Goal: Communication & Community: Answer question/provide support

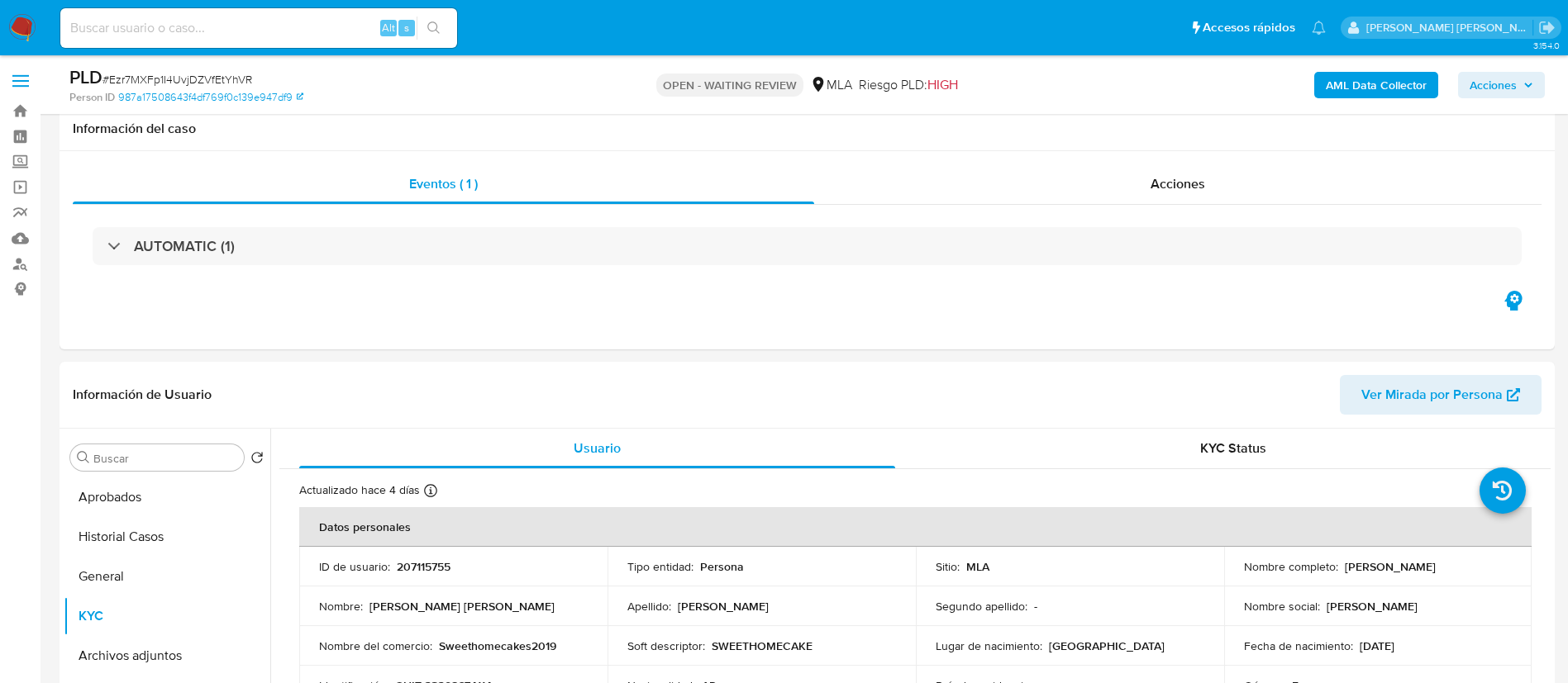
select select "10"
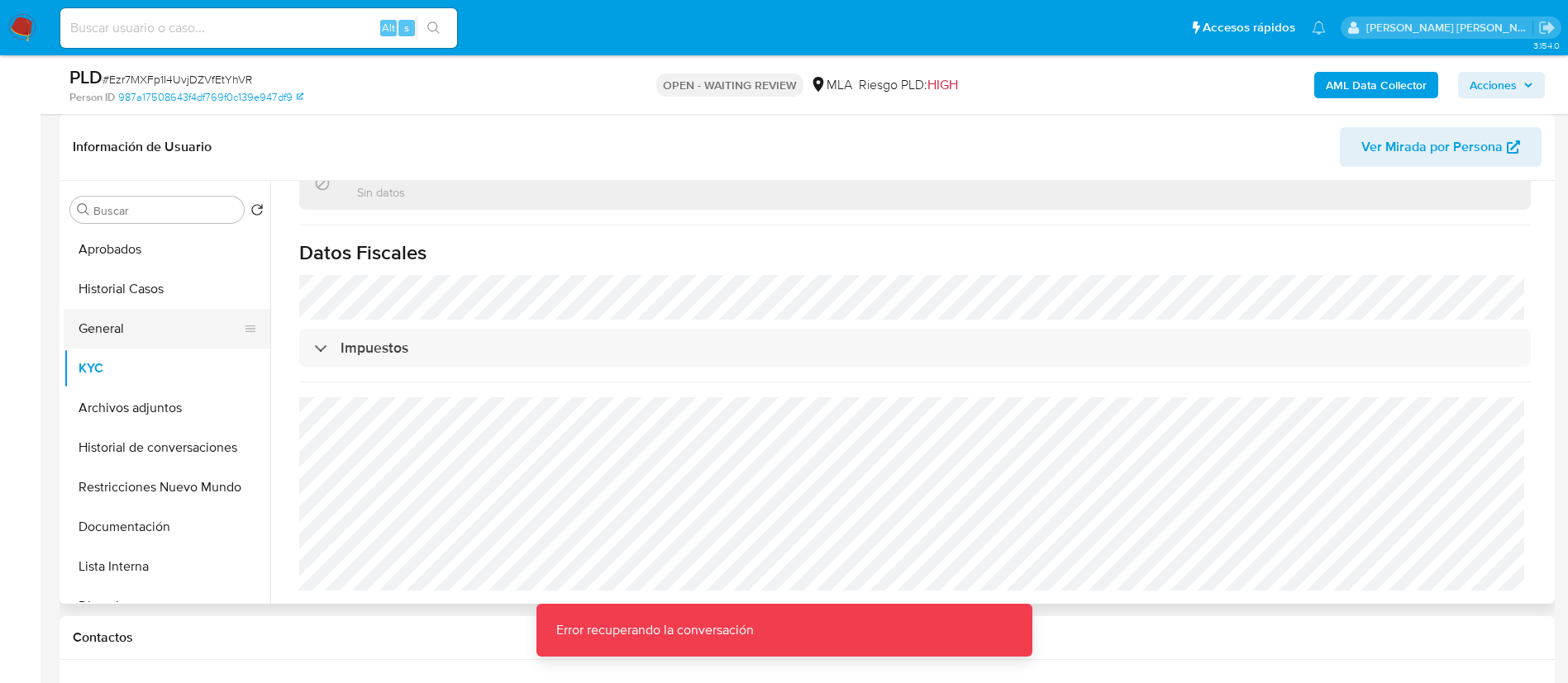
click at [148, 314] on button "General" at bounding box center [161, 329] width 193 height 40
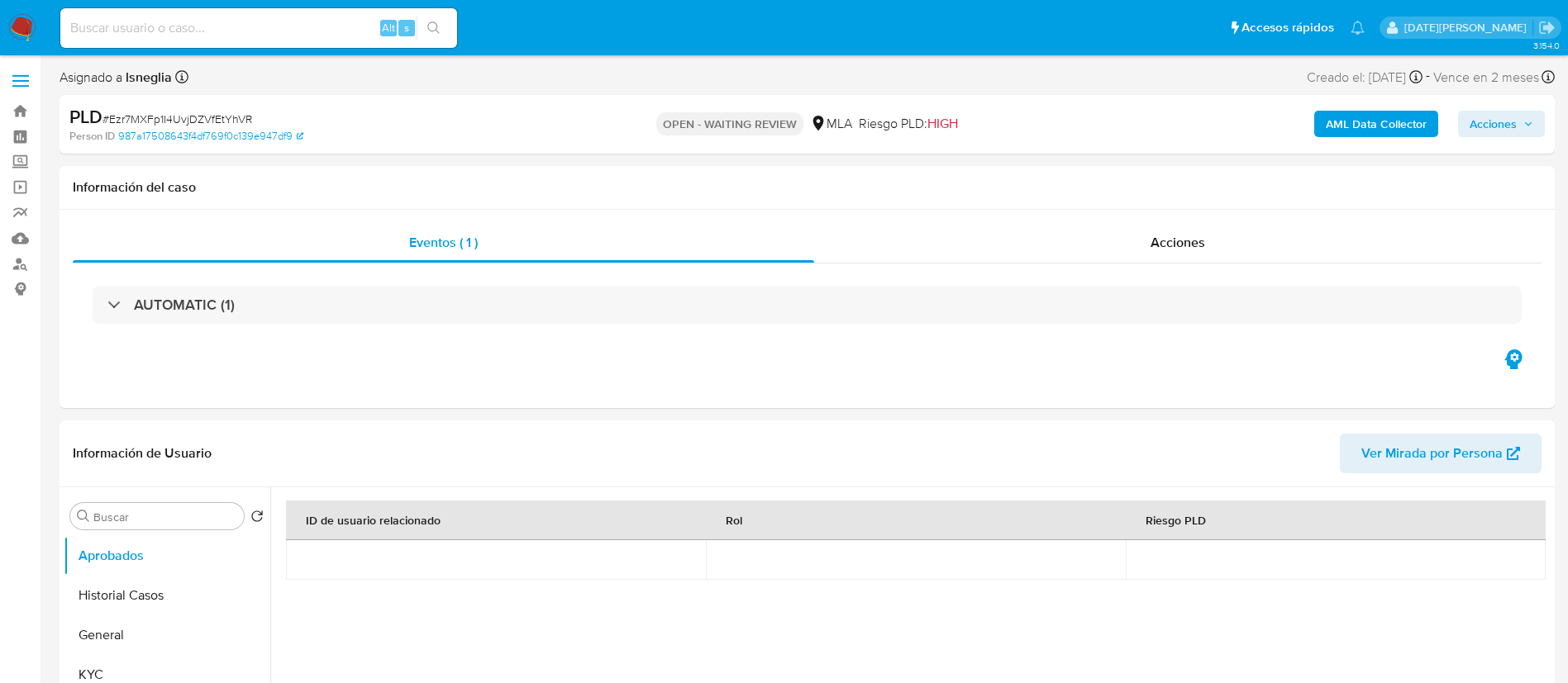
select select "10"
click at [123, 638] on button "General" at bounding box center [161, 636] width 193 height 40
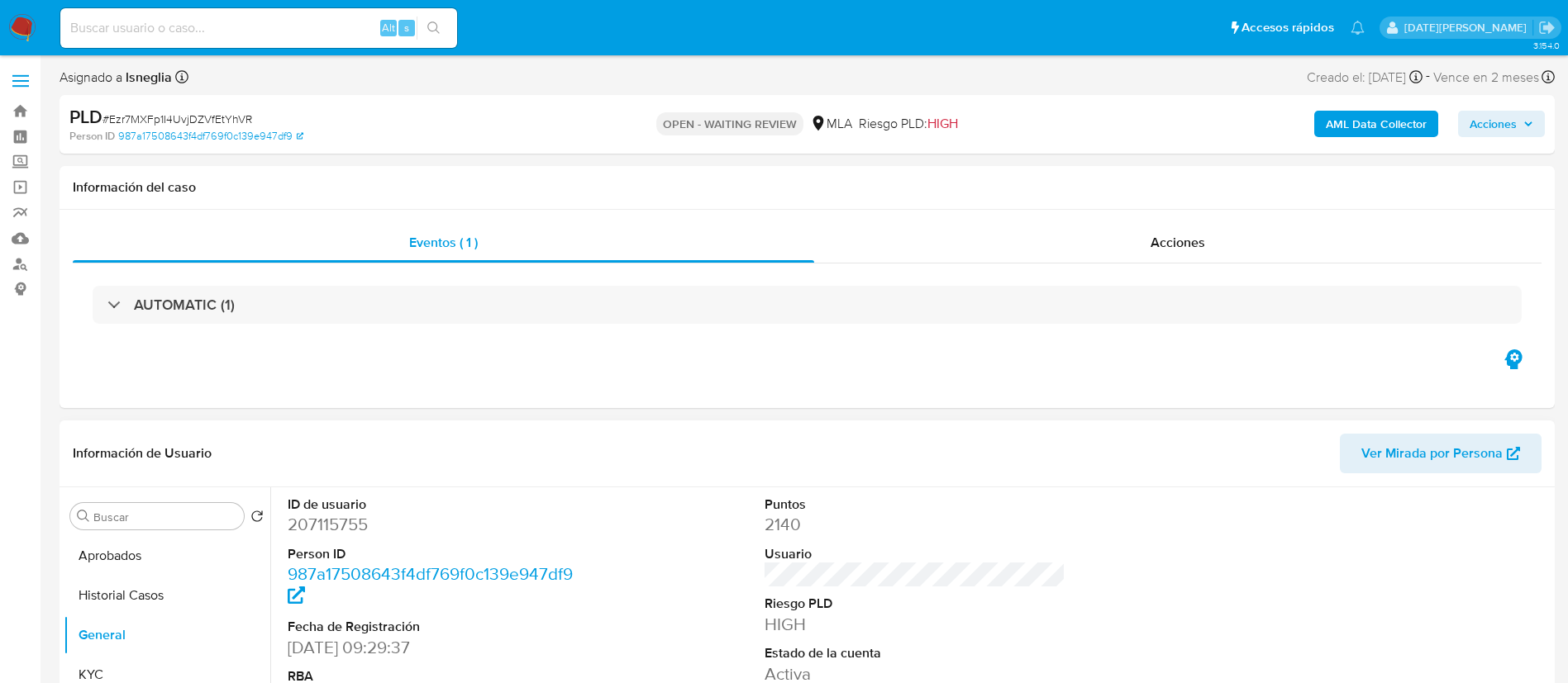
click at [340, 524] on dd "207115755" at bounding box center [438, 524] width 302 height 23
copy dd "207115755"
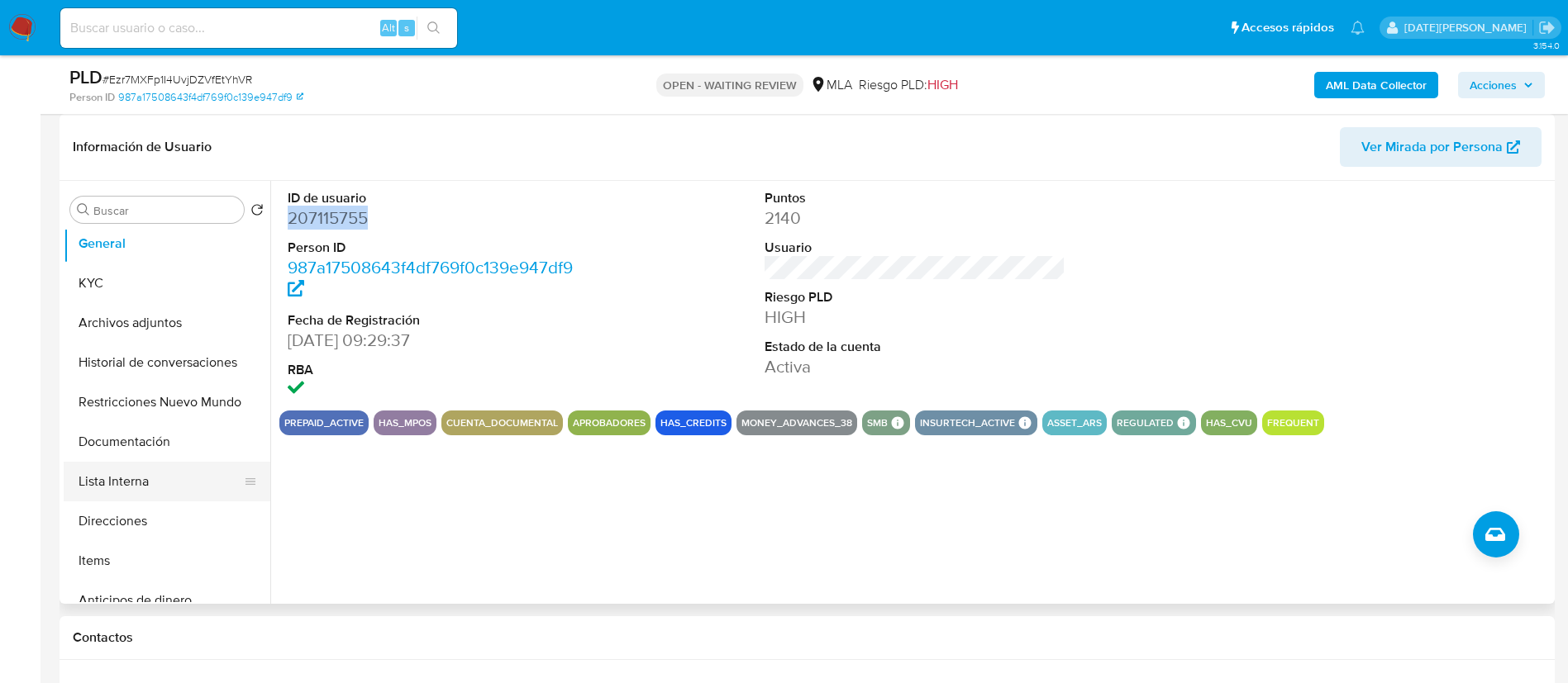
scroll to position [124, 0]
click at [144, 474] on button "Direcciones" at bounding box center [161, 482] width 193 height 40
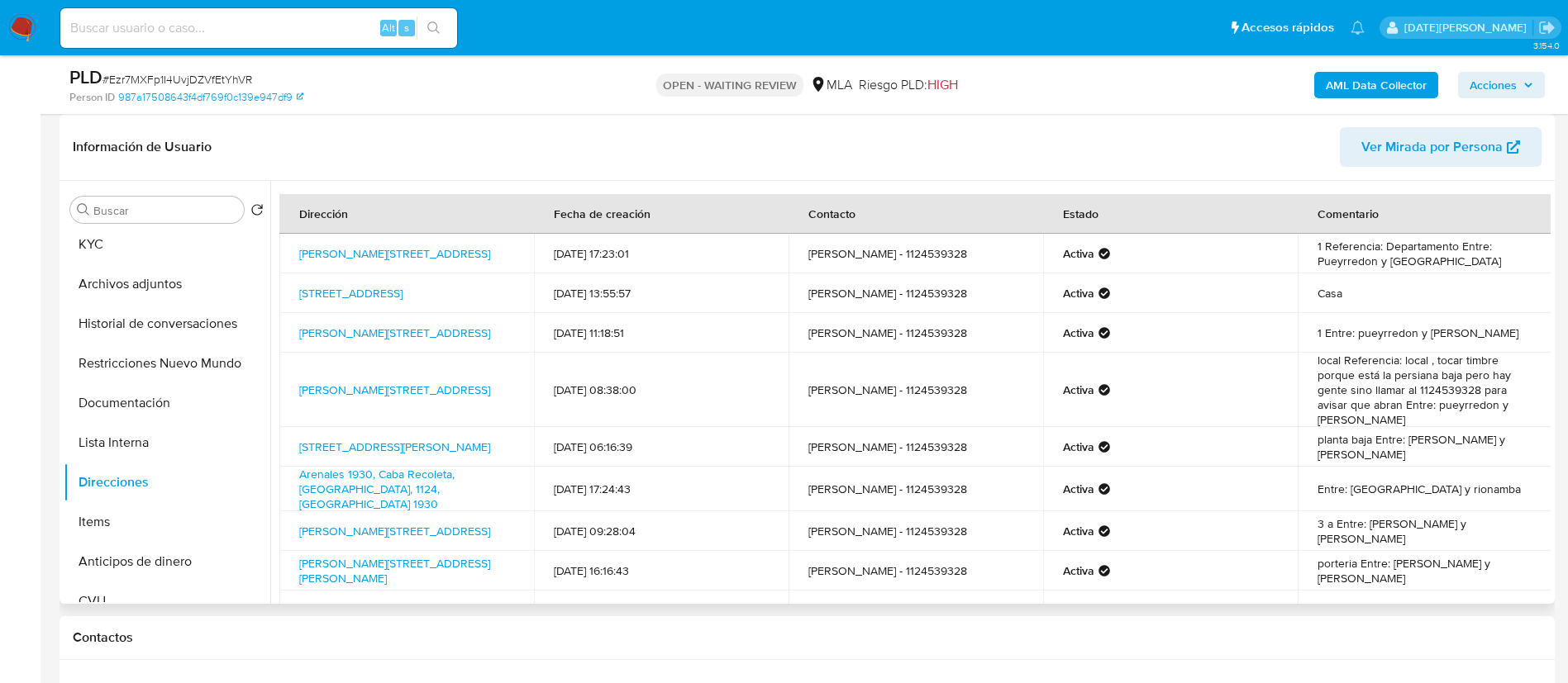
drag, startPoint x: 288, startPoint y: 242, endPoint x: 438, endPoint y: 260, distance: 151.1
click at [438, 260] on td "Mansilla 2476, Recoleta, Capital Federal, 1121, Argentina 2476" at bounding box center [406, 254] width 255 height 40
copy link "Mansilla 2476, Recoleta, Capital Federal, 1121, Argentina 2476"
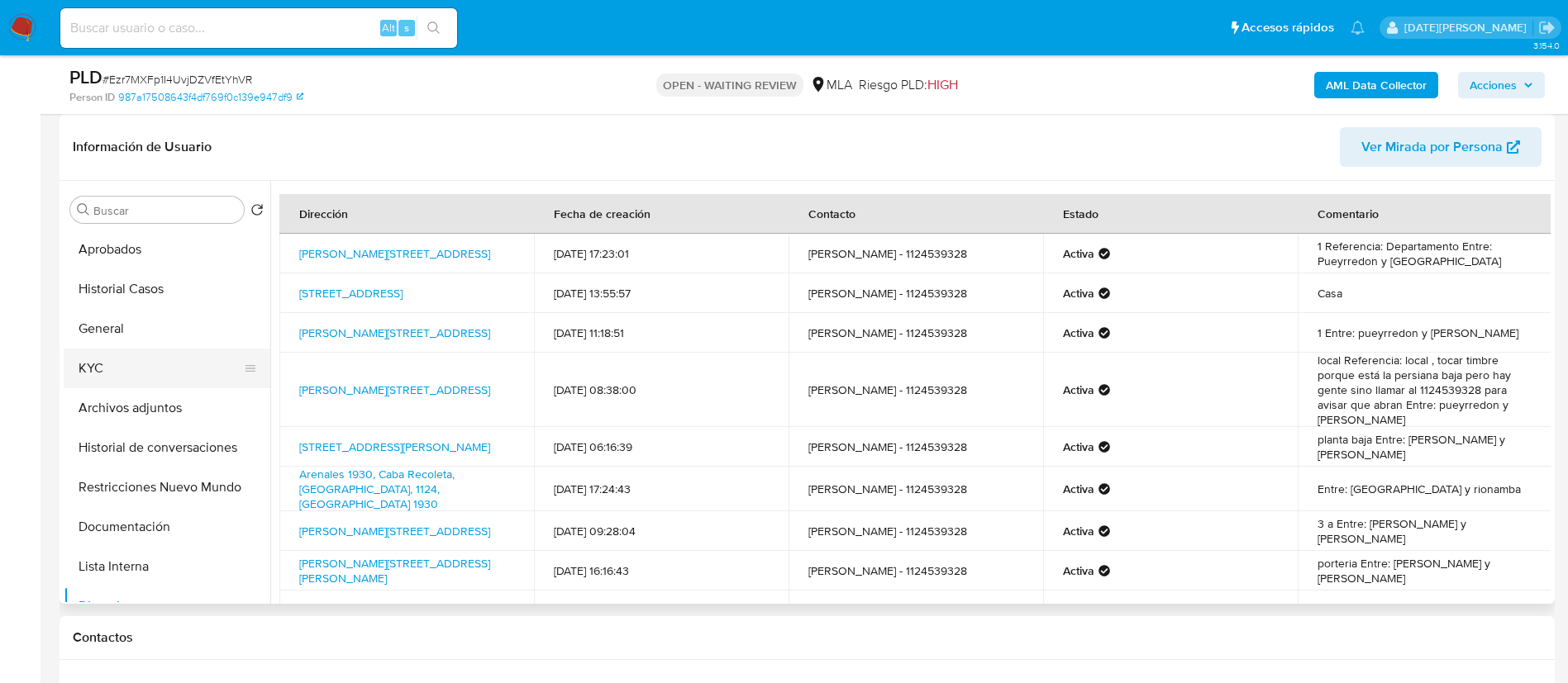
click at [118, 377] on button "KYC" at bounding box center [161, 368] width 193 height 40
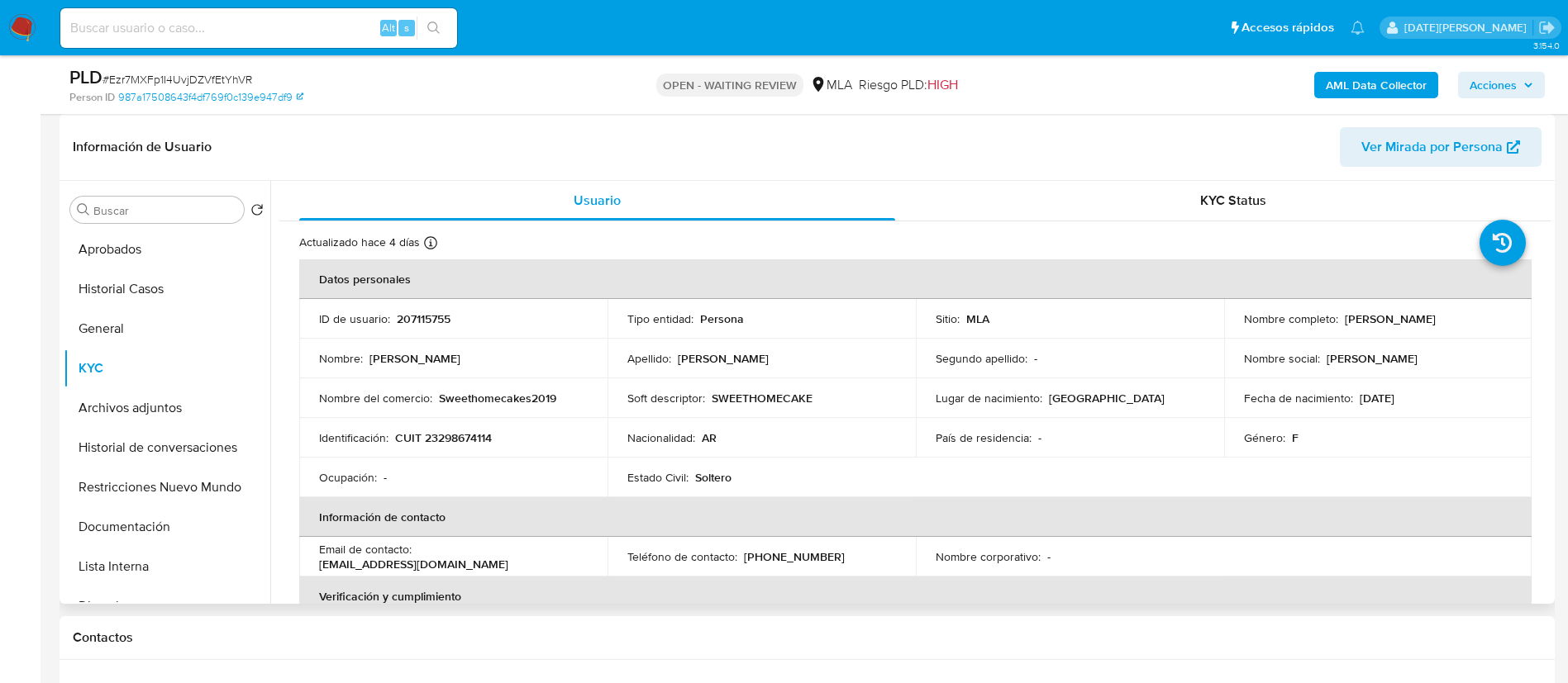
click at [472, 440] on p "CUIT 23298674114" at bounding box center [444, 437] width 97 height 15
copy p "23298674114"
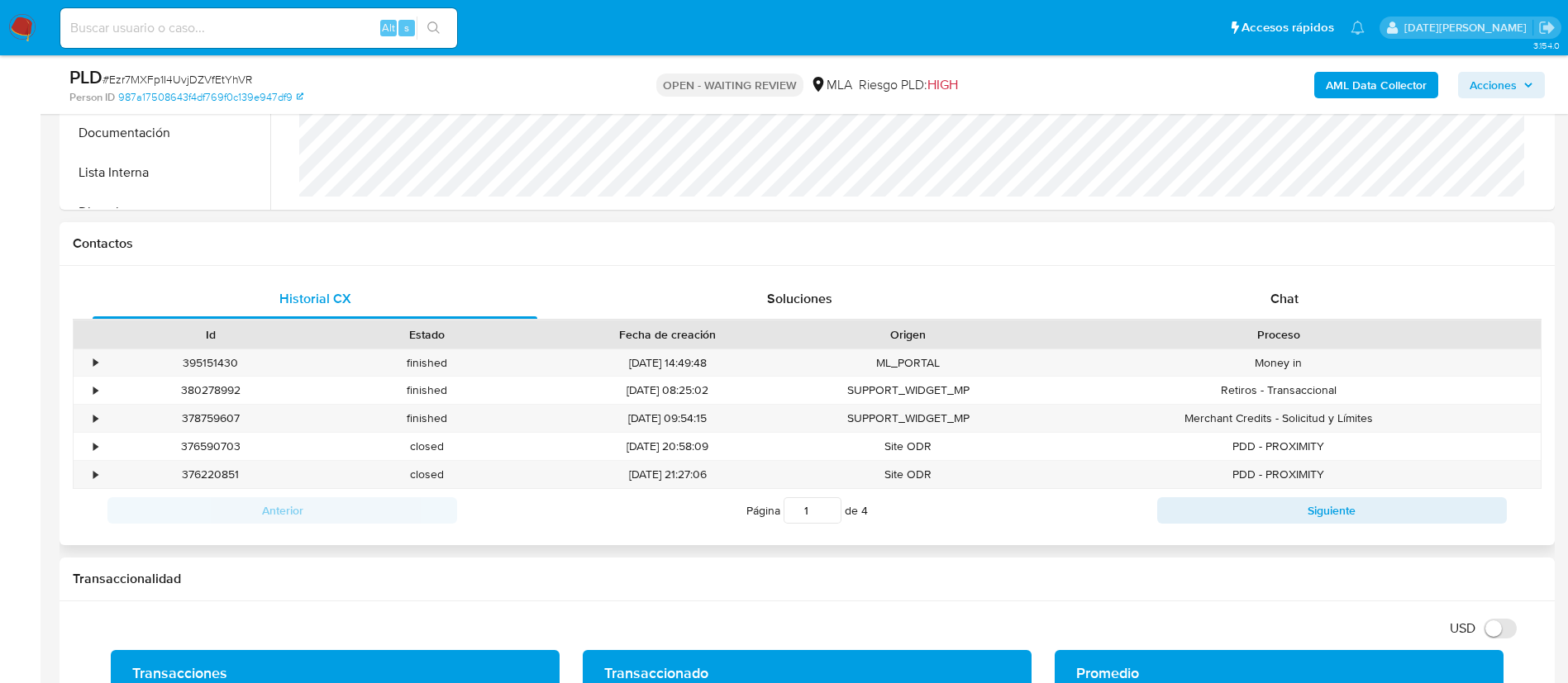
scroll to position [743, 0]
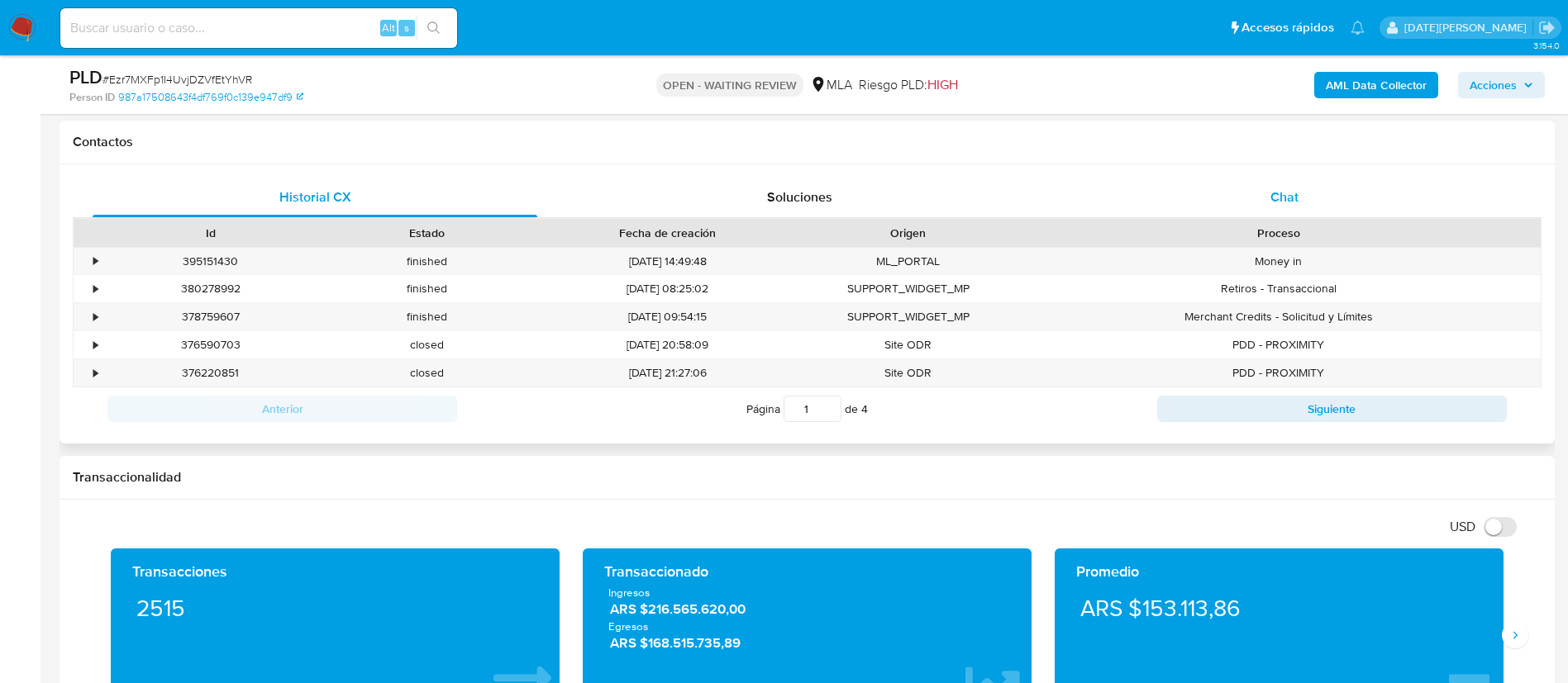
click at [1282, 192] on span "Chat" at bounding box center [1284, 197] width 28 height 19
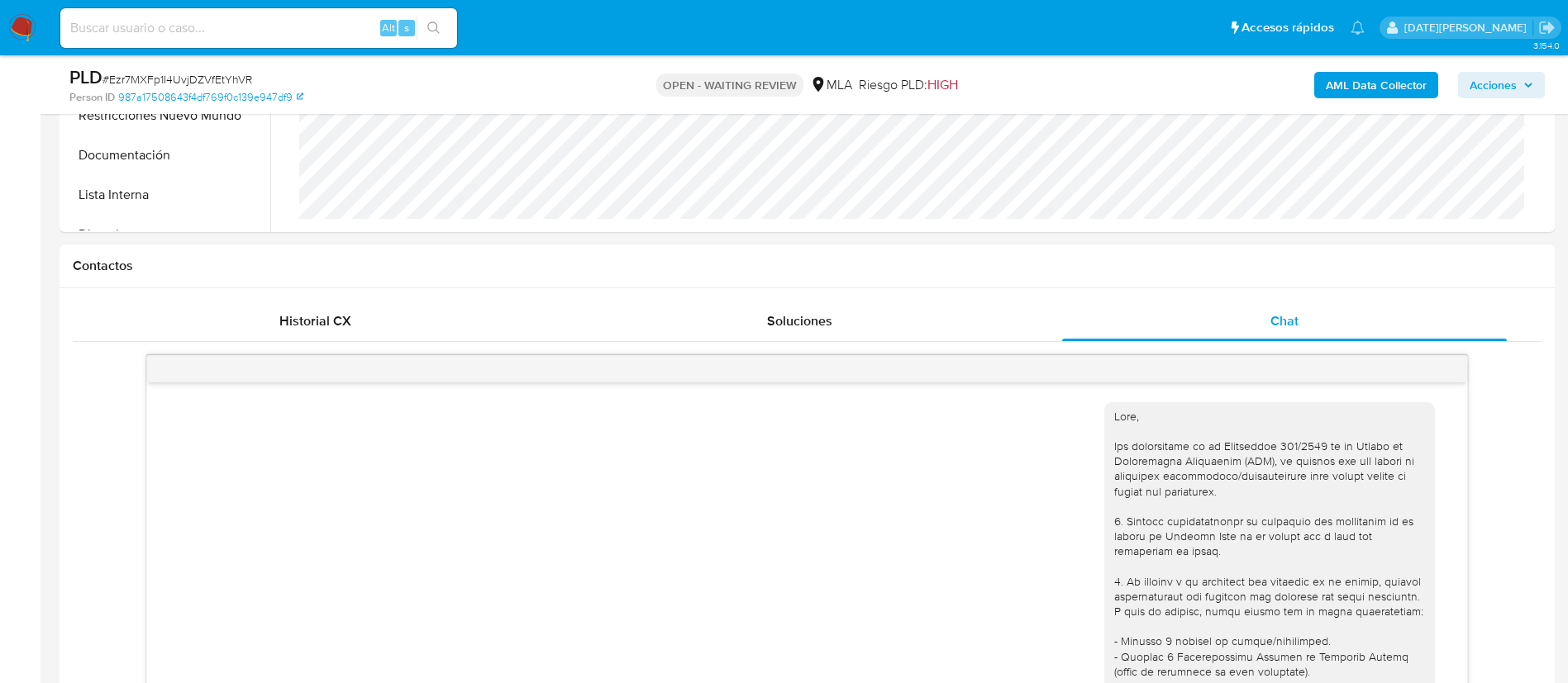
scroll to position [0, 0]
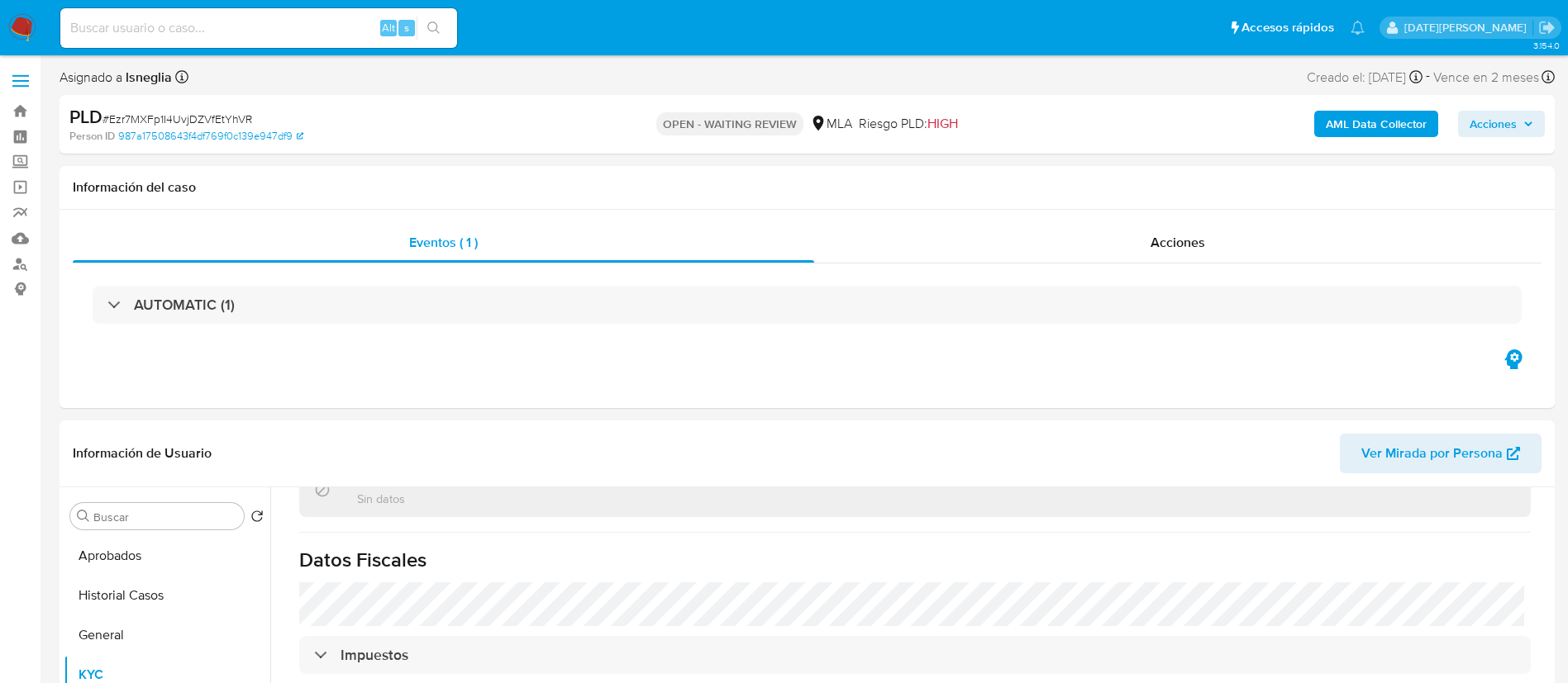
click at [212, 111] on span "# Ezr7MXFp1I4UvjDZVfEtYhVR" at bounding box center [177, 118] width 149 height 16
copy span "Ezr7MXFp1I4UvjDZVfEtYhVR"
click at [40, 36] on nav "Pausado Ver notificaciones Alt s Accesos rápidos Presiona las siguientes teclas…" at bounding box center [784, 28] width 1568 height 55
click at [29, 27] on img at bounding box center [22, 28] width 28 height 28
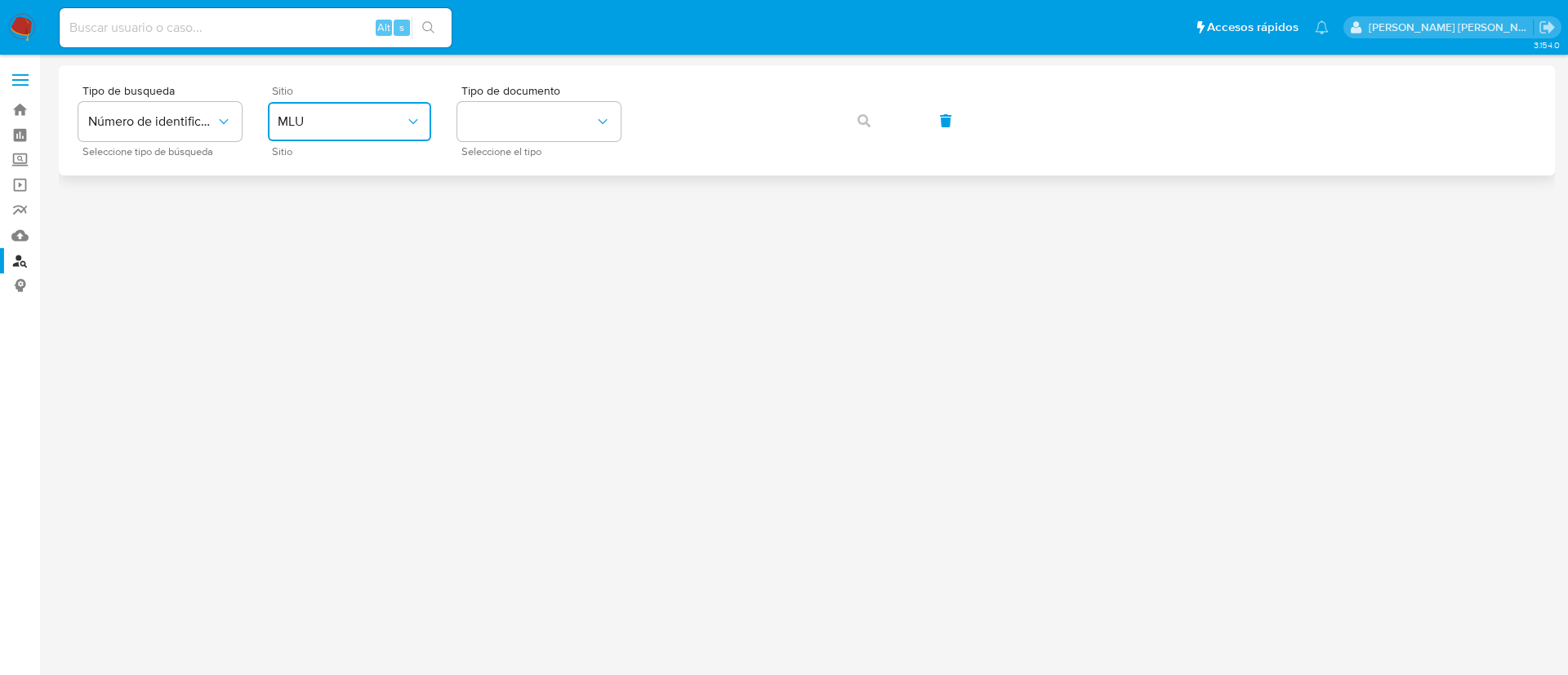
click at [375, 125] on span "MLU" at bounding box center [341, 121] width 127 height 16
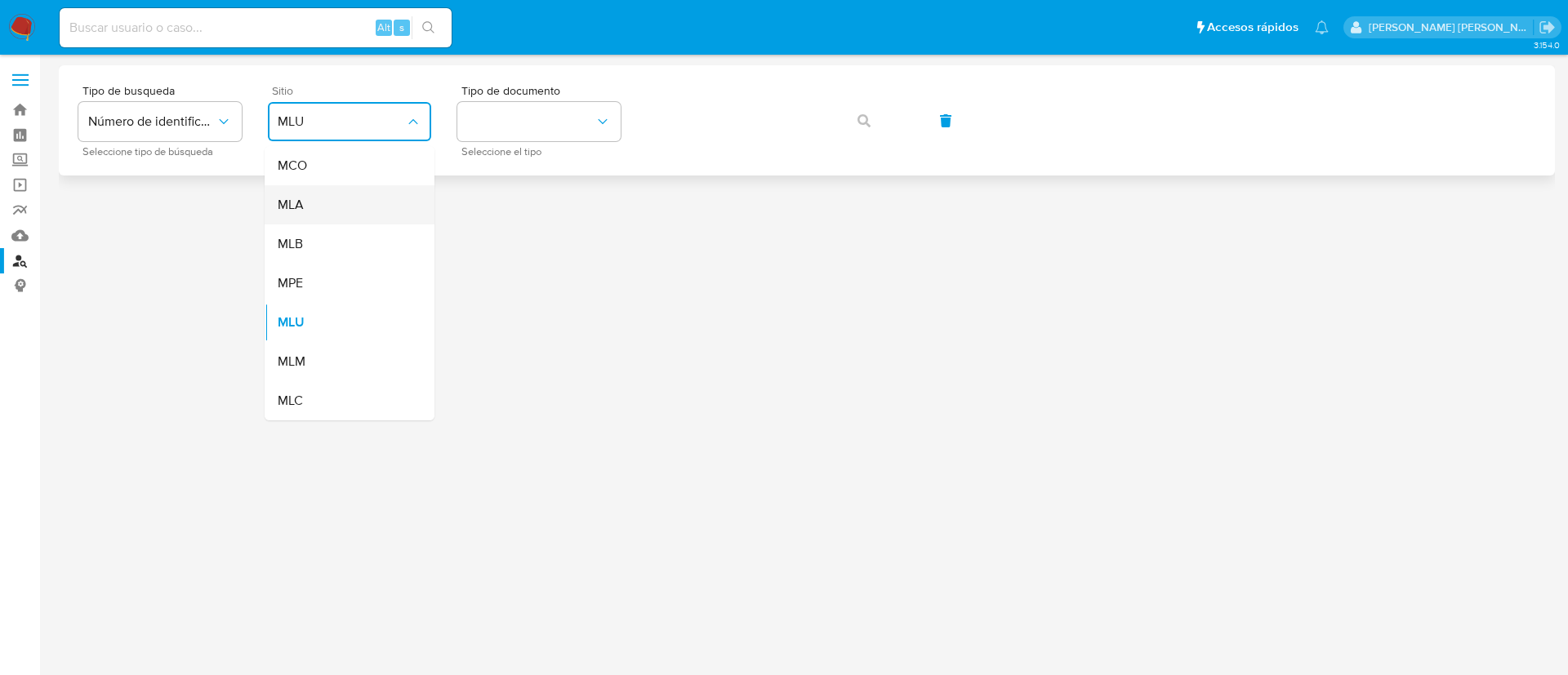
click at [359, 204] on div "MLA" at bounding box center [344, 205] width 134 height 39
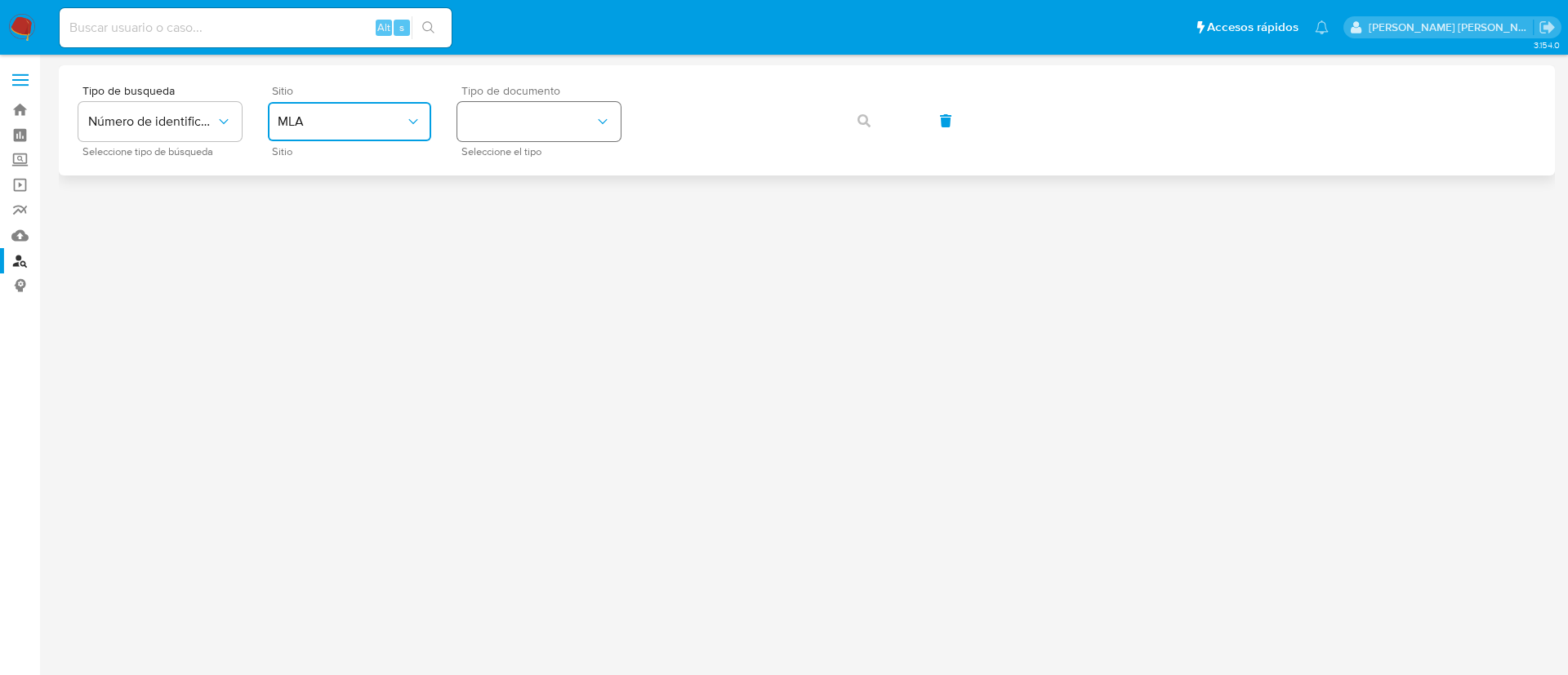
click at [563, 121] on button "identificationType" at bounding box center [539, 122] width 164 height 39
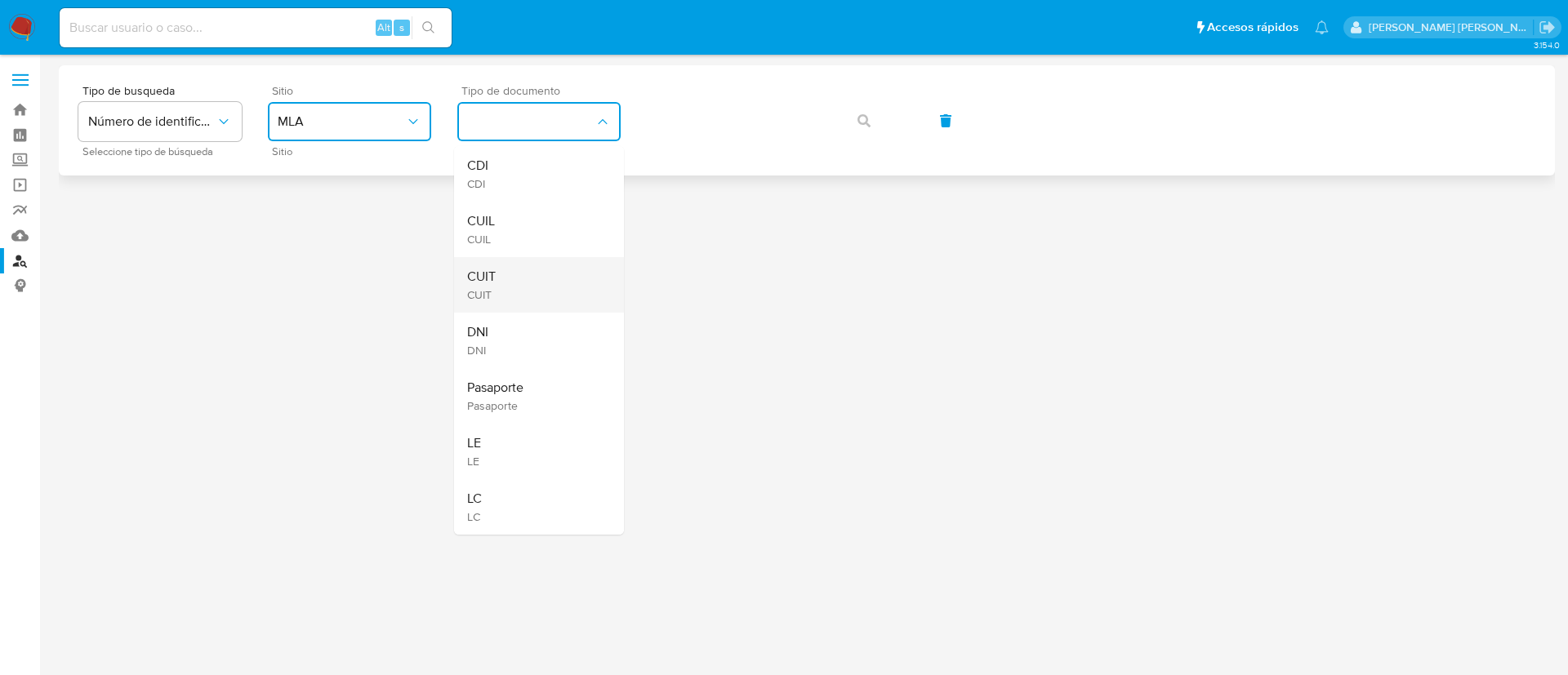
click at [520, 290] on div "CUIT CUIT" at bounding box center [534, 285] width 134 height 55
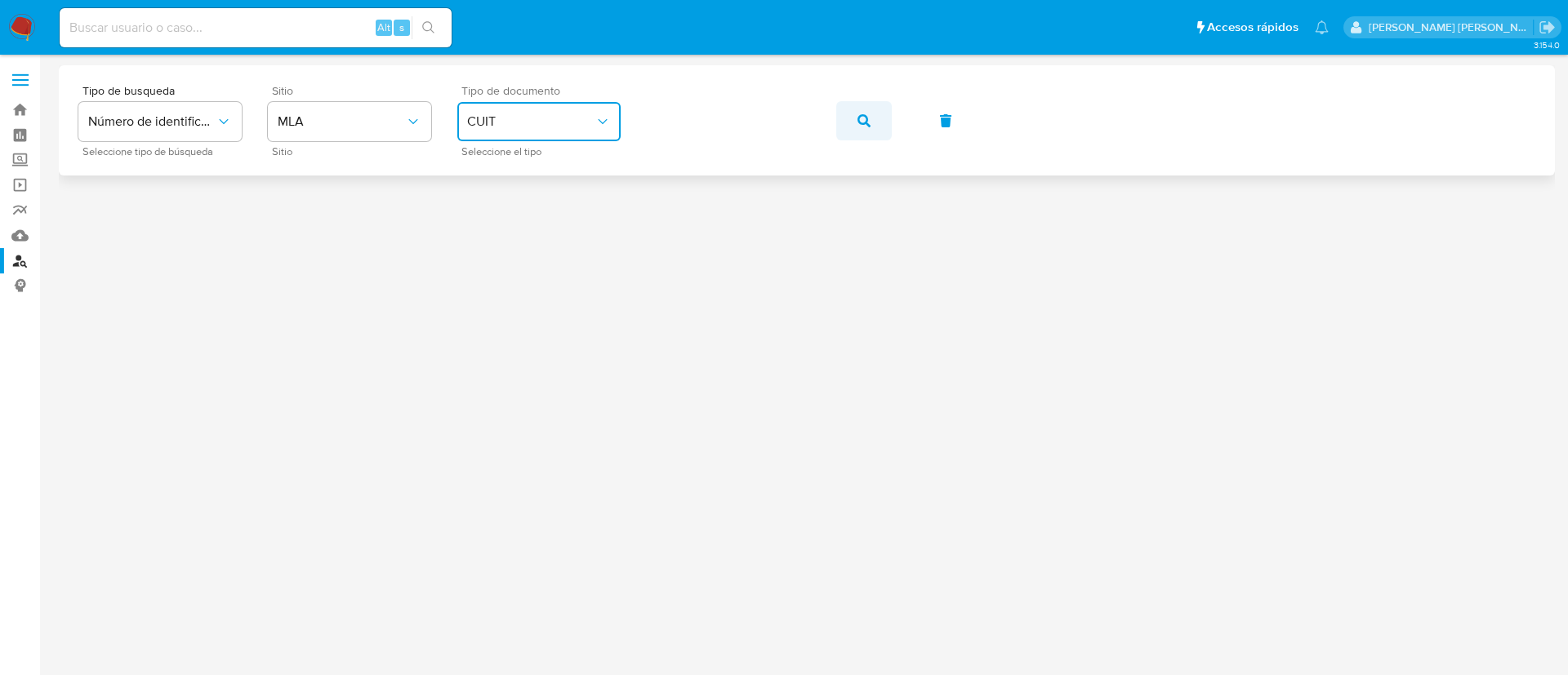
click at [867, 118] on icon "button" at bounding box center [864, 120] width 13 height 13
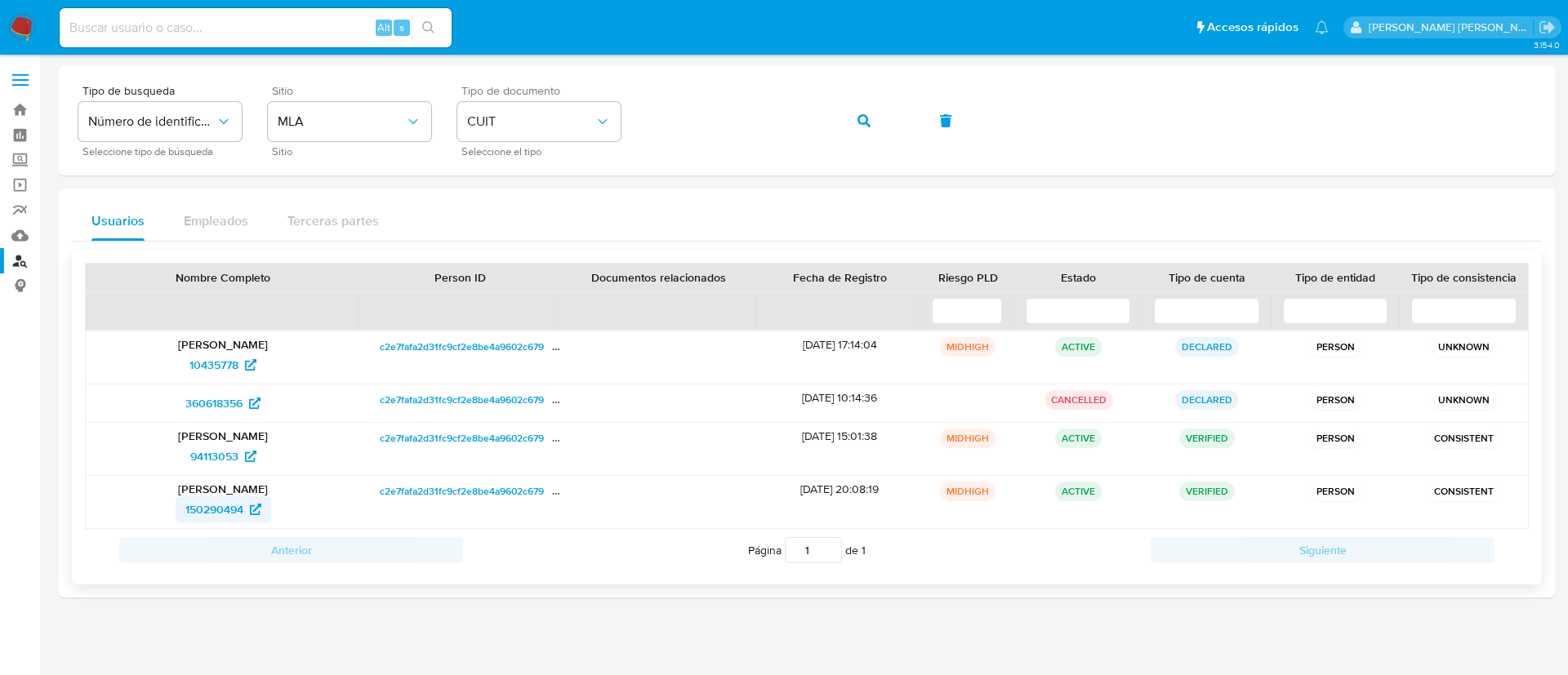
click at [224, 503] on span "150290494" at bounding box center [214, 509] width 58 height 26
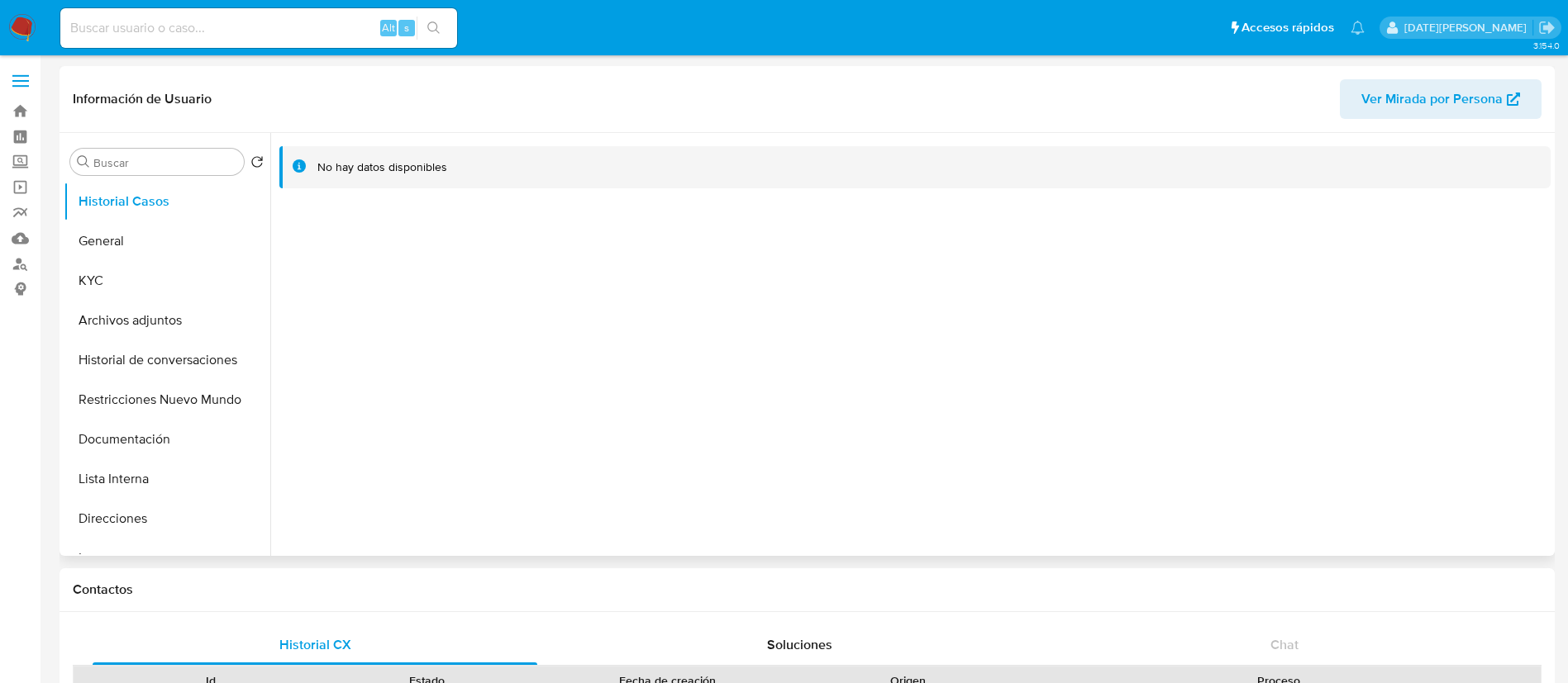
select select "10"
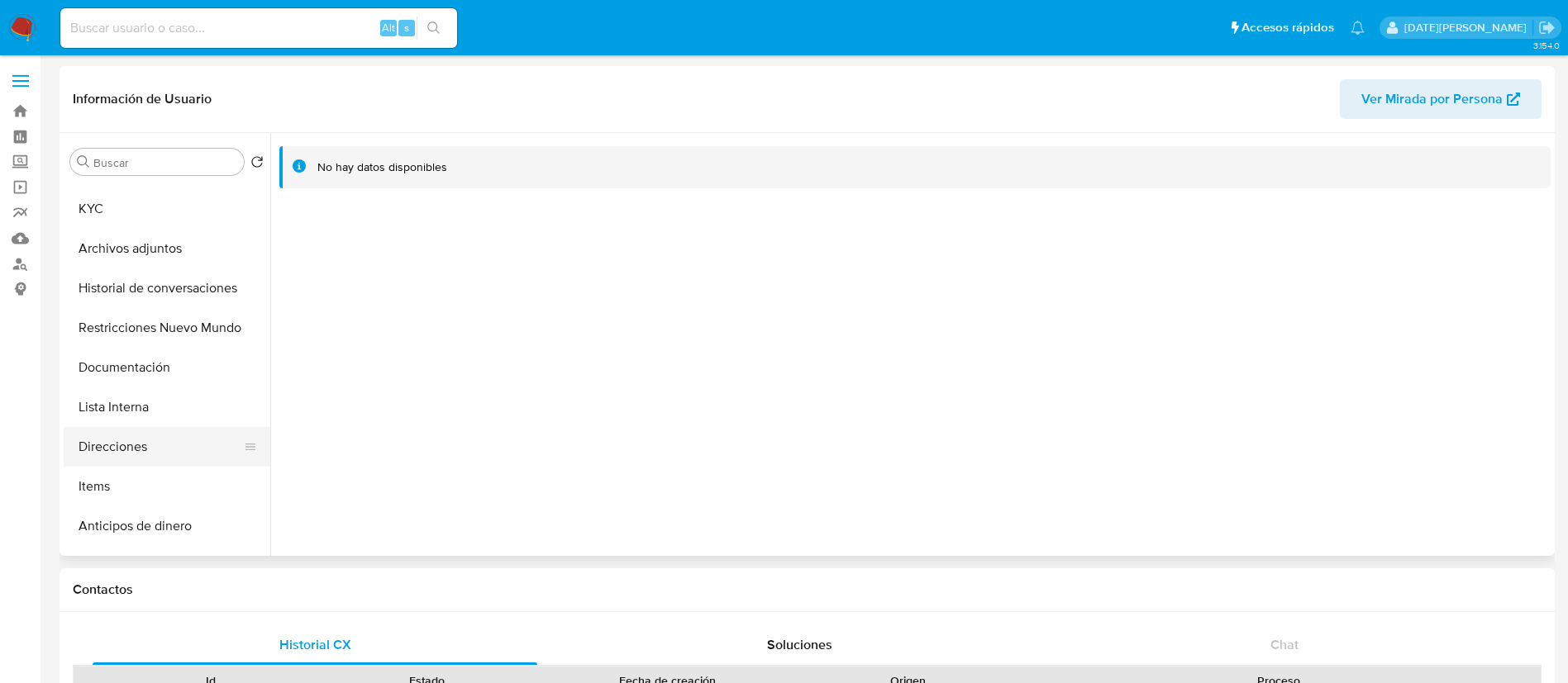
scroll to position [124, 0]
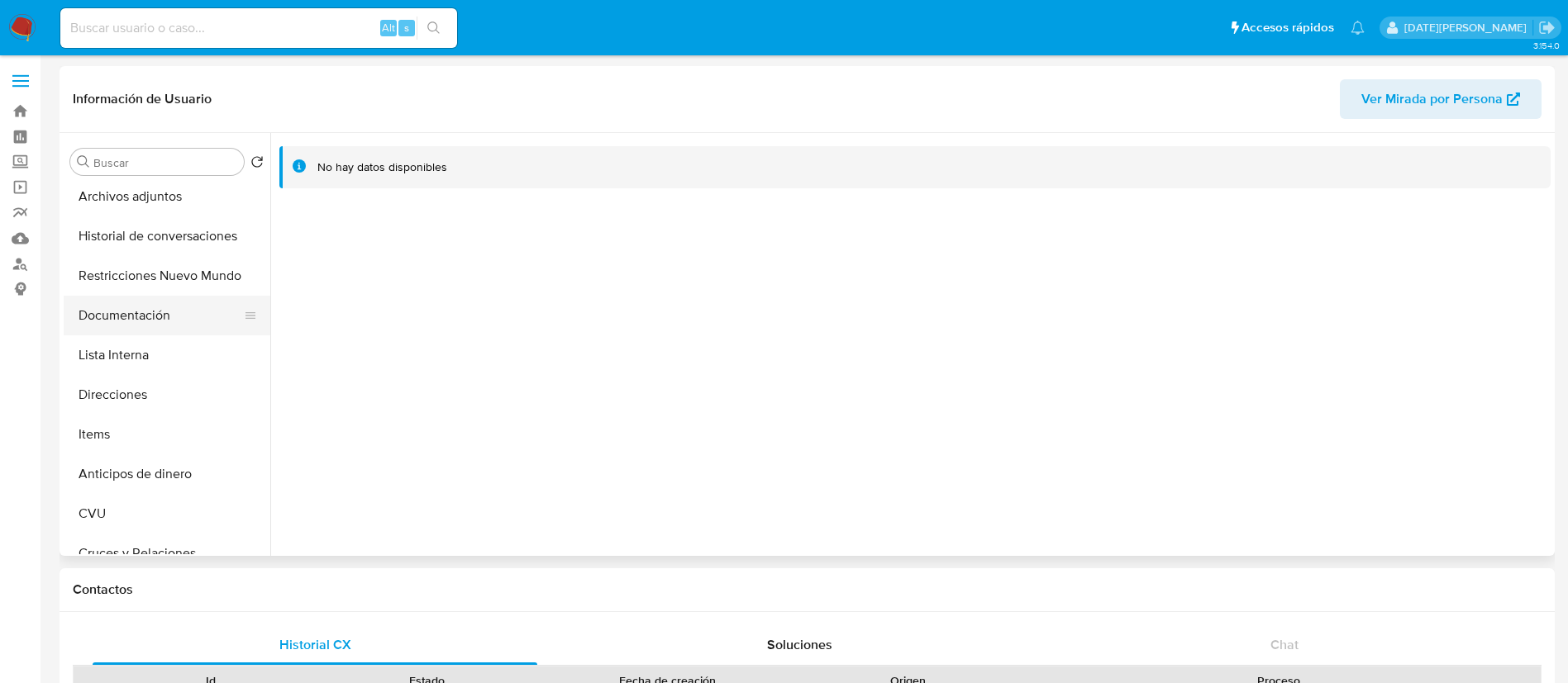
click at [173, 316] on button "Documentación" at bounding box center [161, 316] width 193 height 40
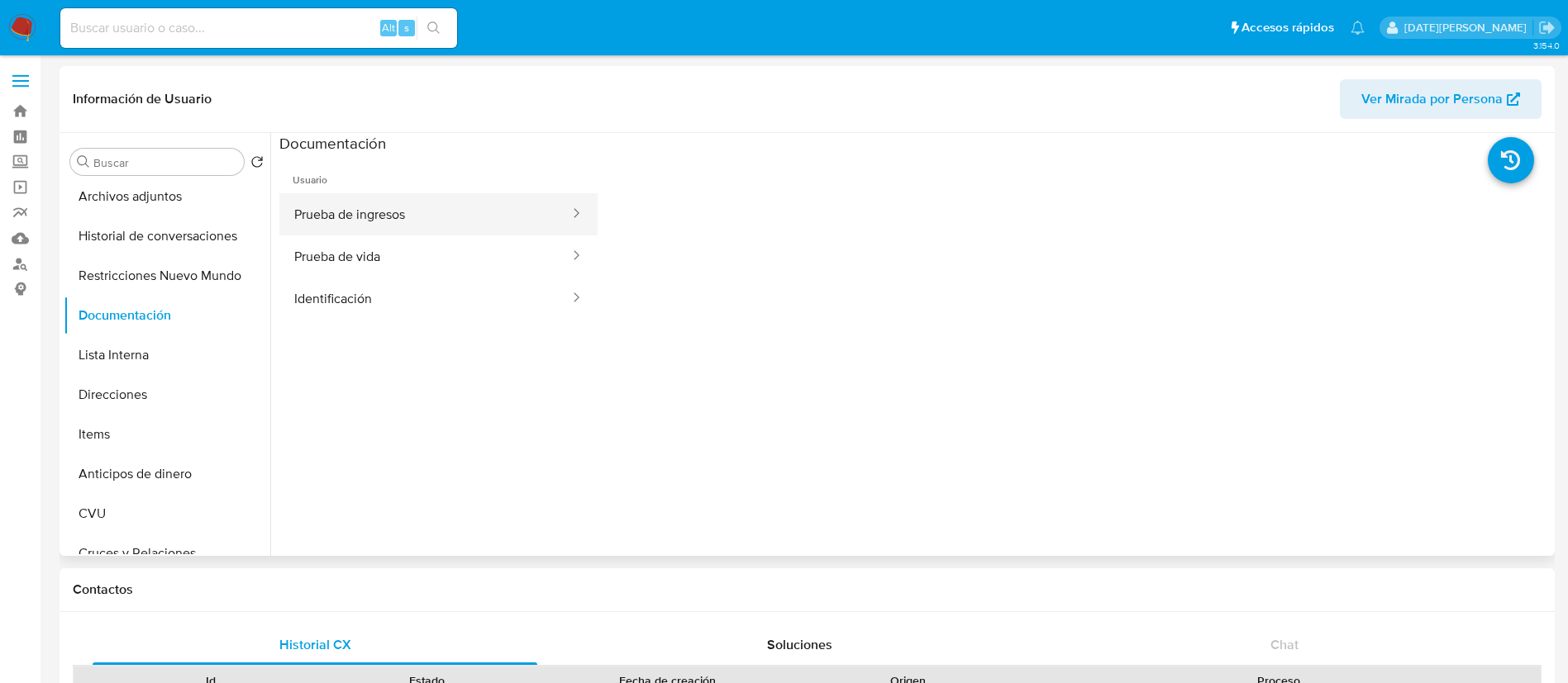
click at [476, 227] on button "Prueba de ingresos" at bounding box center [425, 214] width 292 height 42
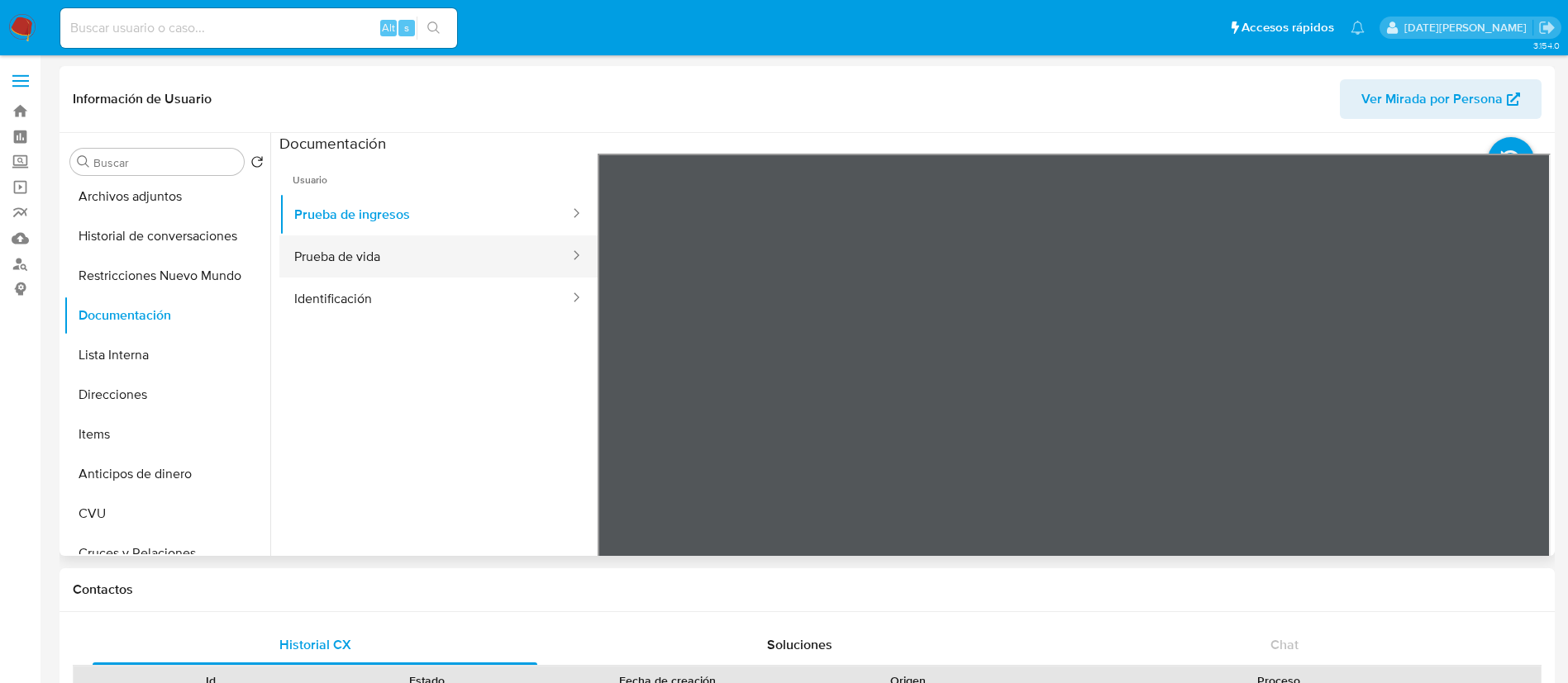
click at [354, 250] on button "Prueba de vida" at bounding box center [425, 256] width 292 height 42
click at [394, 289] on button "Identificación" at bounding box center [425, 298] width 292 height 42
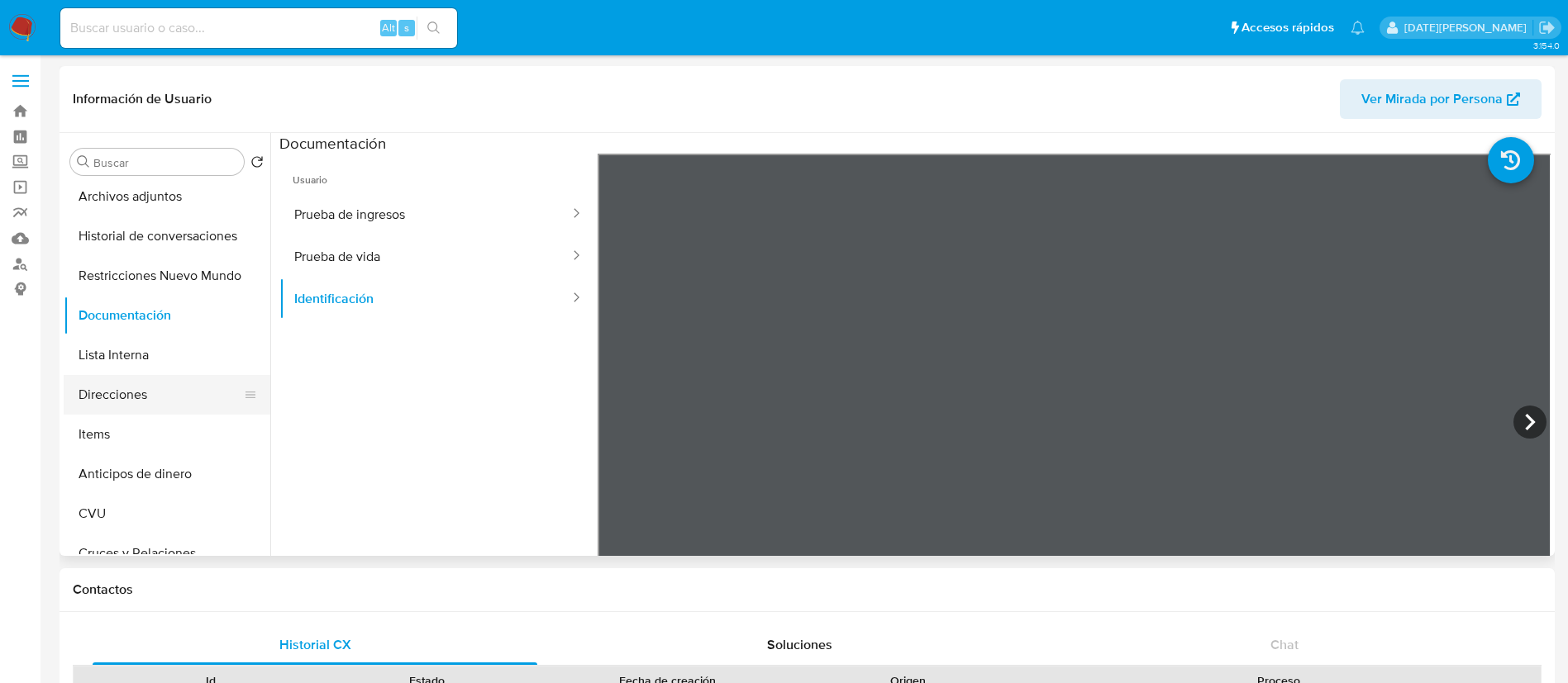
click at [116, 398] on button "Direcciones" at bounding box center [161, 395] width 193 height 40
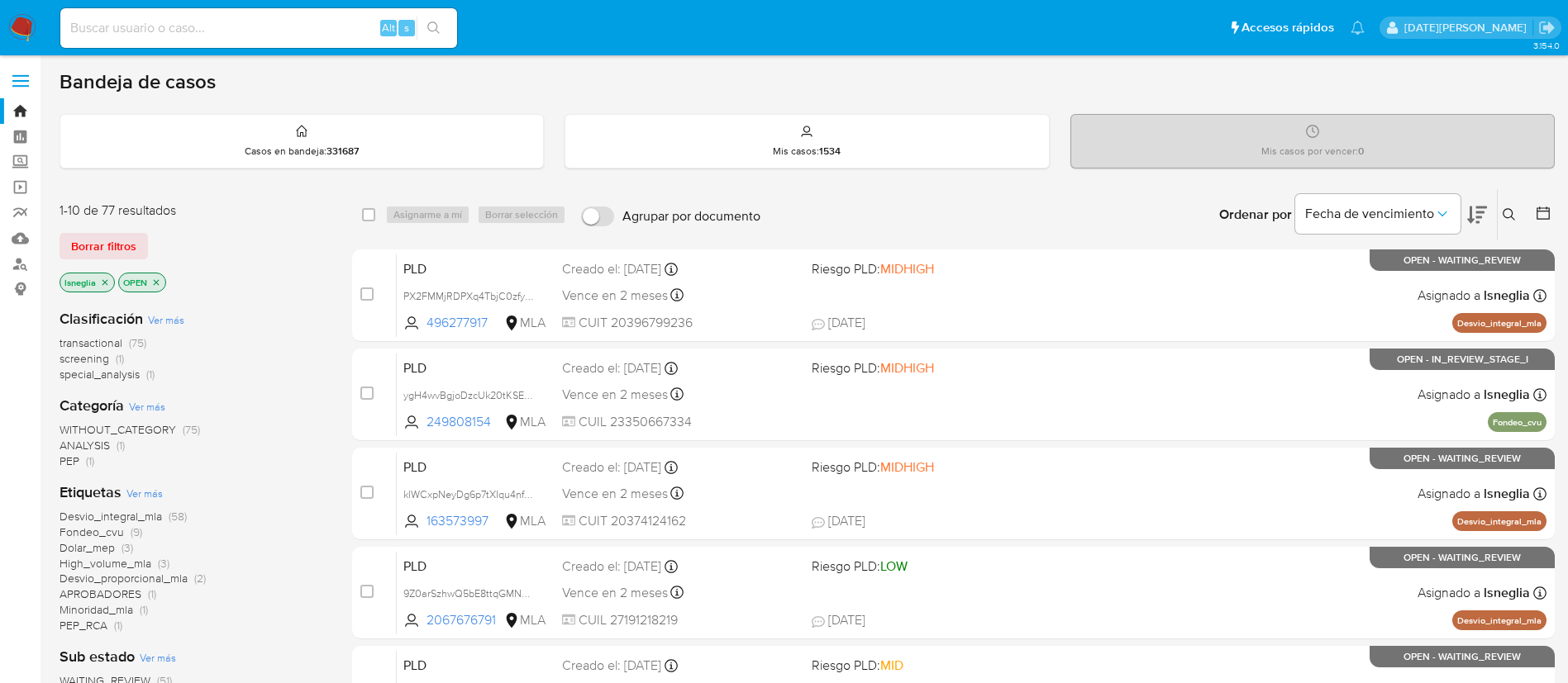
click at [1515, 213] on icon at bounding box center [1508, 214] width 13 height 13
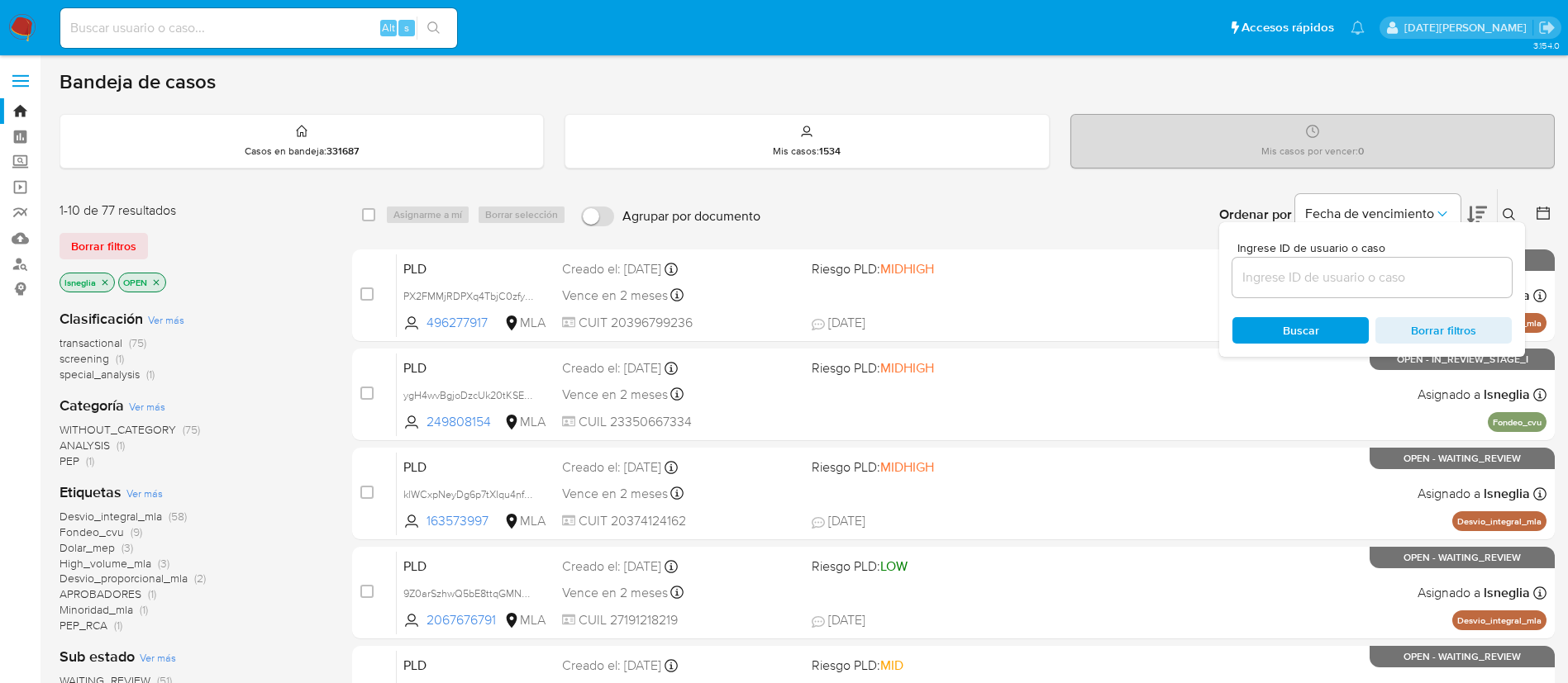
click at [1332, 274] on input at bounding box center [1372, 277] width 280 height 22
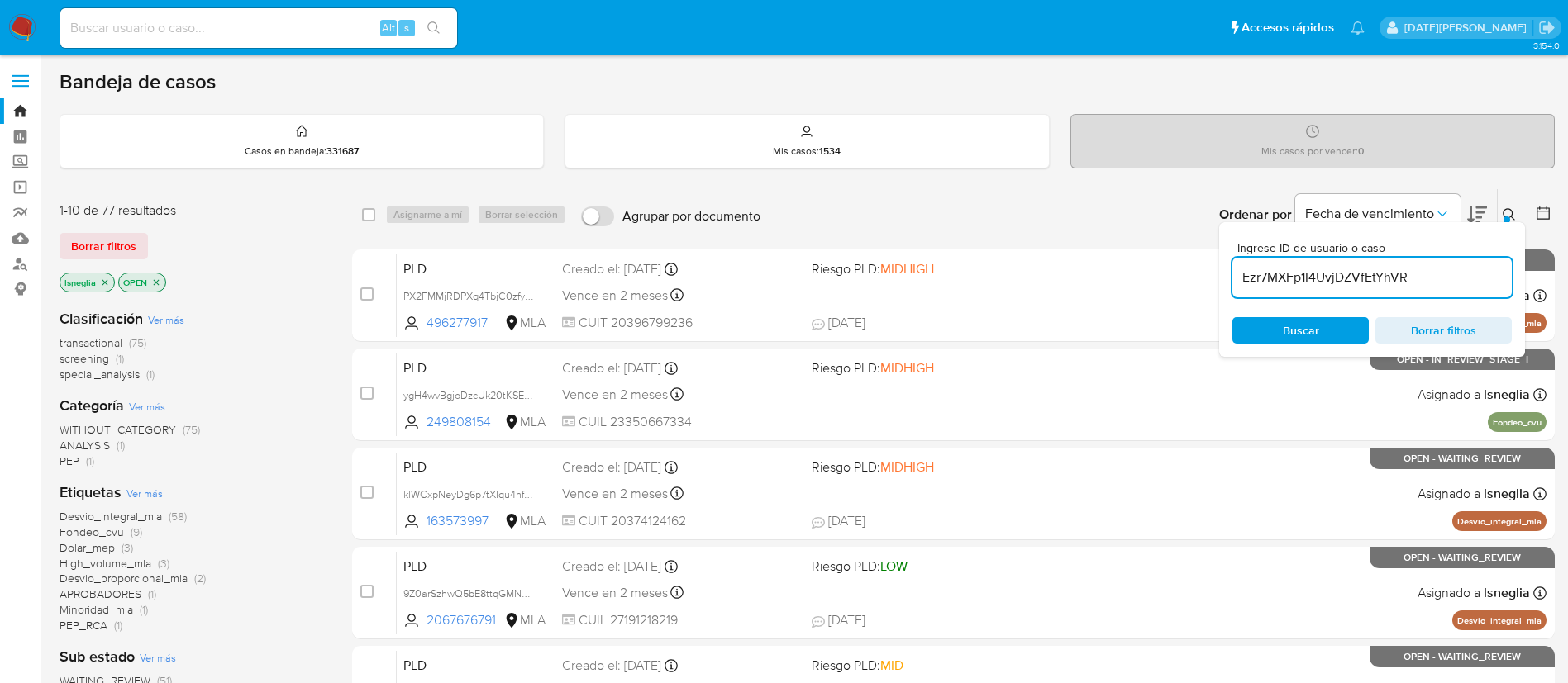
type input "Ezr7MXFp1I4UvjDZVfEtYhVR"
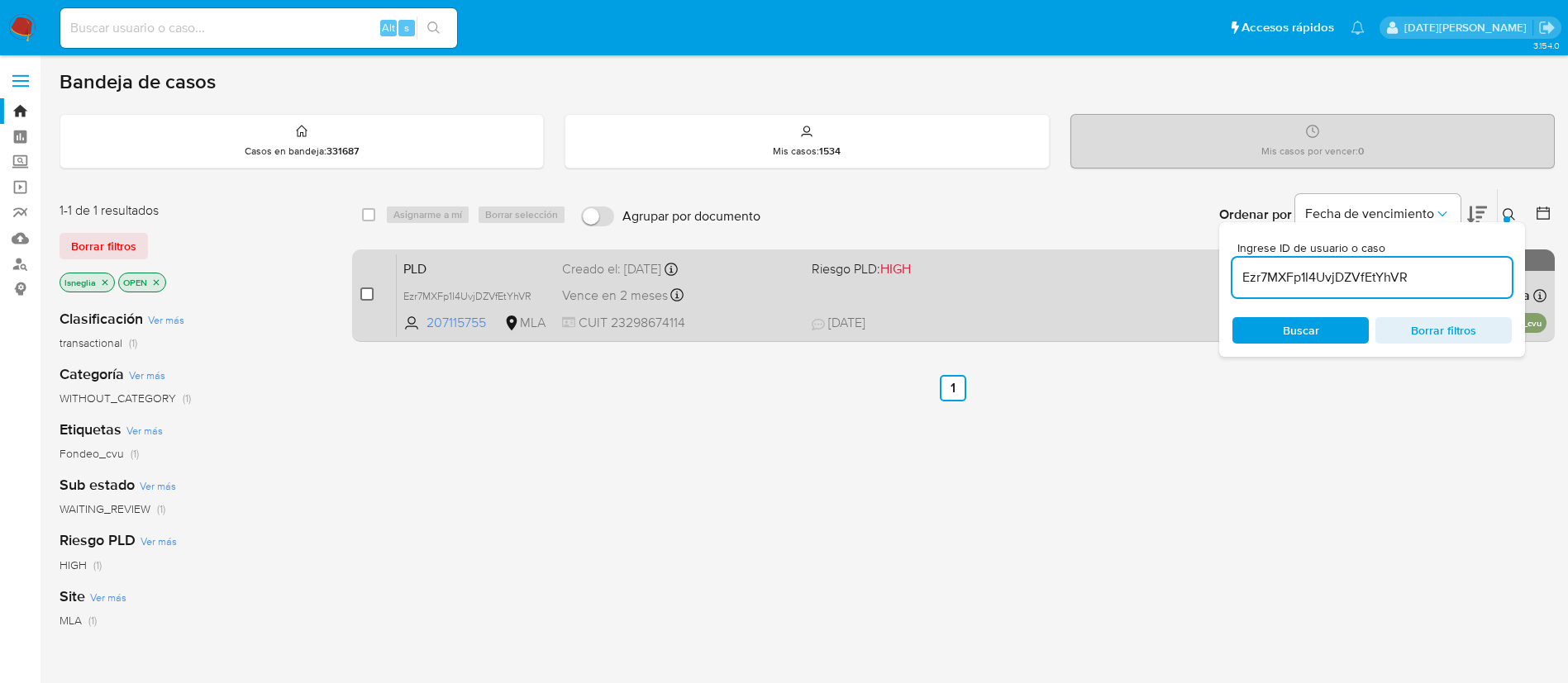
click at [369, 291] on input "checkbox" at bounding box center [367, 293] width 13 height 13
checkbox input "true"
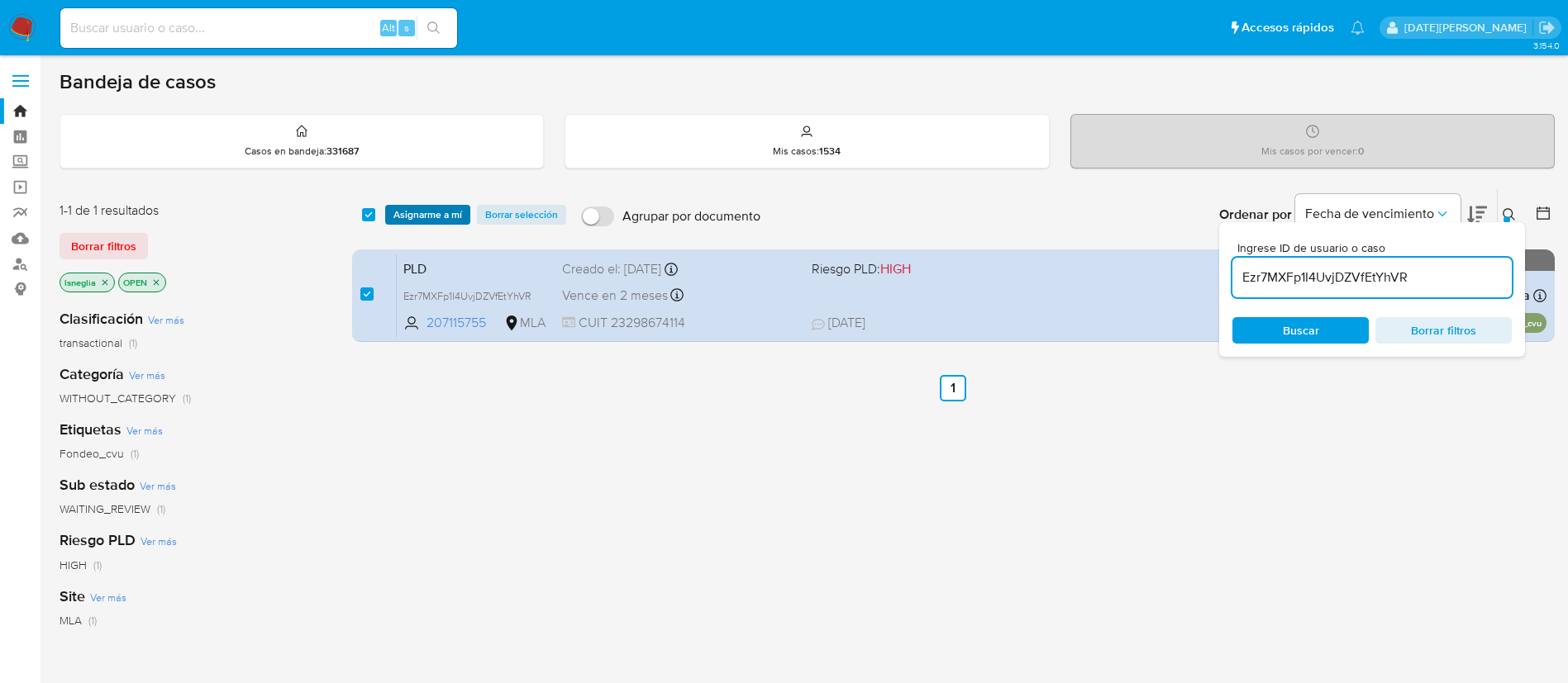
click at [434, 216] on span "Asignarme a mí" at bounding box center [428, 214] width 69 height 16
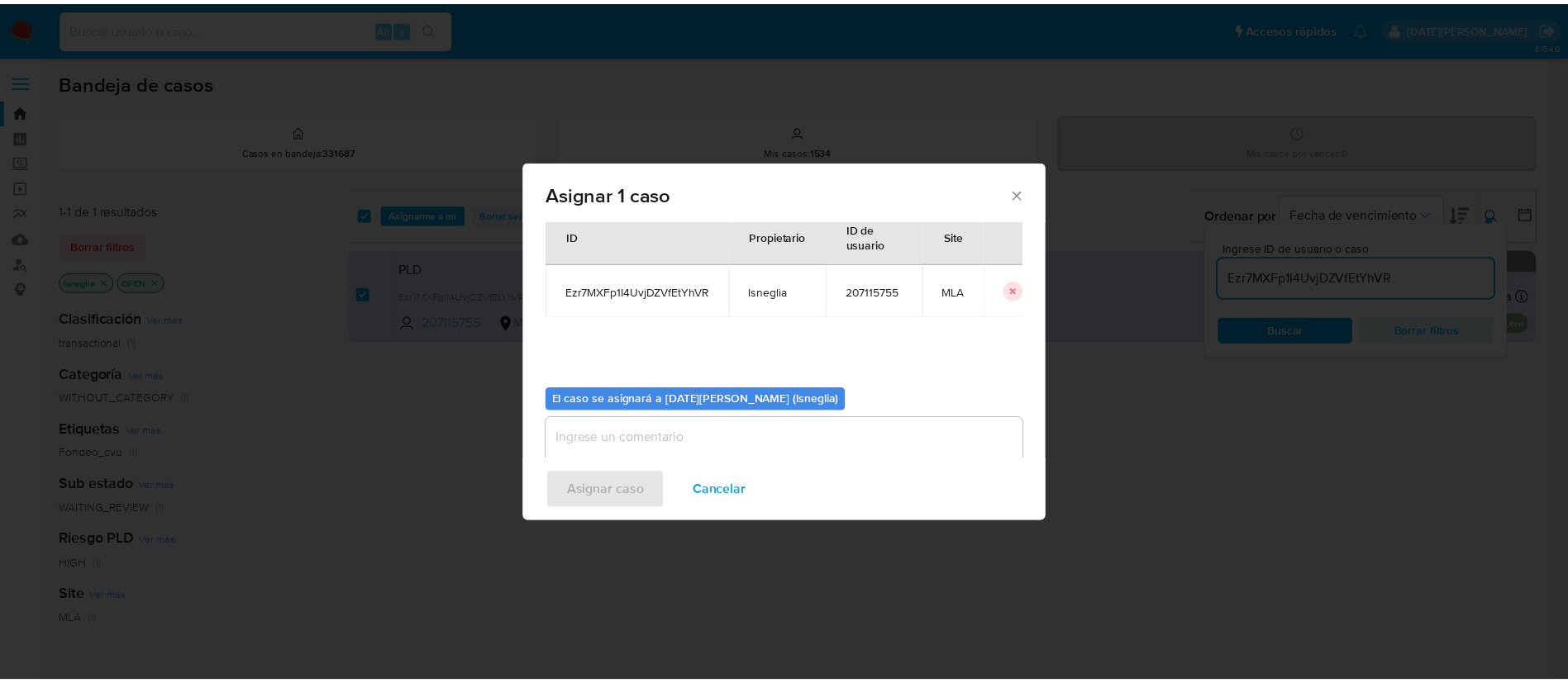
scroll to position [86, 0]
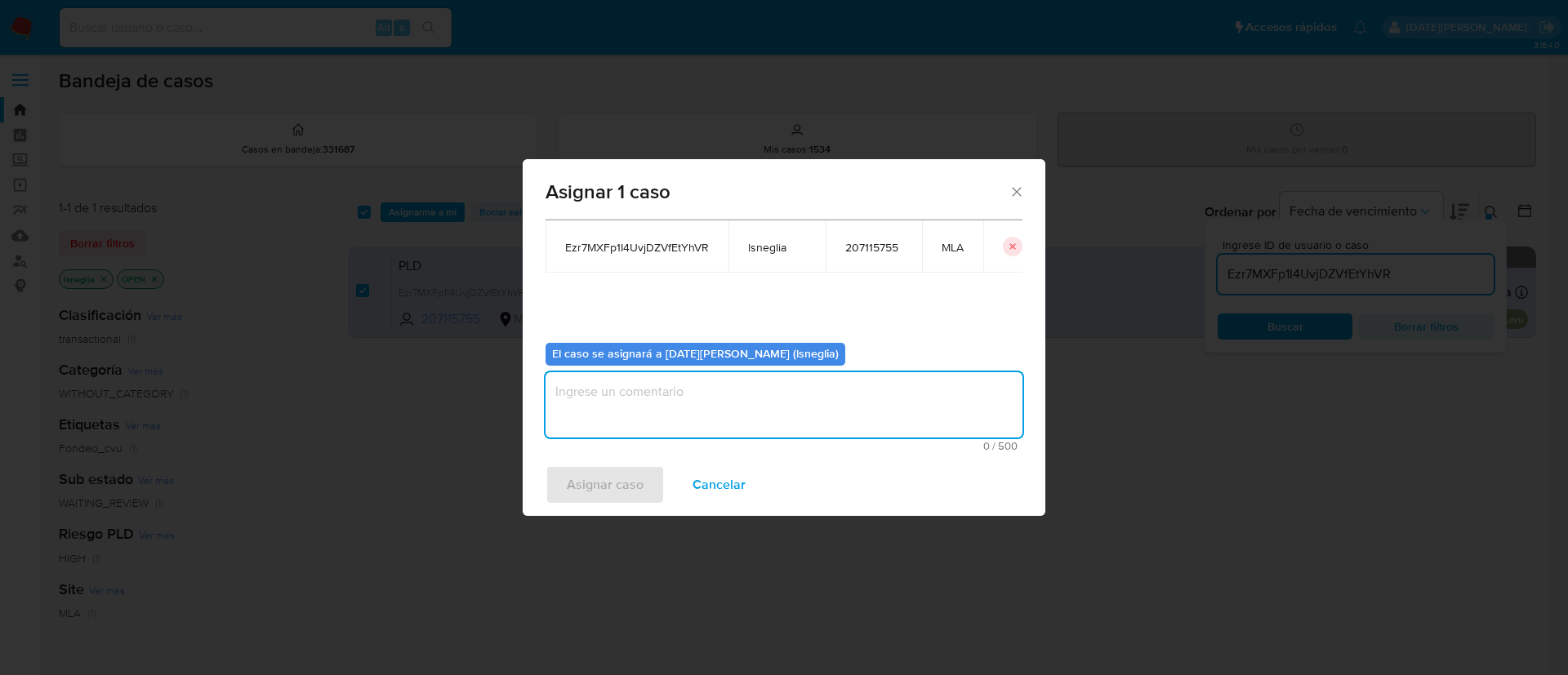
click at [657, 396] on textarea "assign-modal" at bounding box center [784, 405] width 477 height 66
type textarea "."
click at [607, 481] on span "Asignar caso" at bounding box center [605, 485] width 77 height 36
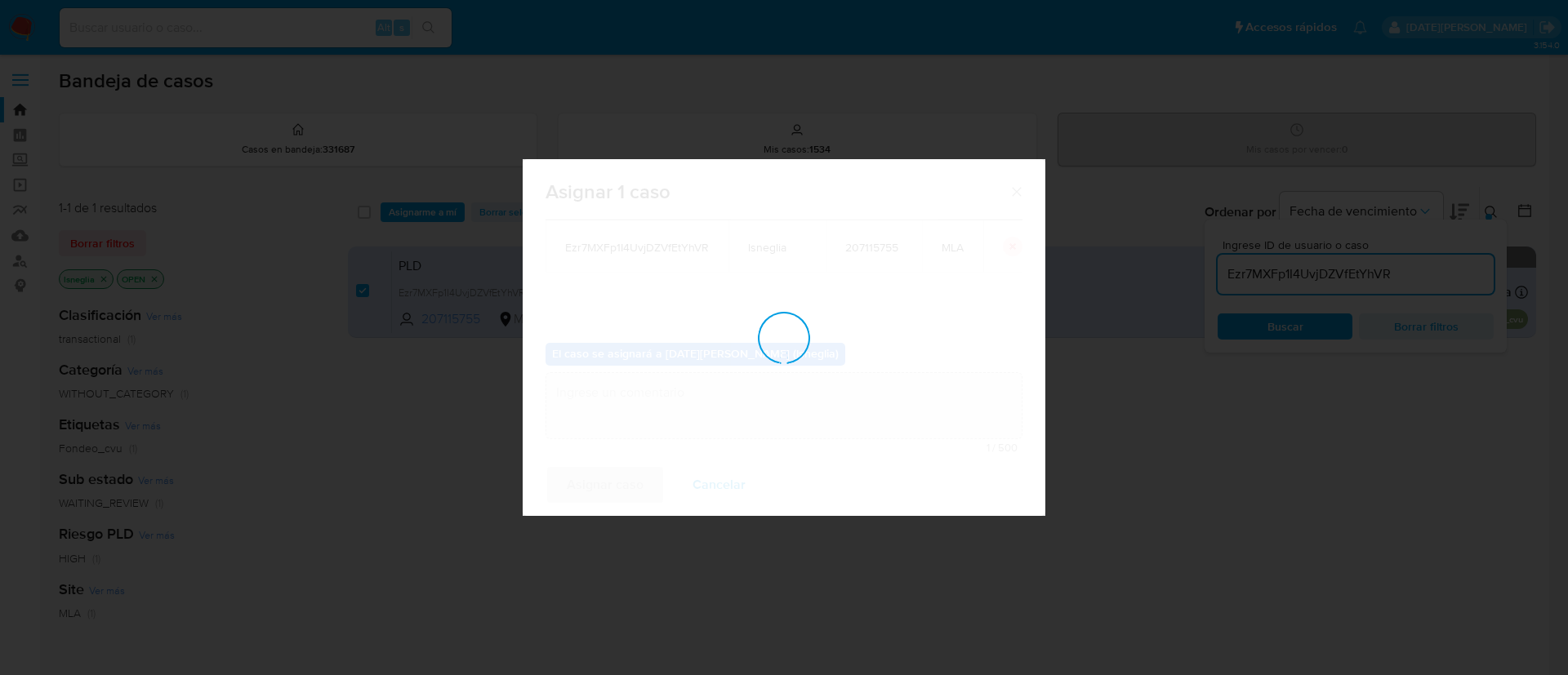
checkbox input "false"
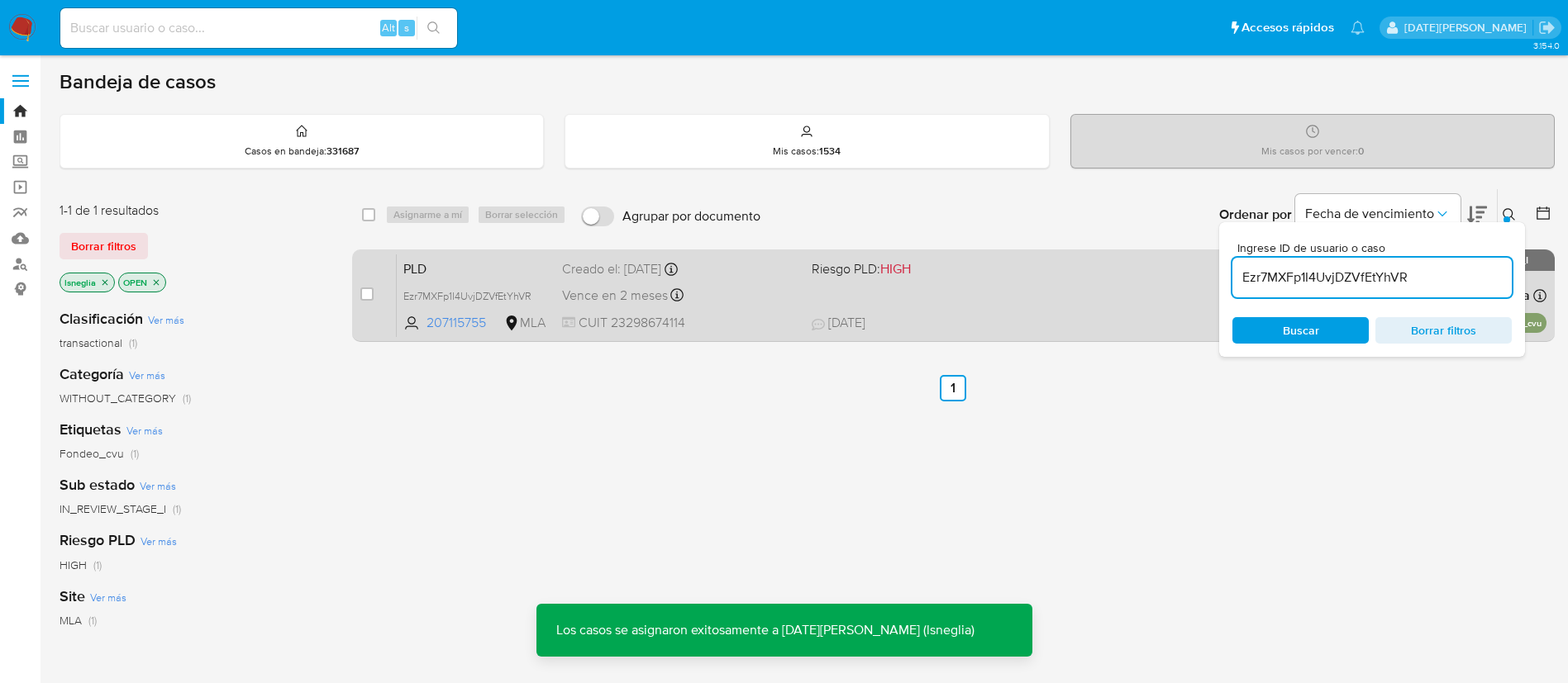
click at [497, 267] on span "PLD" at bounding box center [475, 267] width 146 height 22
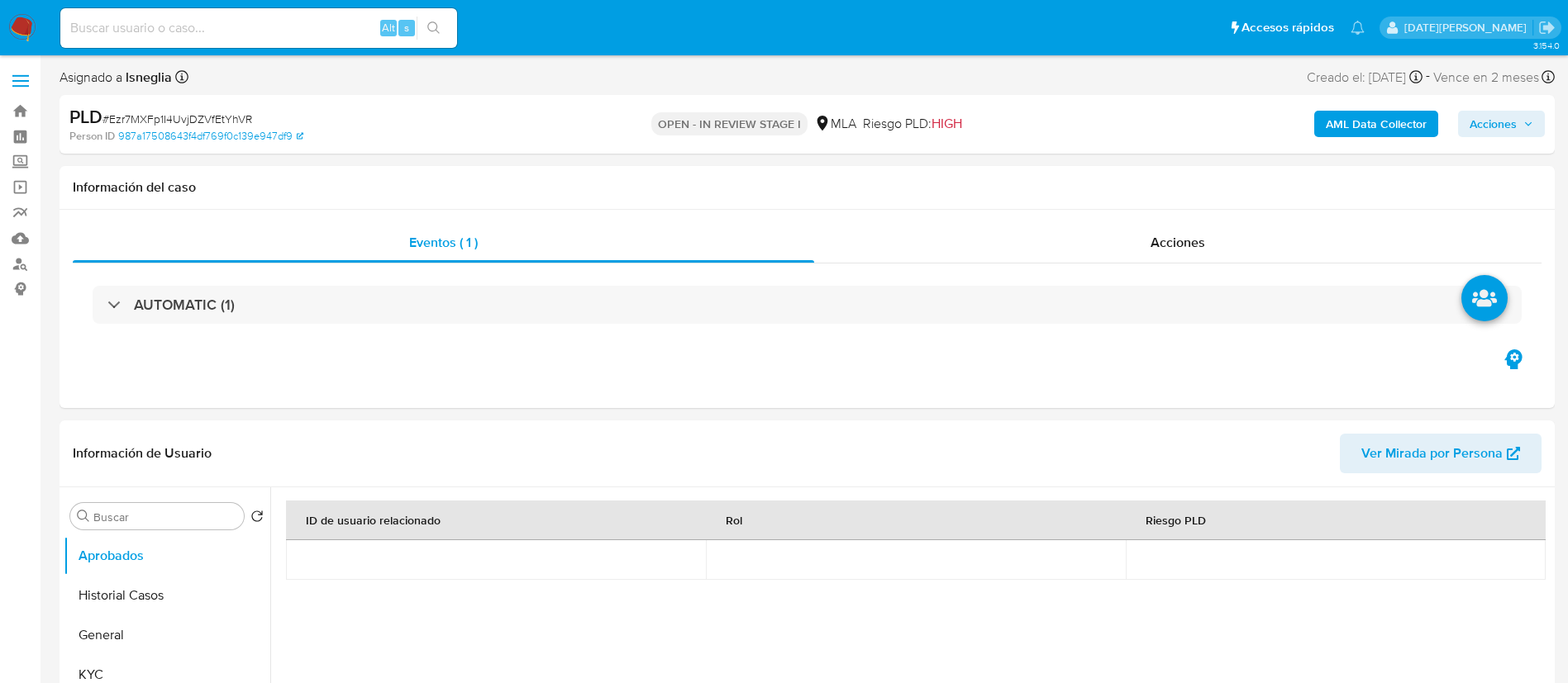
select select "10"
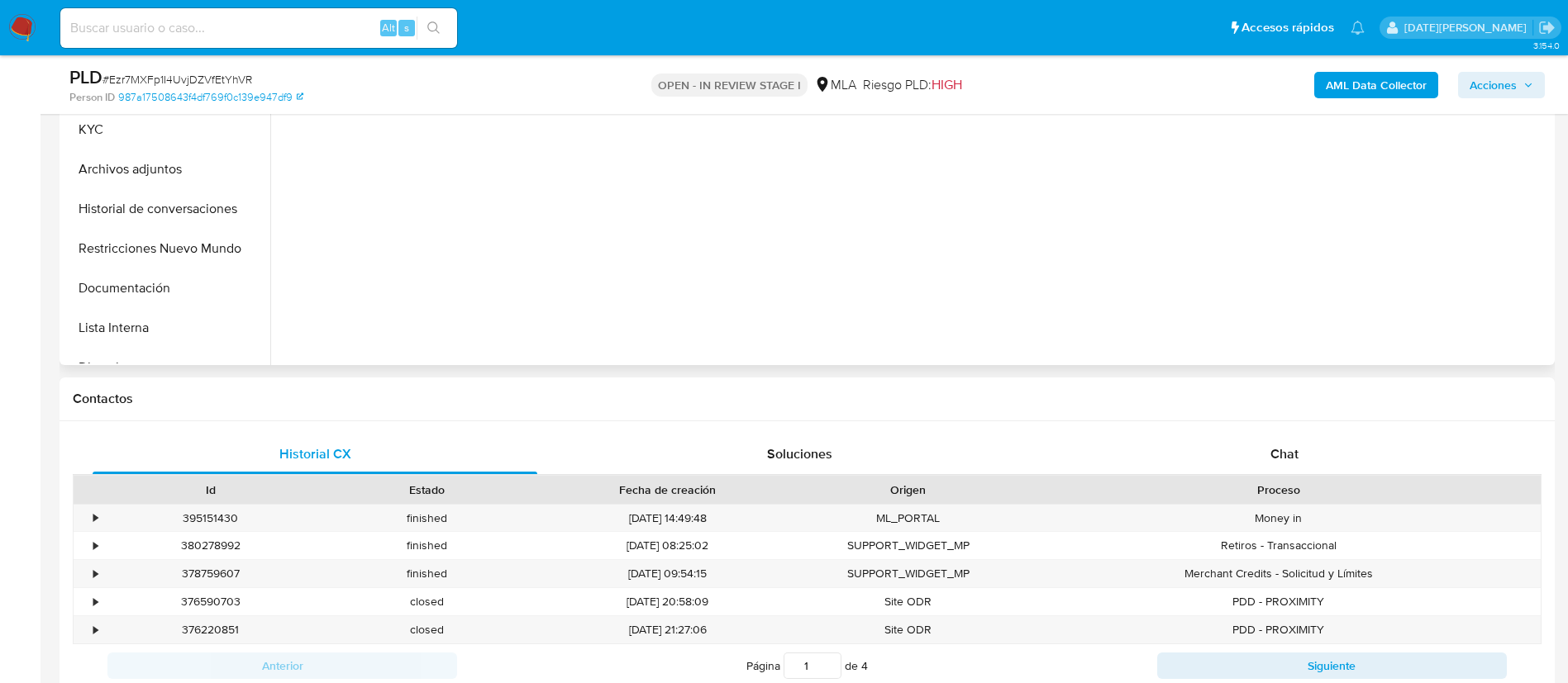
scroll to position [496, 0]
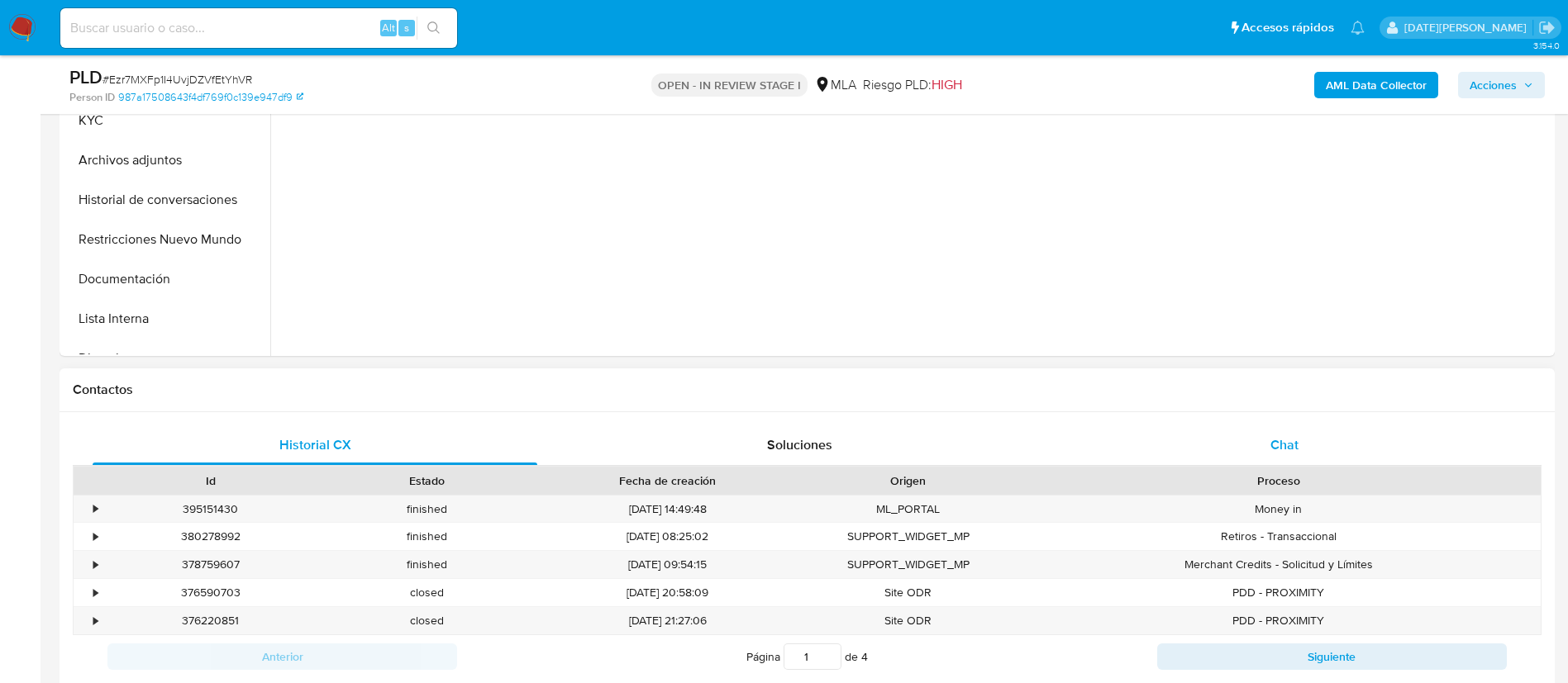
click at [1311, 450] on div "Chat" at bounding box center [1284, 445] width 444 height 40
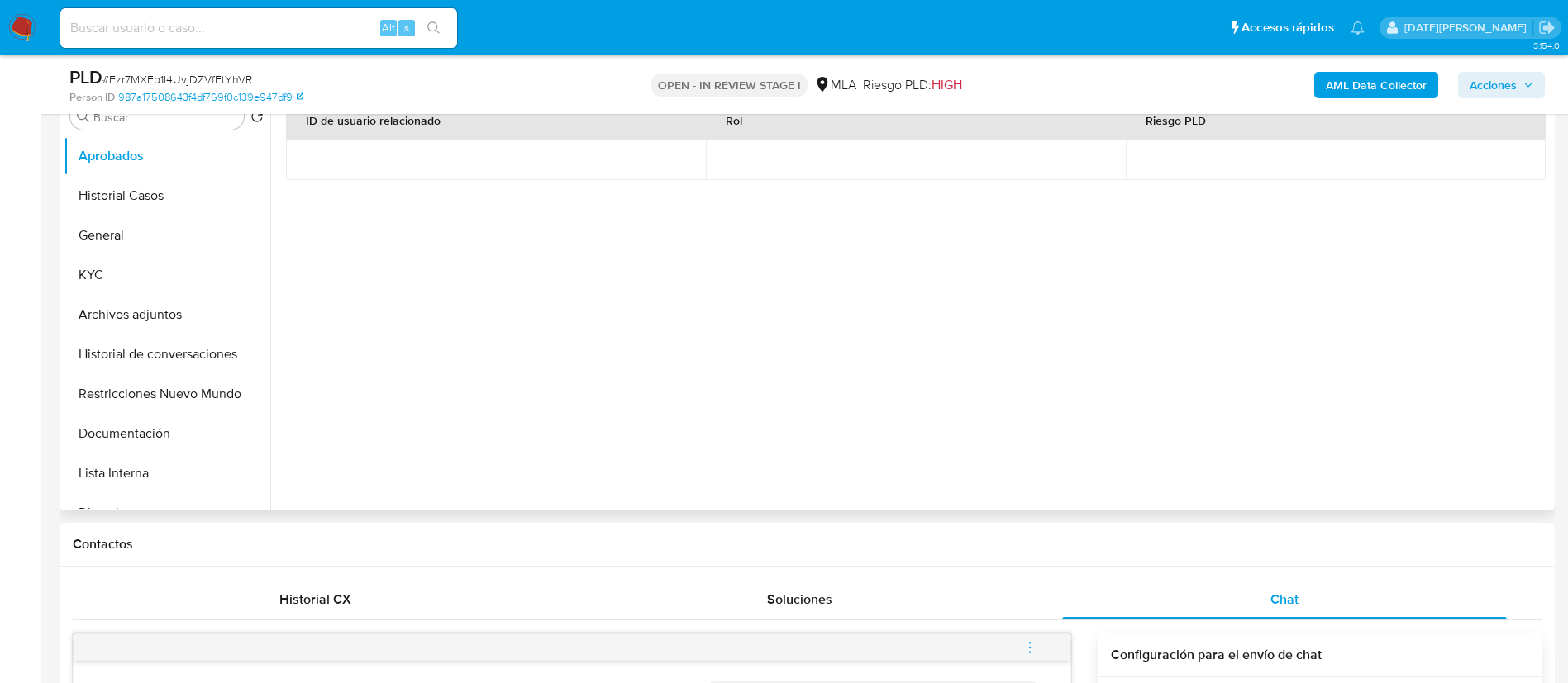
scroll to position [124, 0]
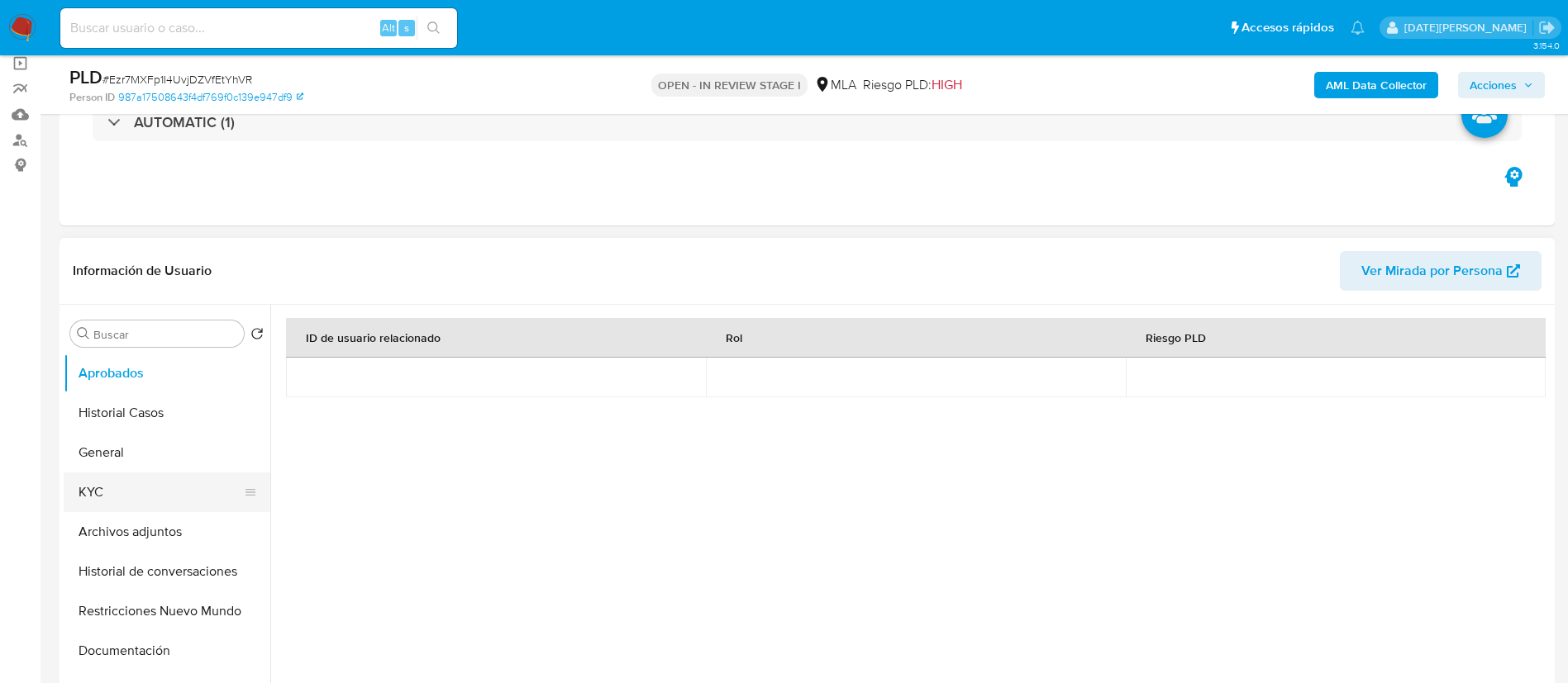
click at [127, 498] on button "KYC" at bounding box center [161, 492] width 193 height 40
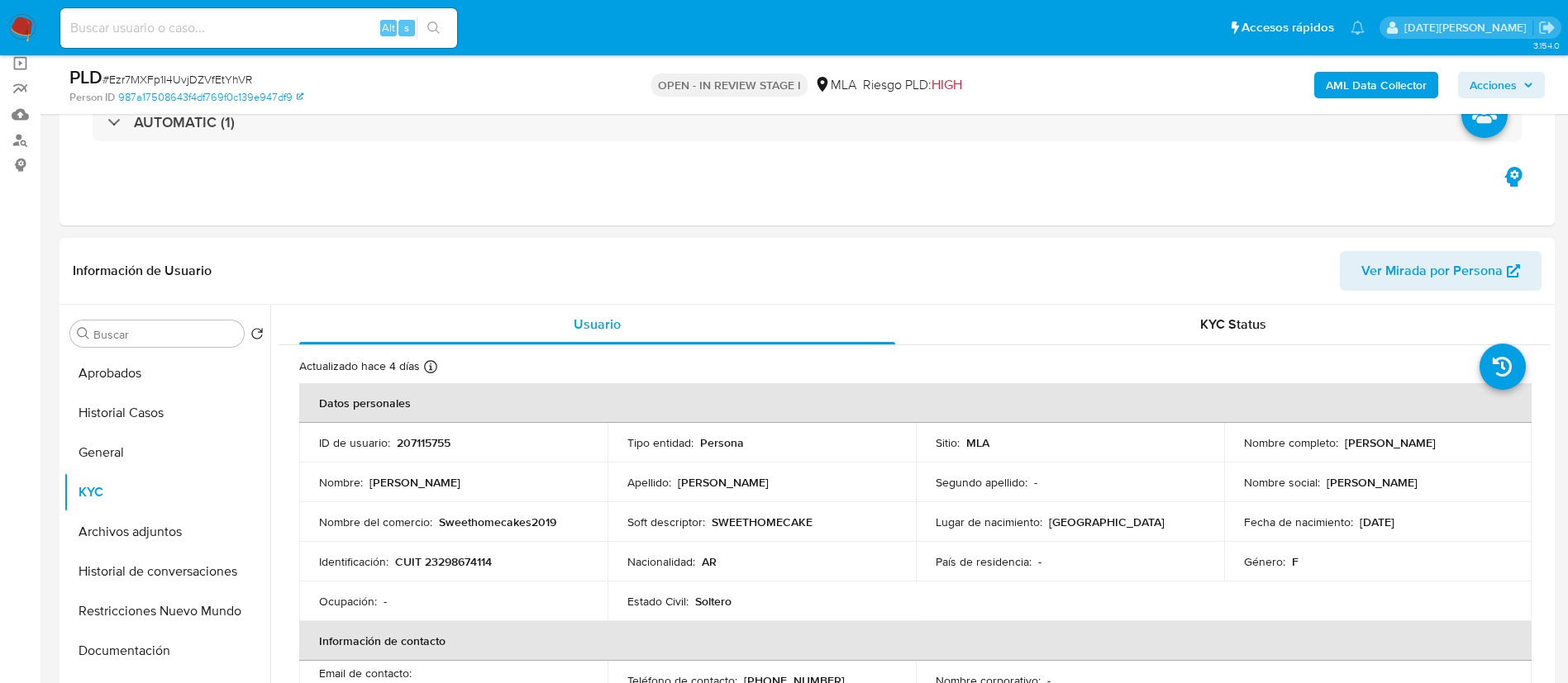
drag, startPoint x: 1339, startPoint y: 444, endPoint x: 1459, endPoint y: 445, distance: 120.0
click at [1459, 445] on div "Nombre completo : Ludmila Maria Mori" at bounding box center [1378, 442] width 268 height 15
copy p "Ludmila Maria Mori"
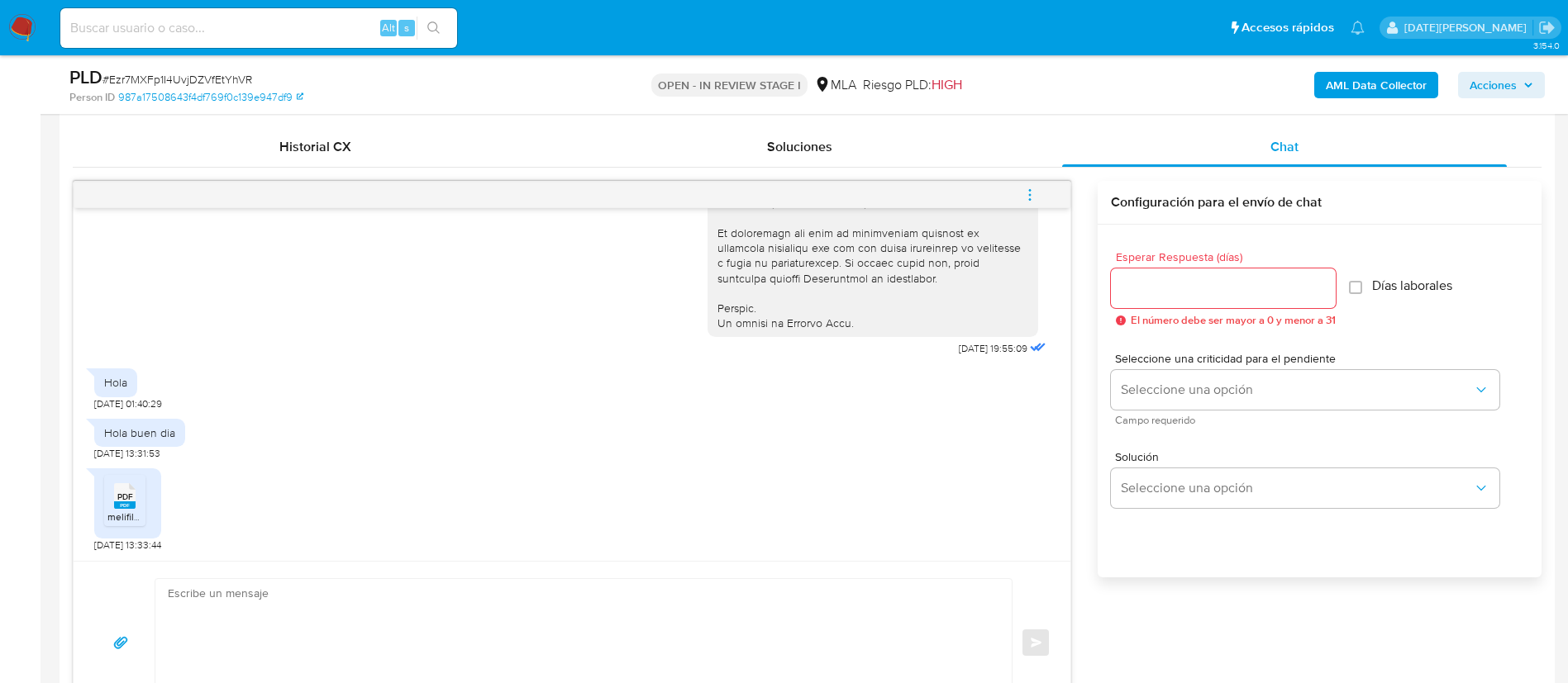
scroll to position [868, 0]
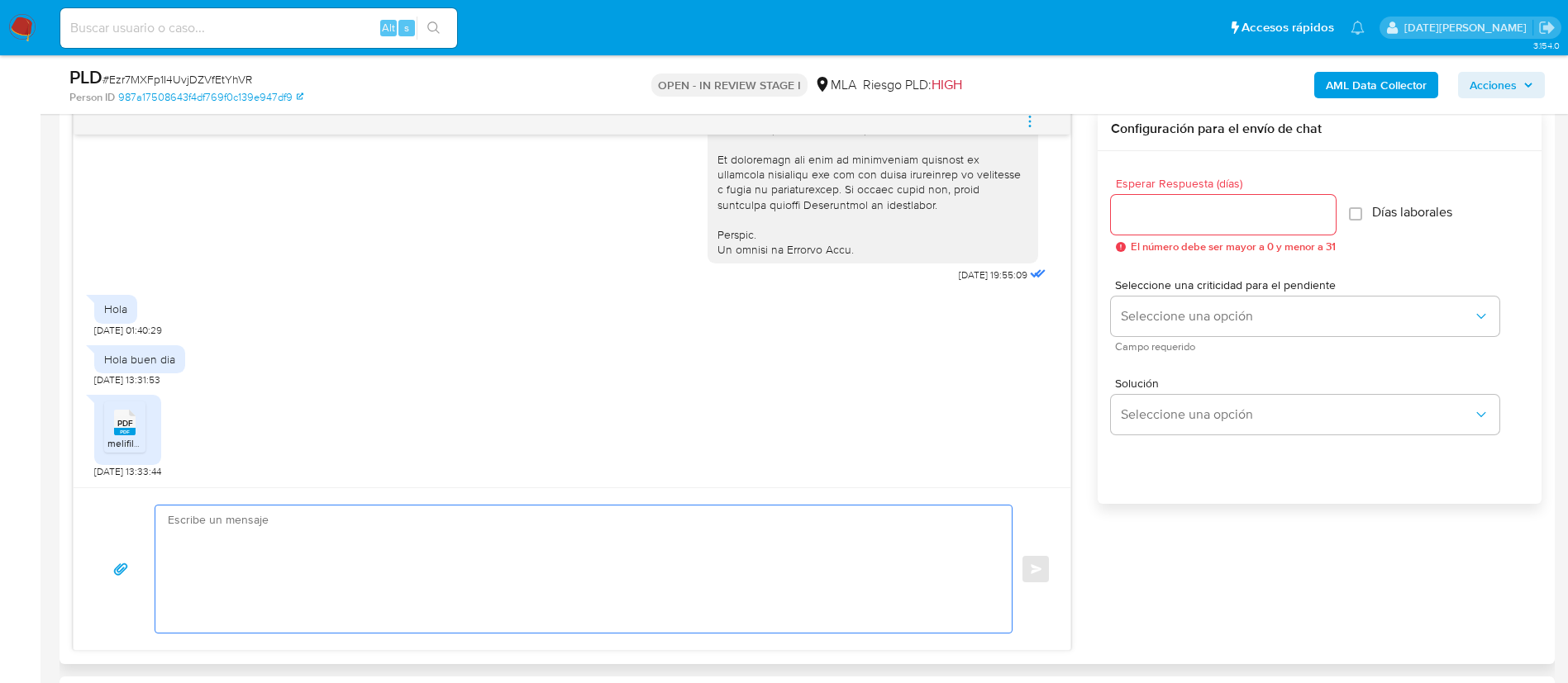
click at [335, 530] on textarea at bounding box center [579, 569] width 823 height 128
paste textarea "Ludmila Maria Mori"
paste textarea "Nos ponemos en contacto para comentarle que, tras revisar la documentación envi…"
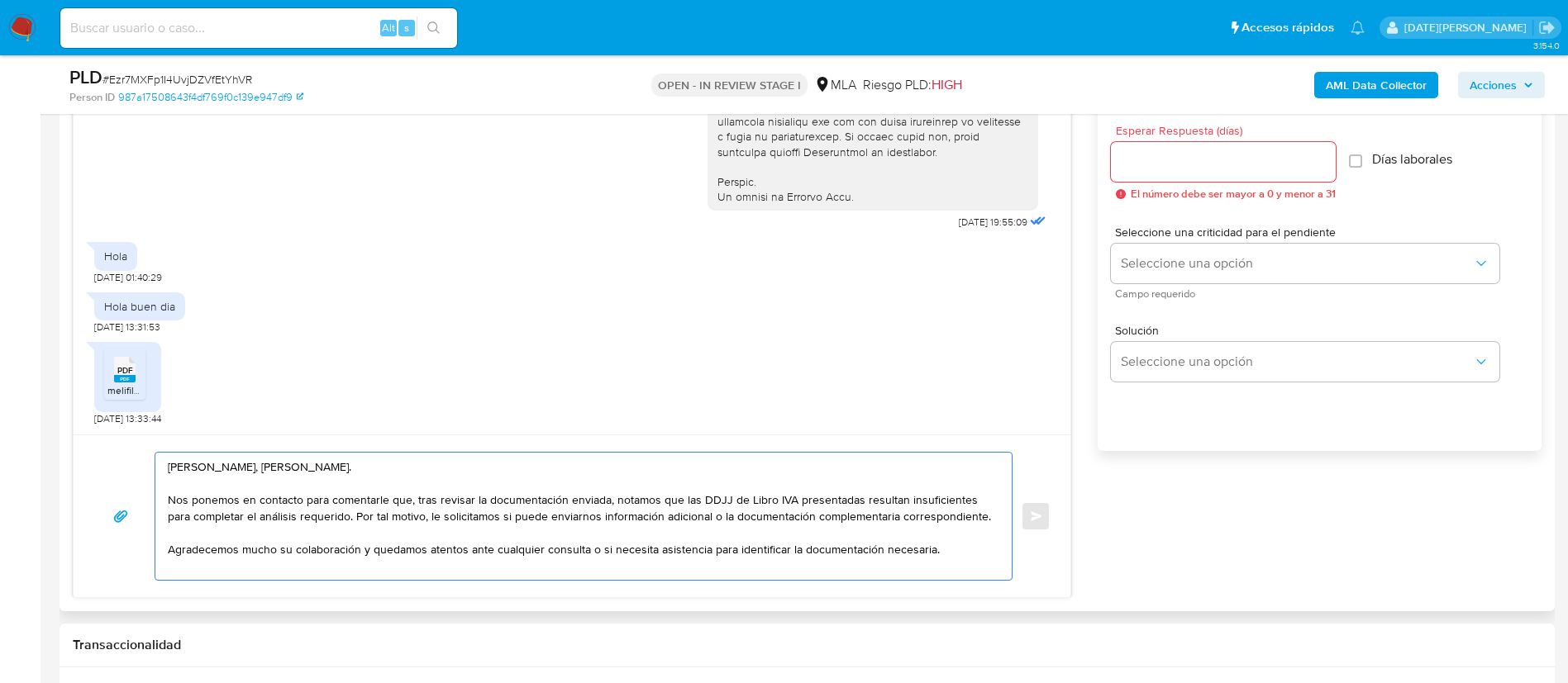
scroll to position [991, 0]
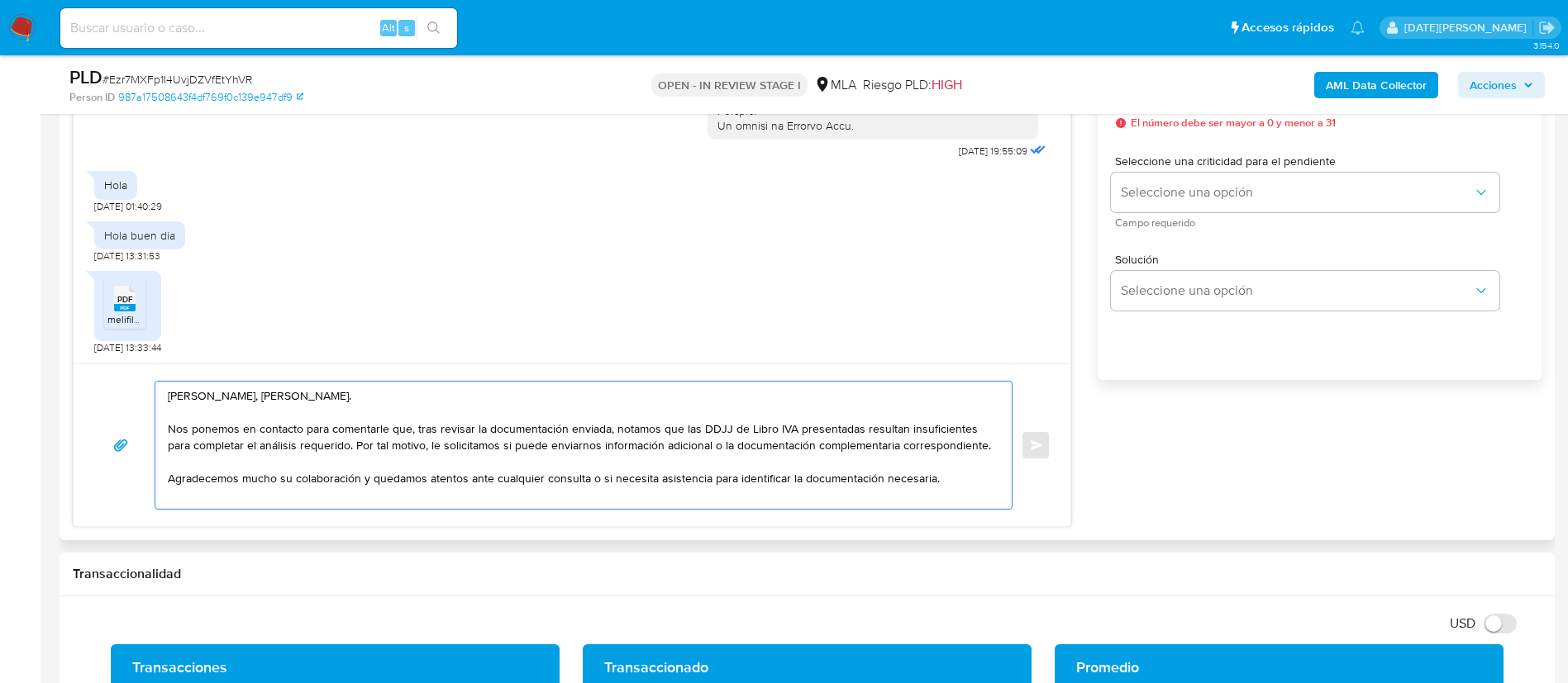
drag, startPoint x: 195, startPoint y: 445, endPoint x: 348, endPoint y: 446, distance: 153.0
click at [348, 446] on textarea "Hola, Ludmila Maria Mori. Nos ponemos en contacto para comentarle que, tras rev…" at bounding box center [579, 446] width 823 height 128
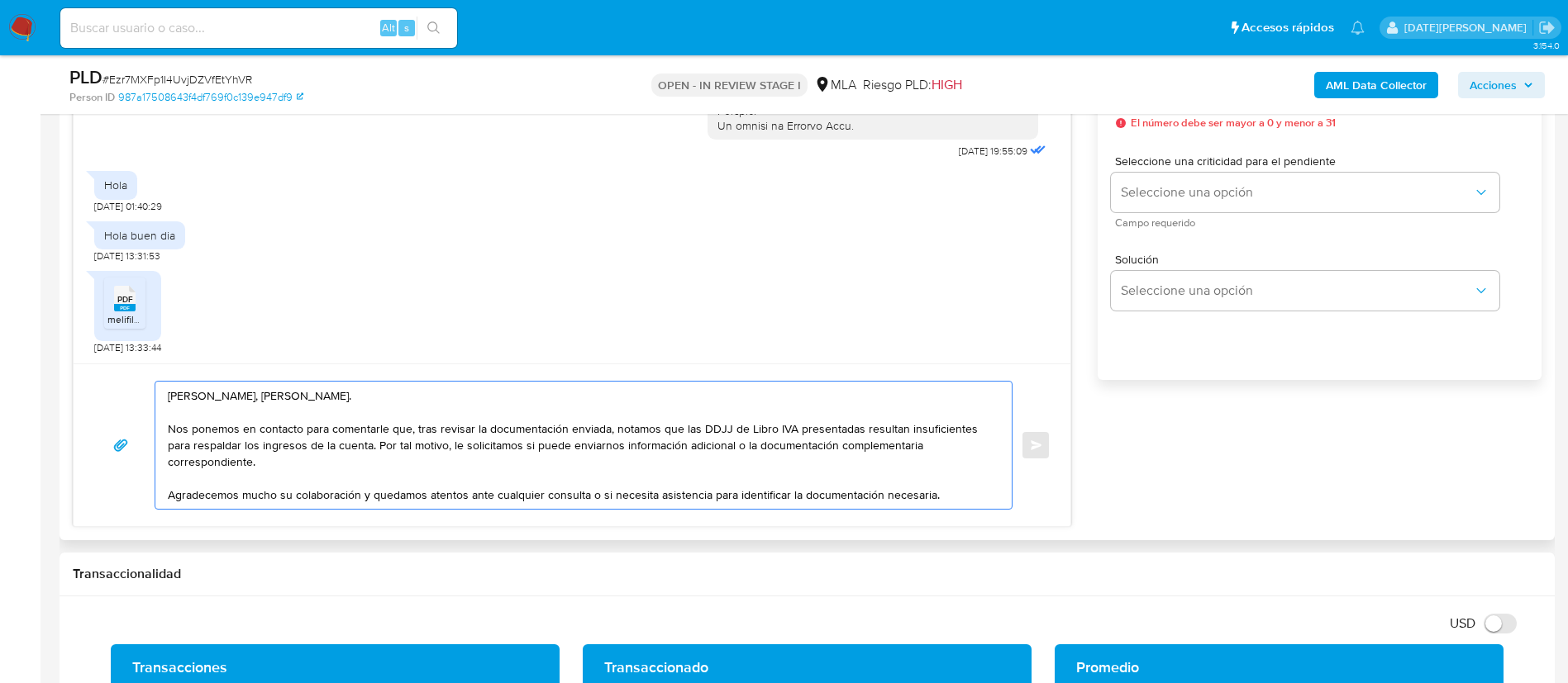
click at [941, 492] on textarea "Hola, Ludmila Maria Mori. Nos ponemos en contacto para comentarle que, tras rev…" at bounding box center [579, 446] width 823 height 128
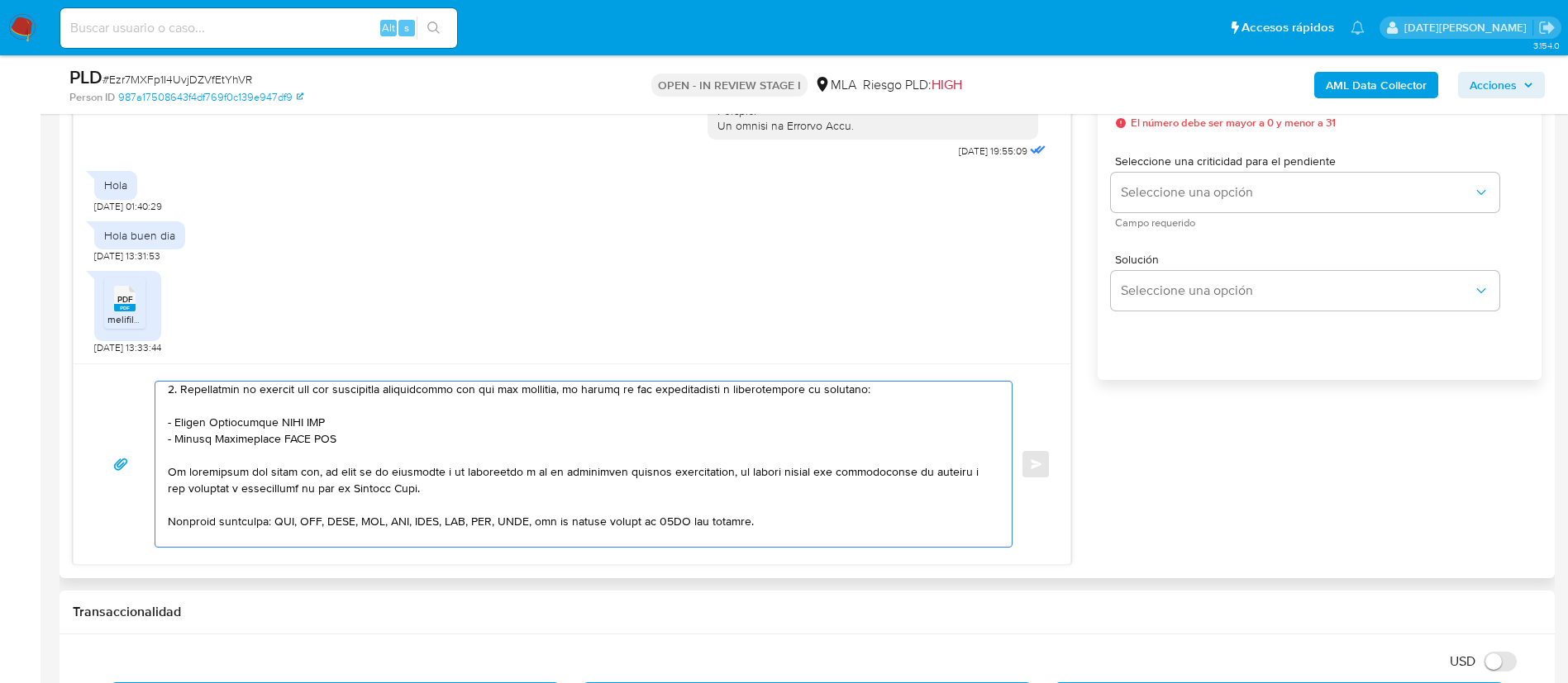
scroll to position [439, 0]
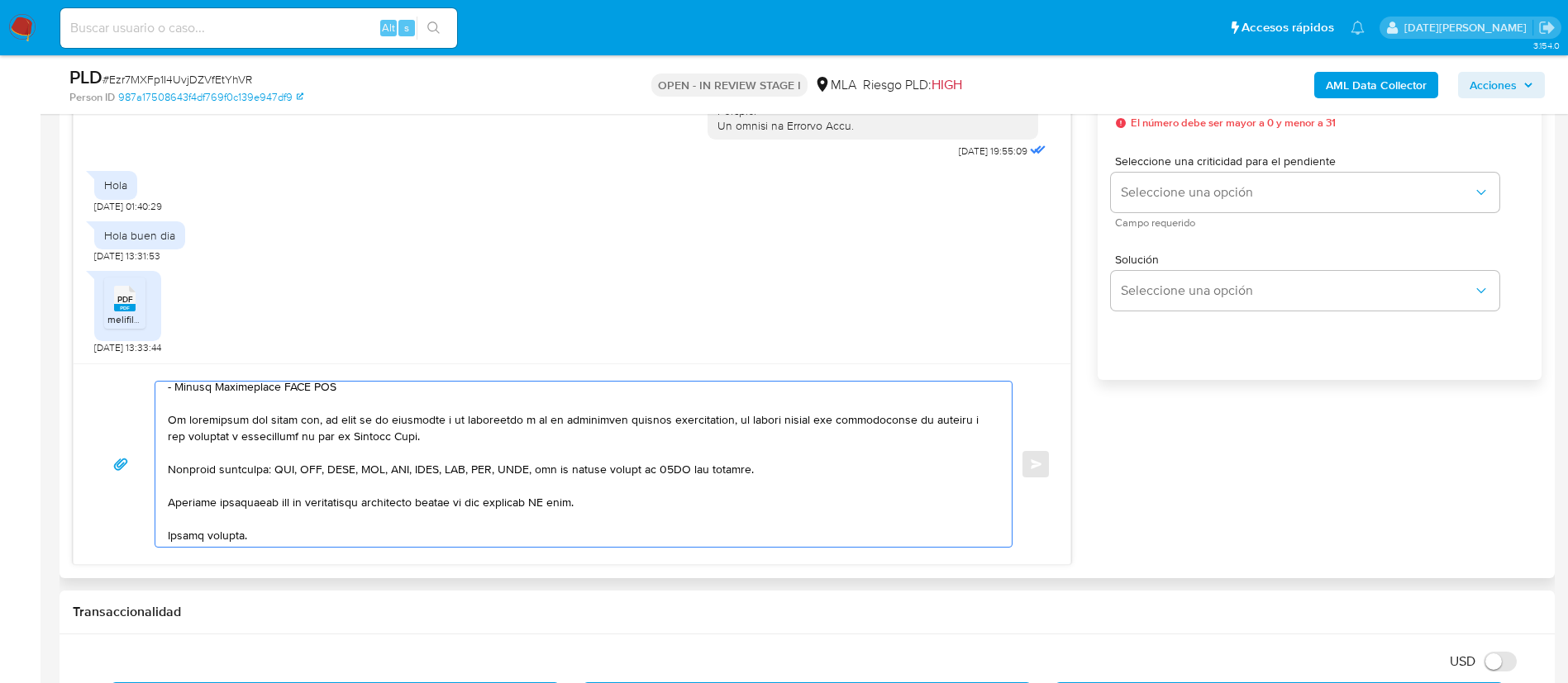
drag, startPoint x: 169, startPoint y: 462, endPoint x: 433, endPoint y: 411, distance: 268.9
click at [433, 411] on textarea at bounding box center [579, 465] width 823 height 166
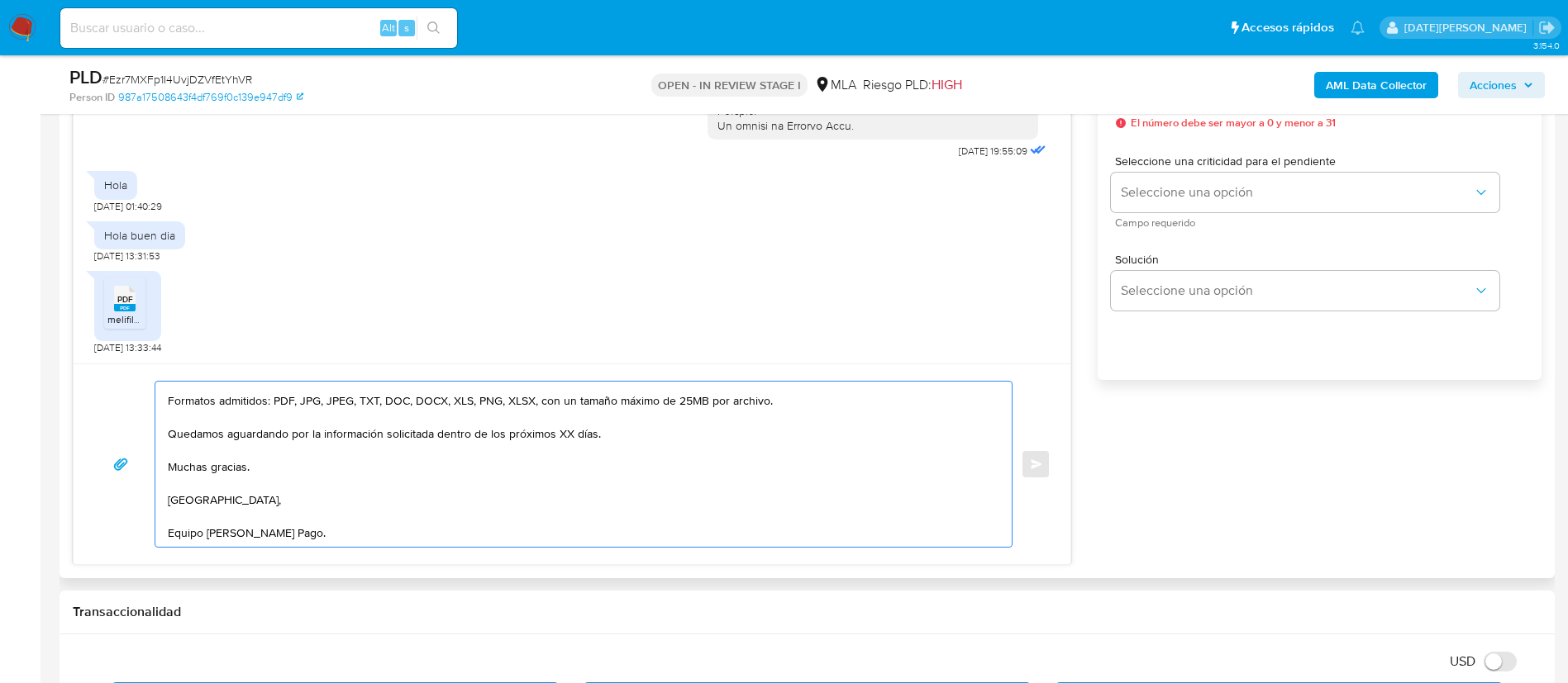
scroll to position [91, 0]
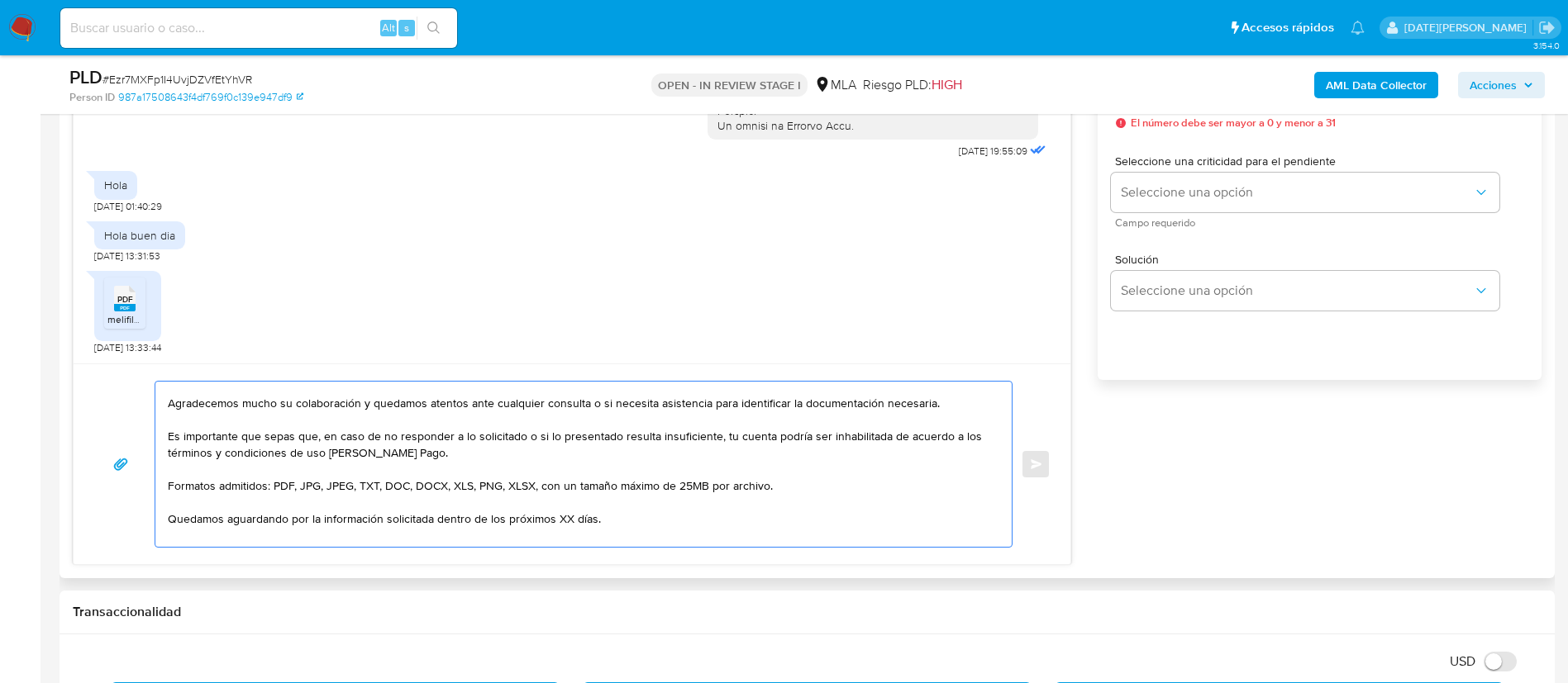
click at [560, 519] on textarea "Hola, Ludmila Maria Mori. Nos ponemos en contacto para comentarle que, tras rev…" at bounding box center [579, 465] width 823 height 166
click at [562, 519] on textarea "Hola, Ludmila Maria Mori. Nos ponemos en contacto para comentarle que, tras rev…" at bounding box center [579, 465] width 823 height 166
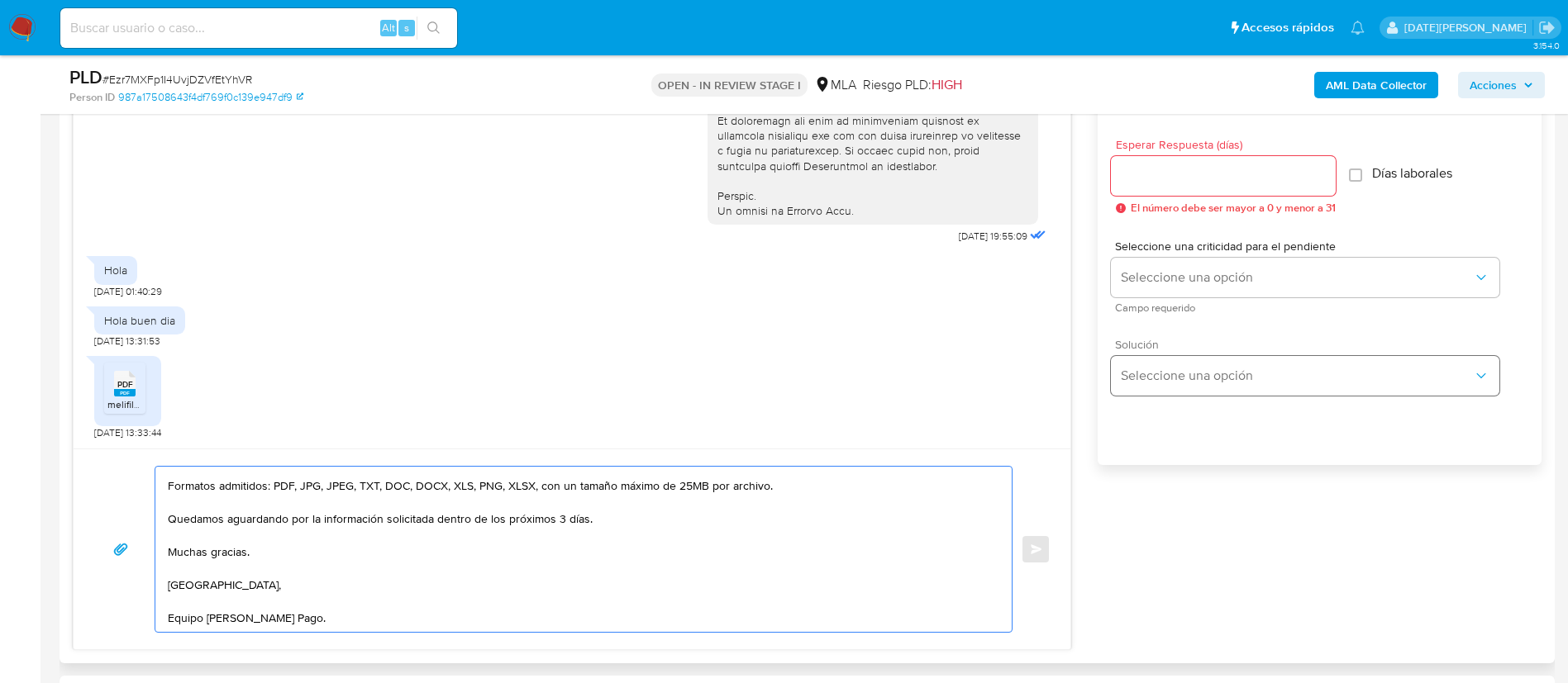
scroll to position [868, 0]
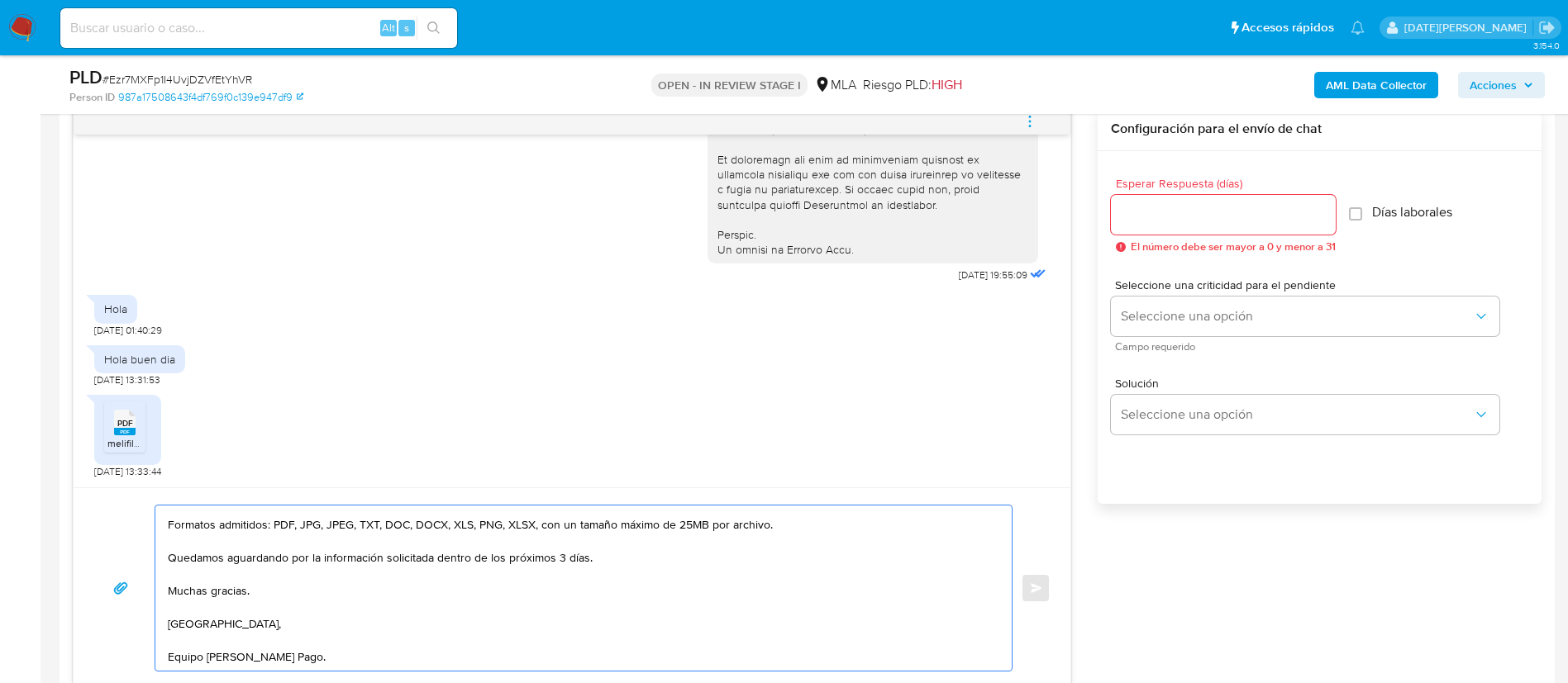
type textarea "Hola, Ludmila Maria Mori. Nos ponemos en contacto para comentarle que, tras rev…"
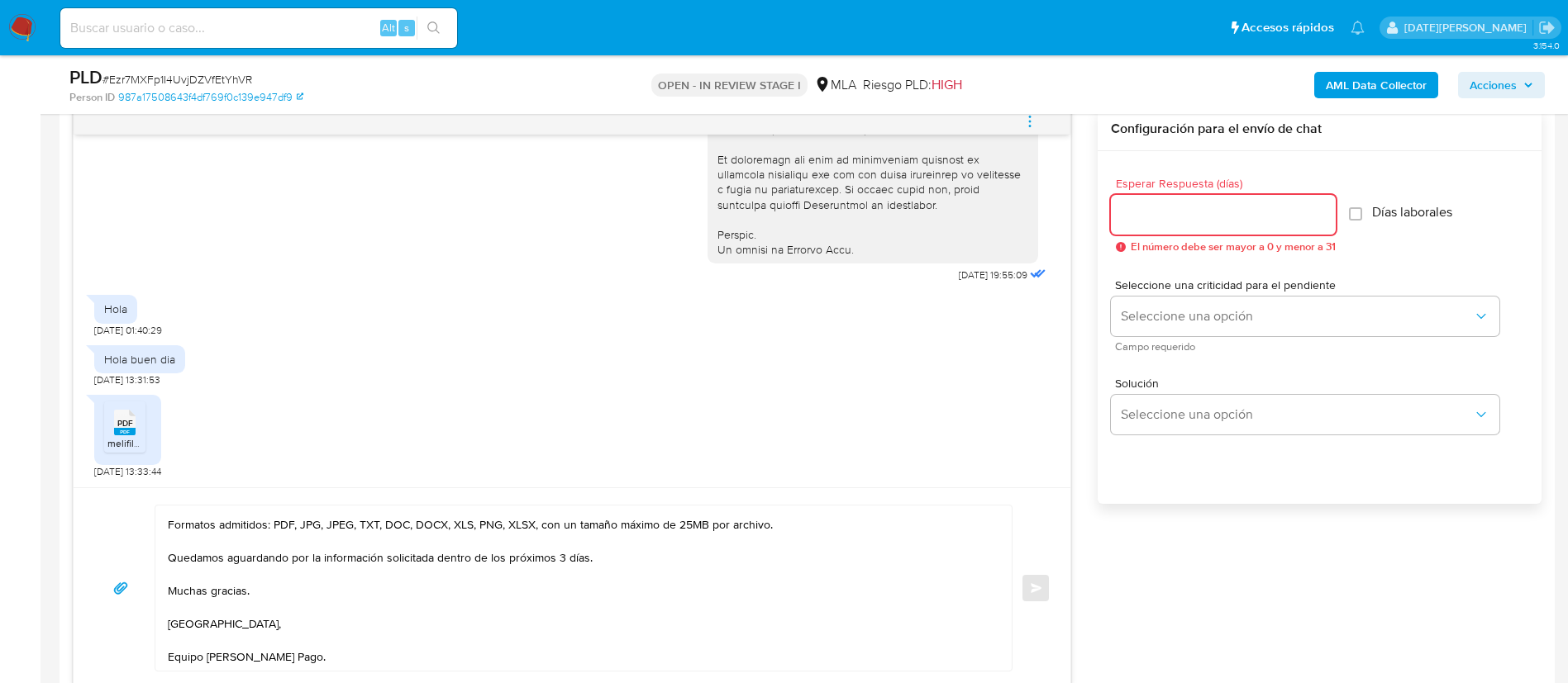
click at [1190, 206] on input "Esperar Respuesta (días)" at bounding box center [1223, 215] width 225 height 22
type input "3"
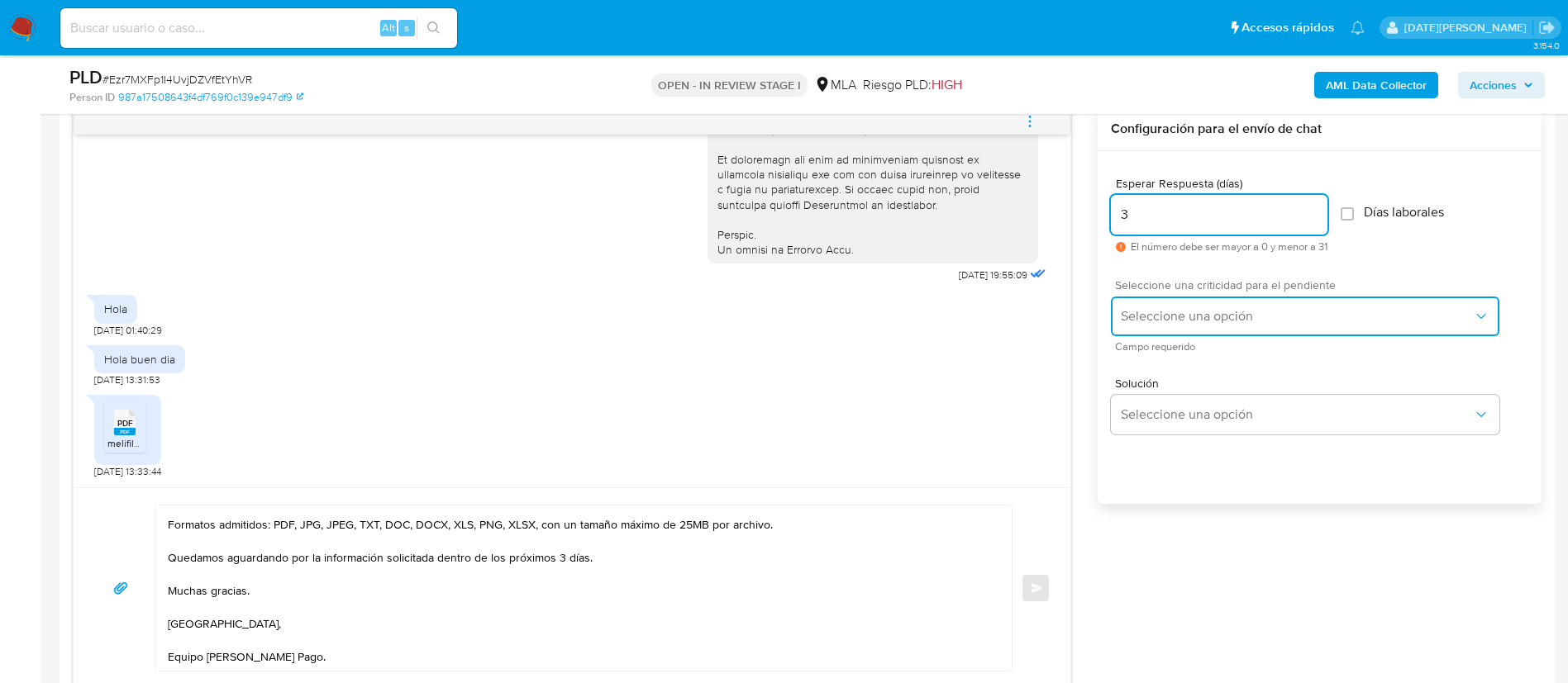
click at [1222, 316] on span "Seleccione una opción" at bounding box center [1297, 316] width 352 height 16
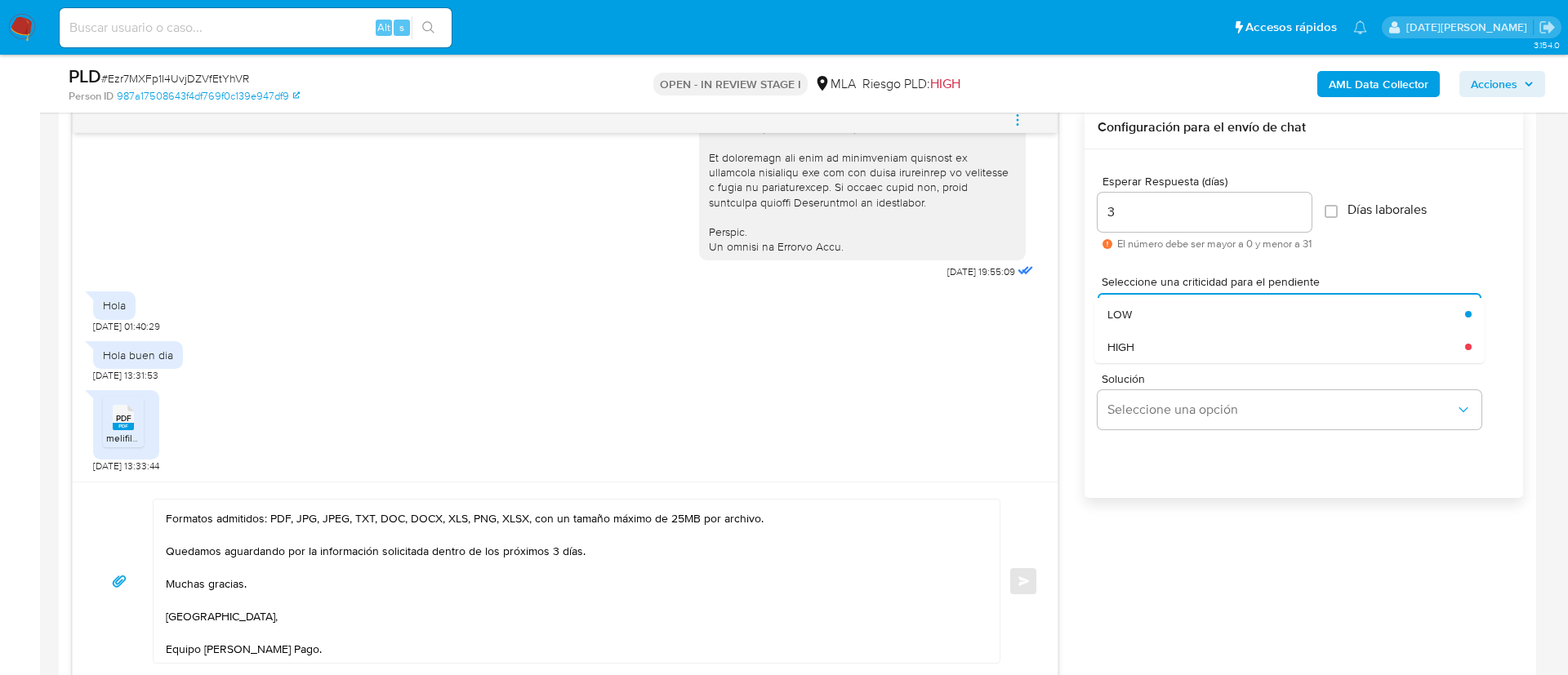
click at [1187, 351] on div "HIGH" at bounding box center [1287, 347] width 358 height 32
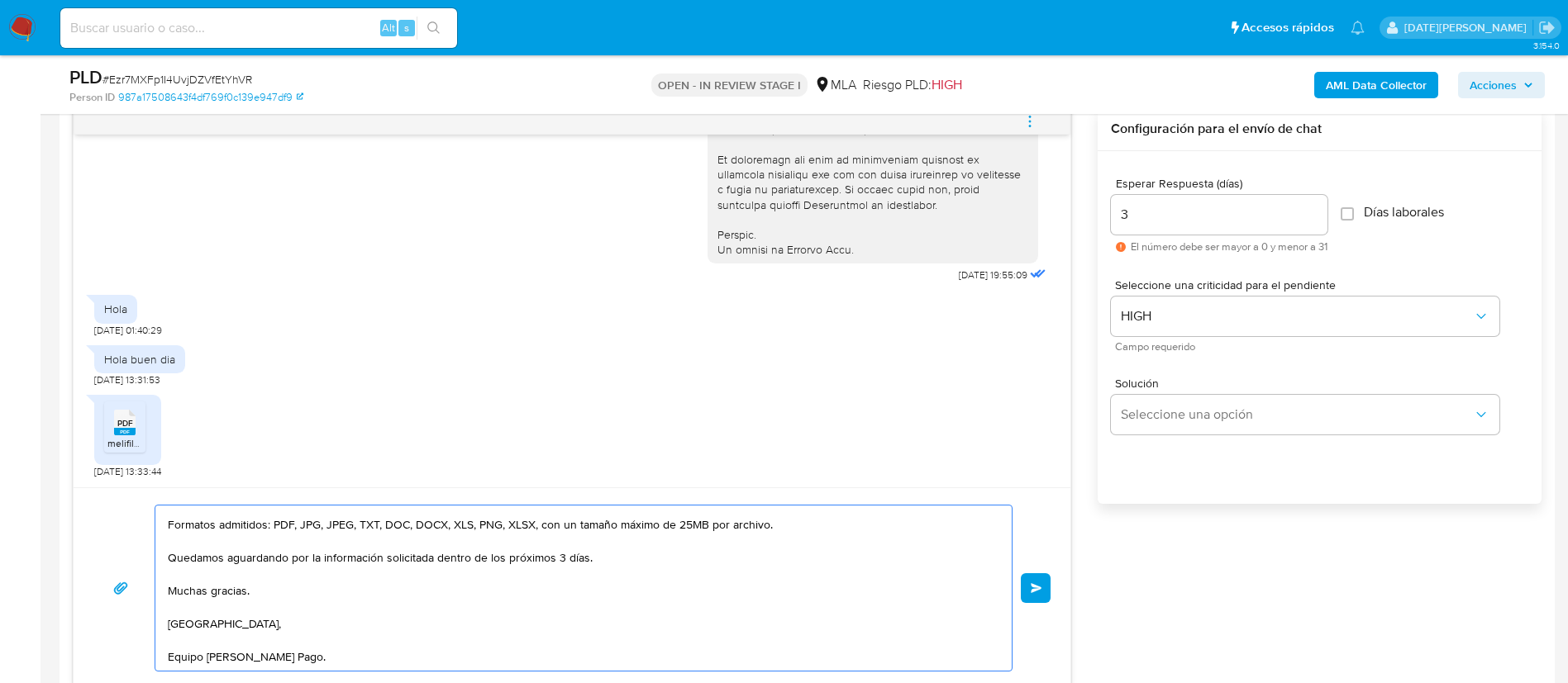
scroll to position [243, 0]
click at [1042, 588] on span "Enviar" at bounding box center [1036, 587] width 11 height 9
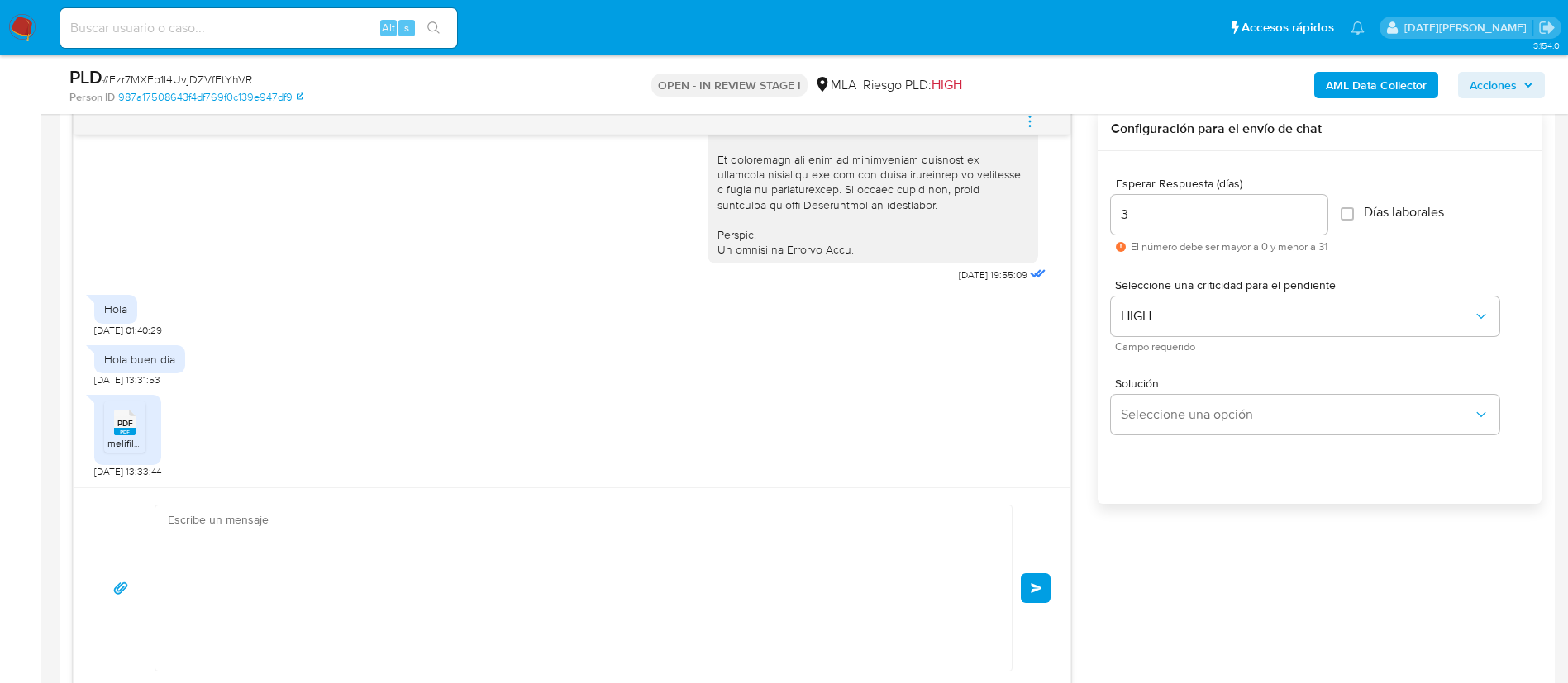
scroll to position [1319, 0]
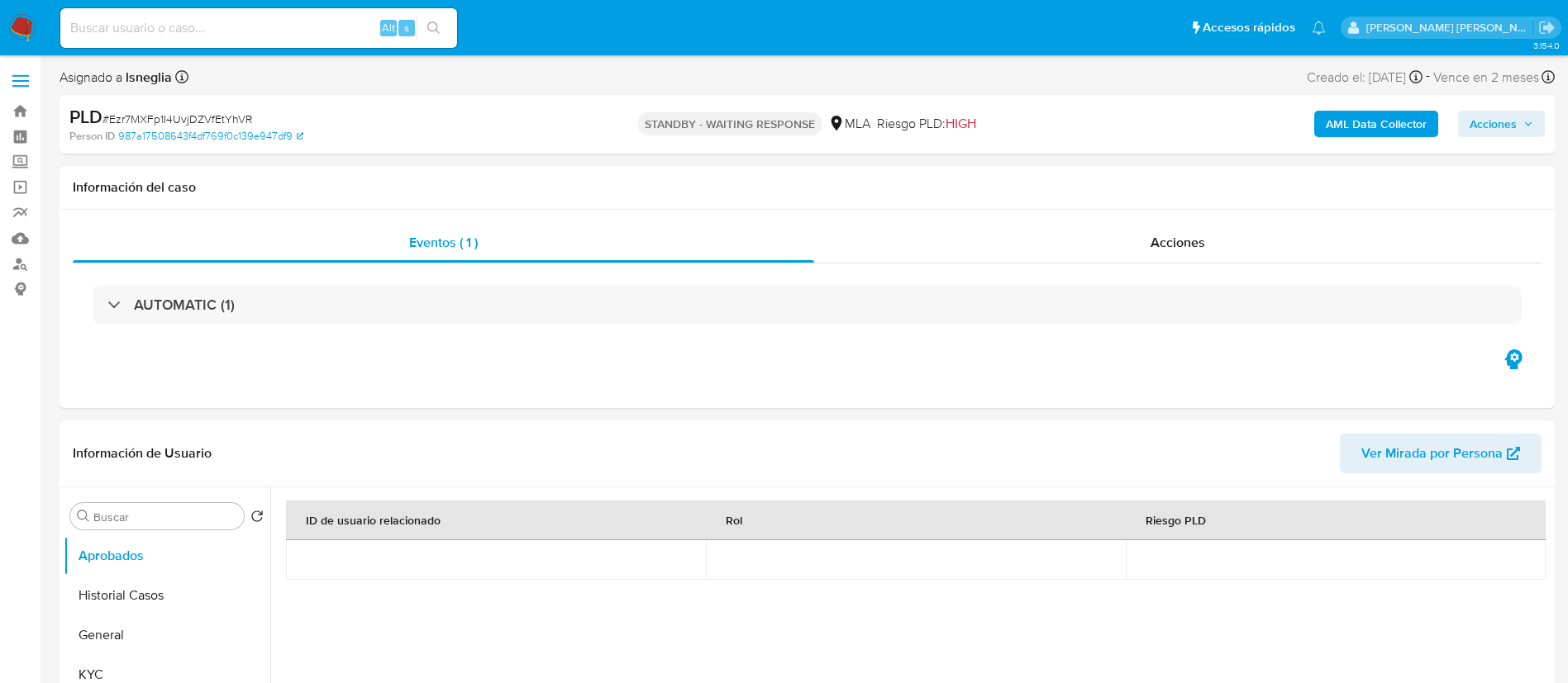
select select "10"
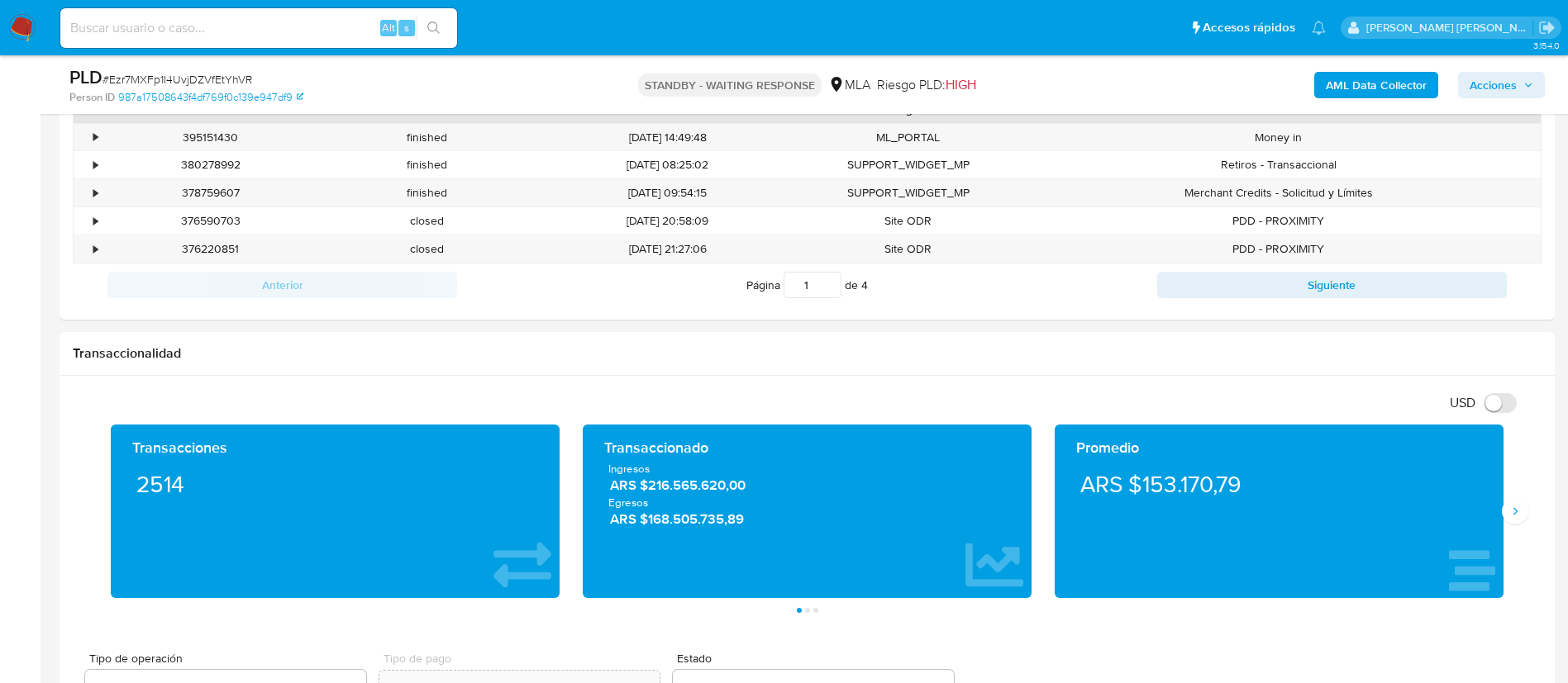
scroll to position [743, 0]
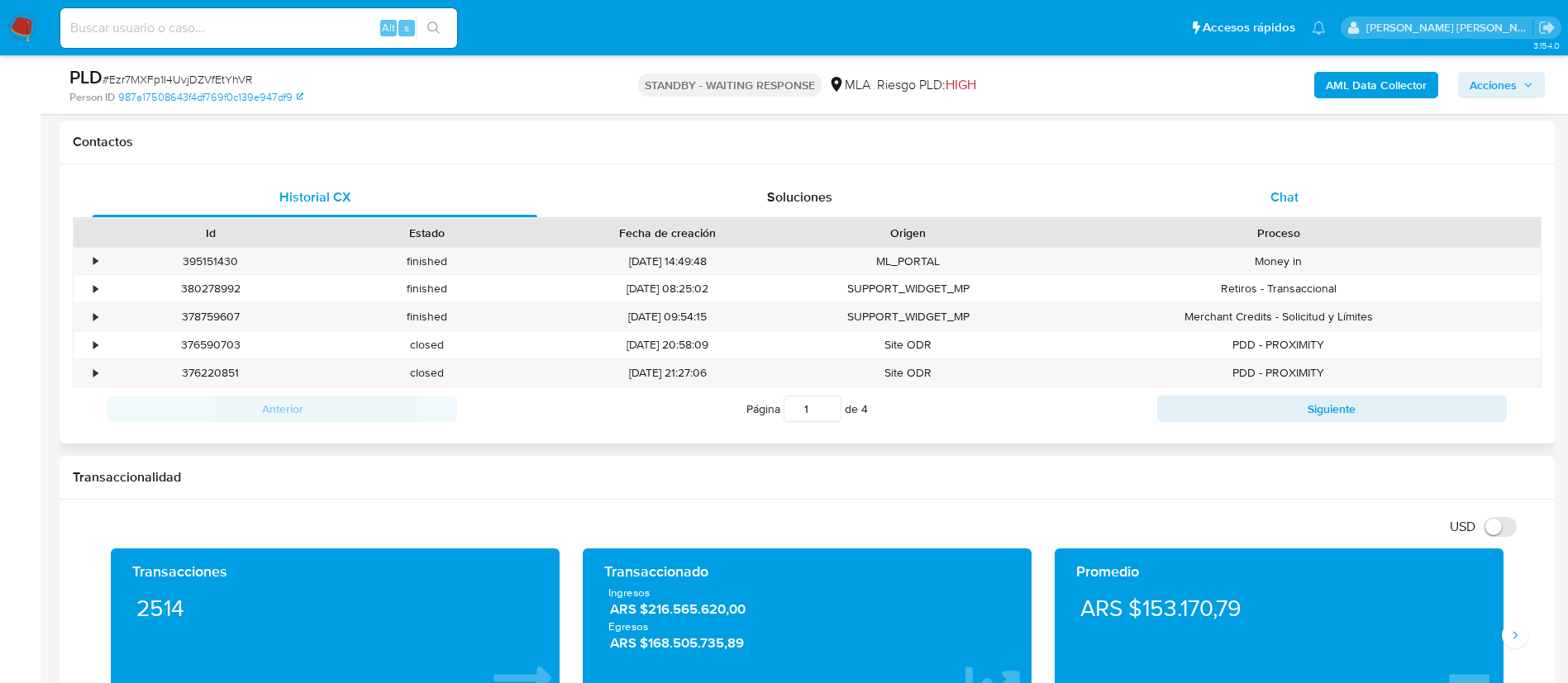
click at [1316, 184] on div "Chat" at bounding box center [1284, 197] width 444 height 40
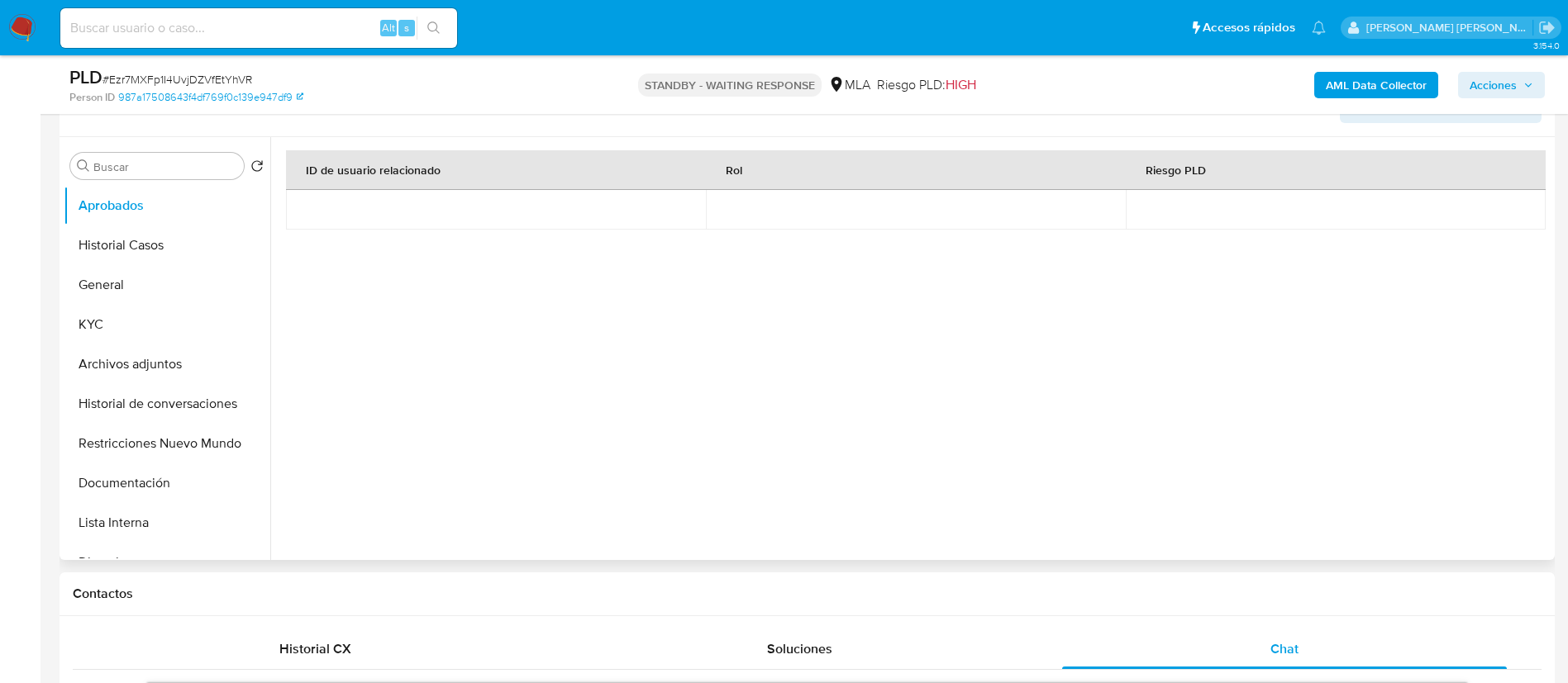
scroll to position [124, 0]
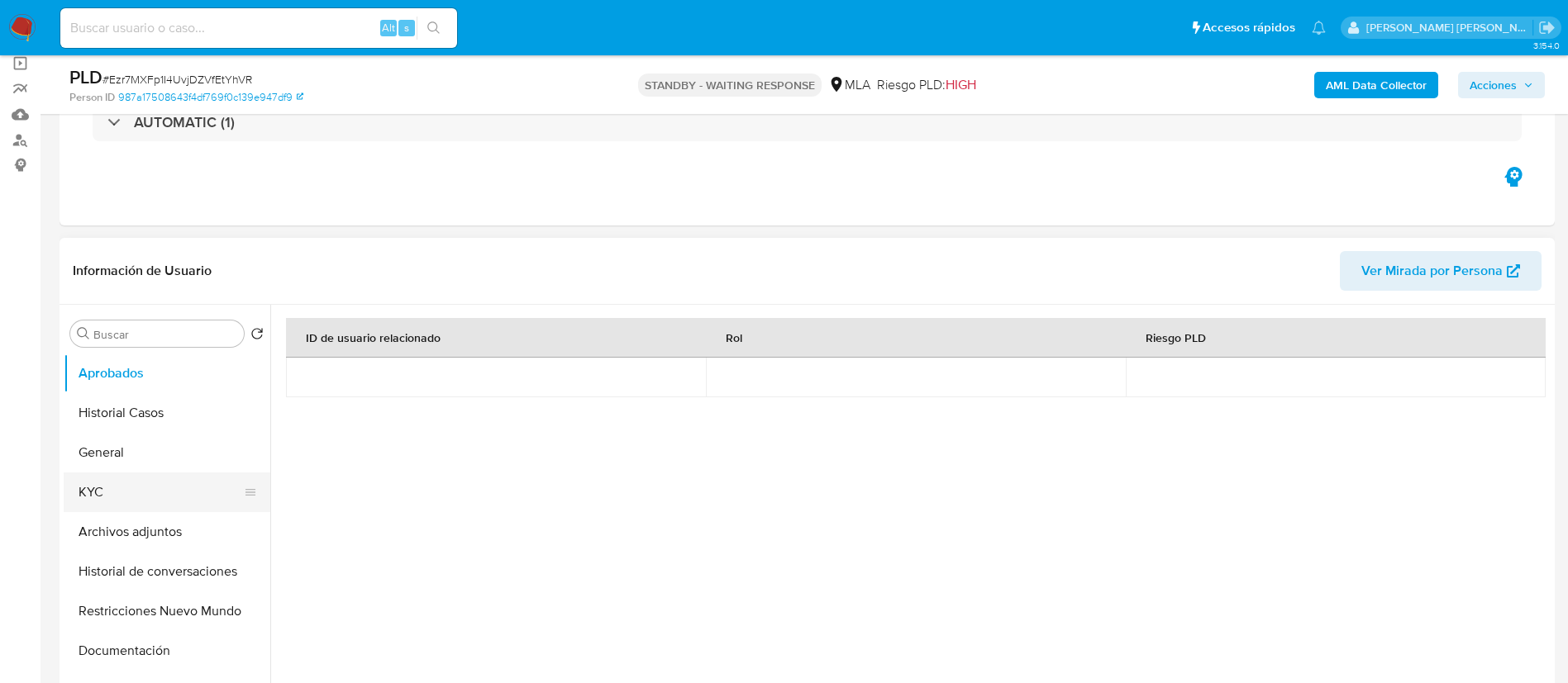
click at [108, 485] on button "KYC" at bounding box center [161, 492] width 193 height 40
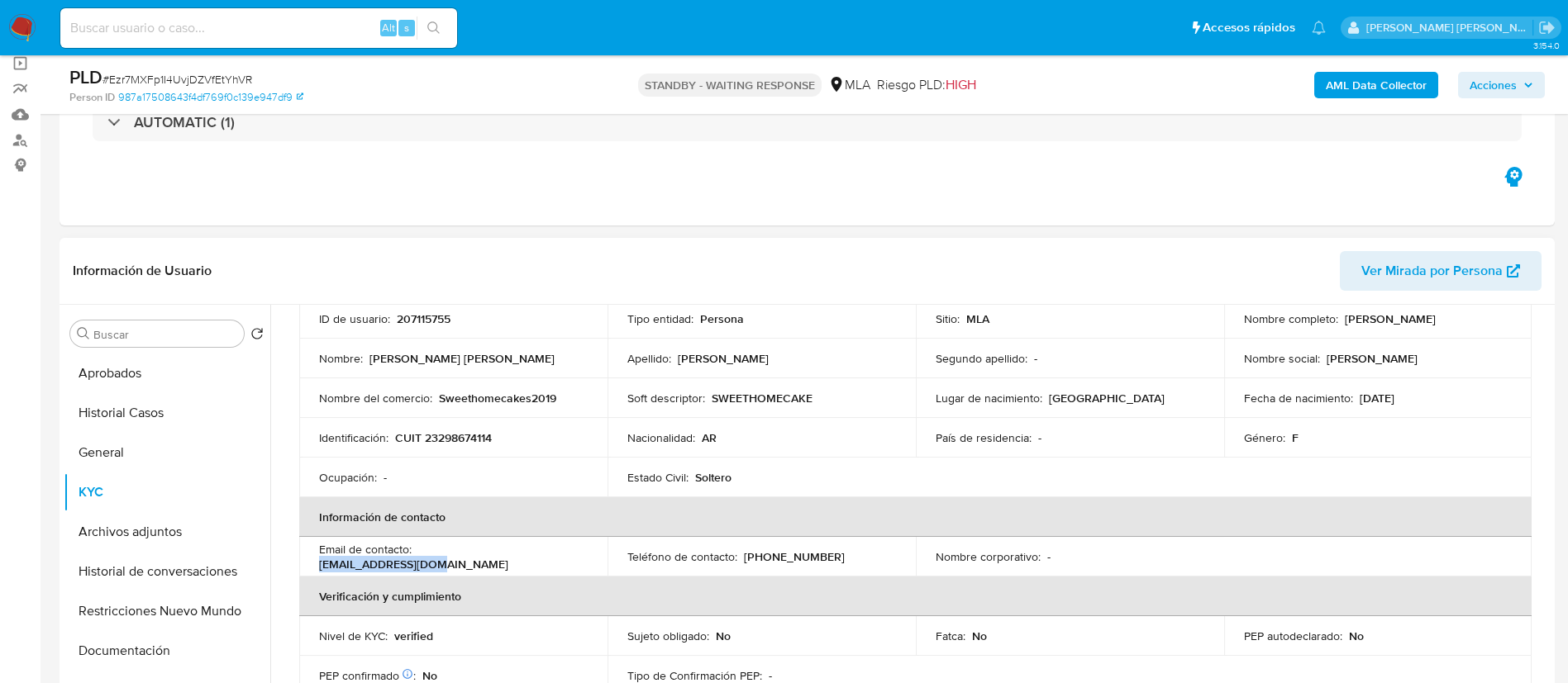
drag, startPoint x: 418, startPoint y: 557, endPoint x: 533, endPoint y: 558, distance: 115.0
click at [533, 558] on div "Email de contacto : lmori1982@gmail.com" at bounding box center [453, 556] width 268 height 29
copy p "lmori1982@gmail.com"
click at [195, 27] on input at bounding box center [259, 28] width 397 height 22
paste input "oV7uO6SwF5VsItfALaeRSiEQ"
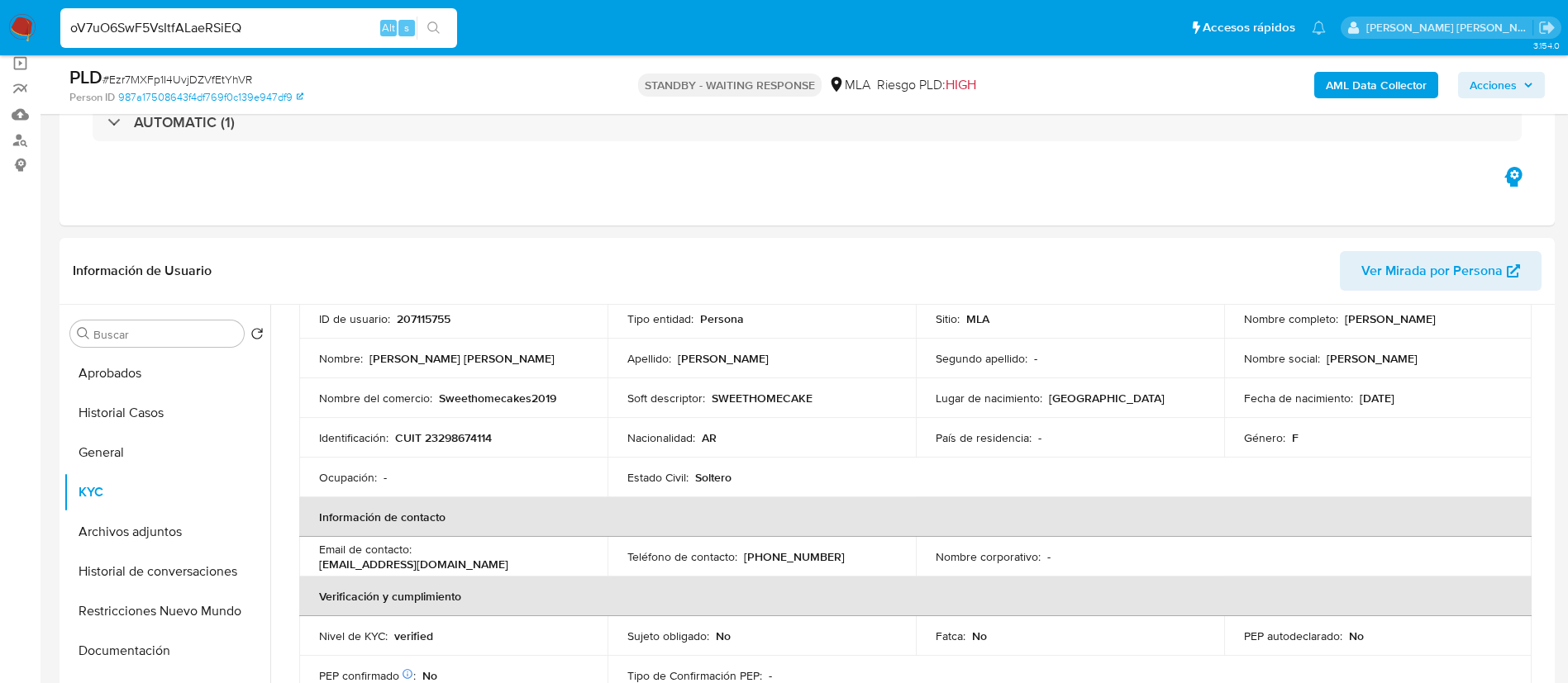
type input "oV7uO6SwF5VsItfALaeRSiEQ"
click at [444, 25] on button "search-icon" at bounding box center [433, 28] width 34 height 23
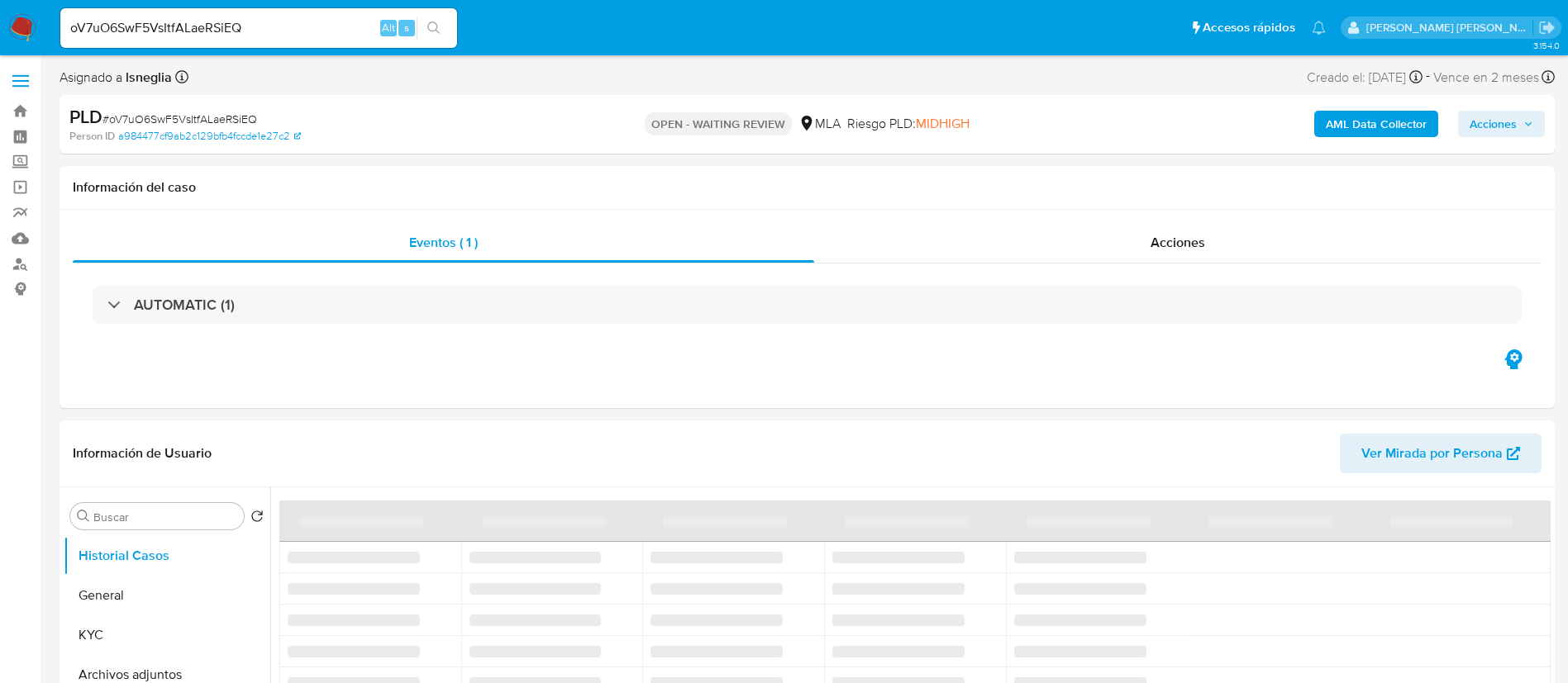
select select "10"
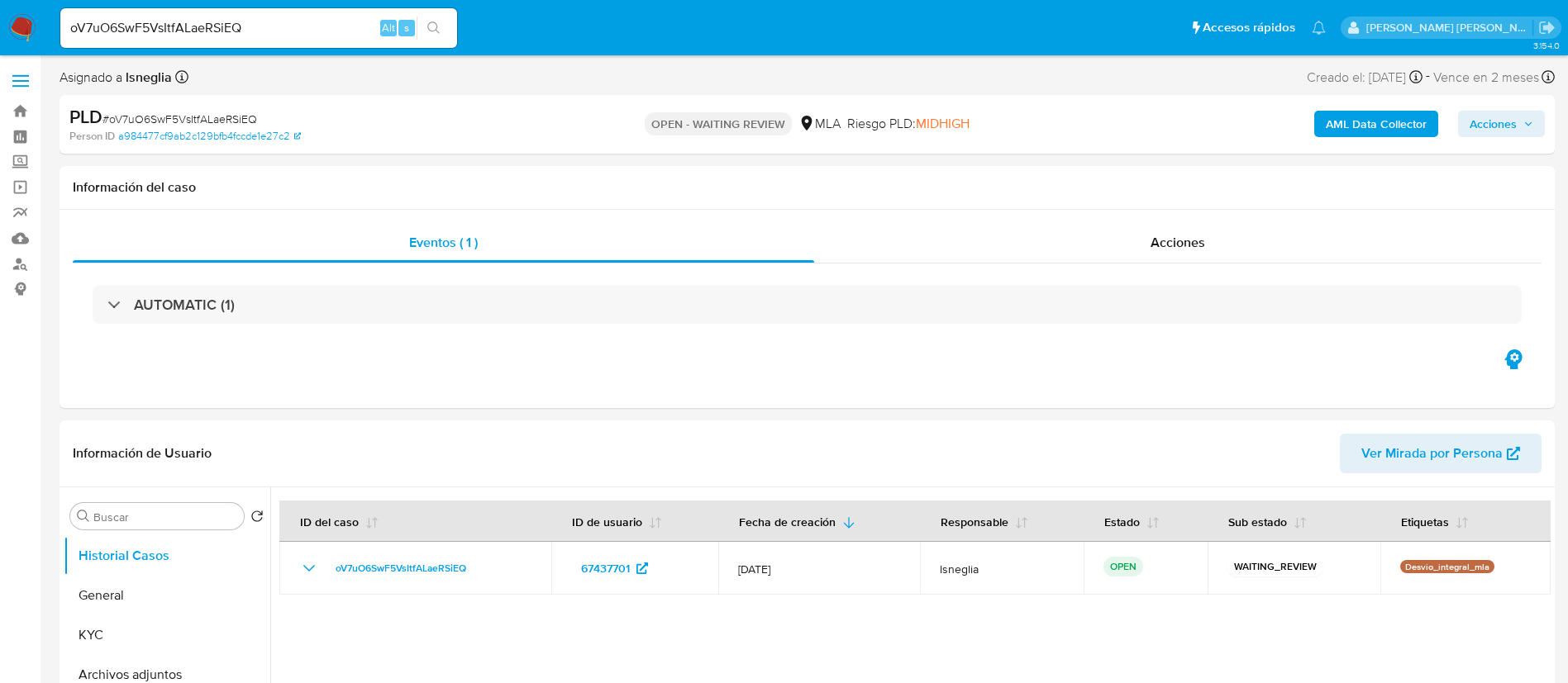
click at [224, 125] on span "# oV7uO6SwF5VsItfALaeRSiEQ" at bounding box center [179, 118] width 154 height 16
copy span "oV7uO6SwF5VsItfALaeRSiEQ"
click at [20, 14] on img at bounding box center [22, 28] width 28 height 28
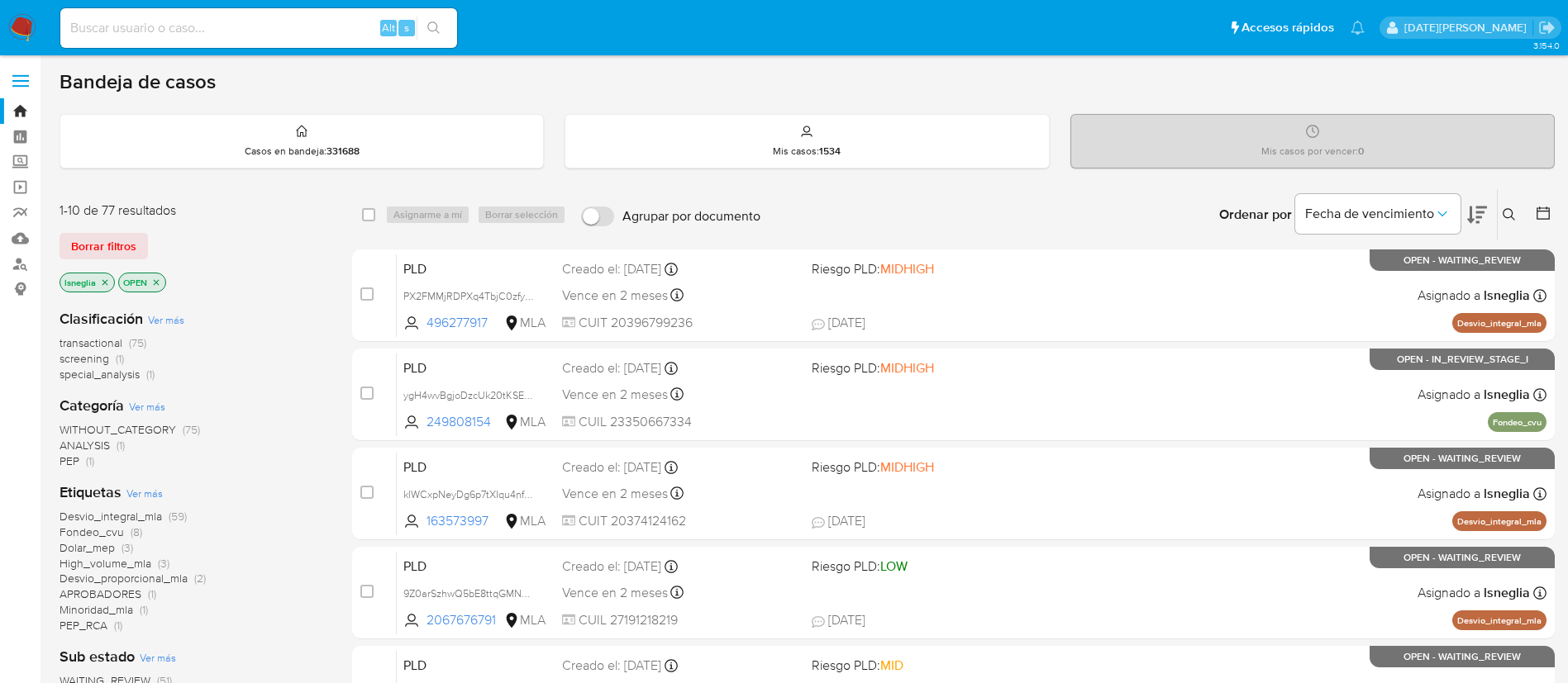
click at [1510, 206] on button at bounding box center [1512, 215] width 28 height 20
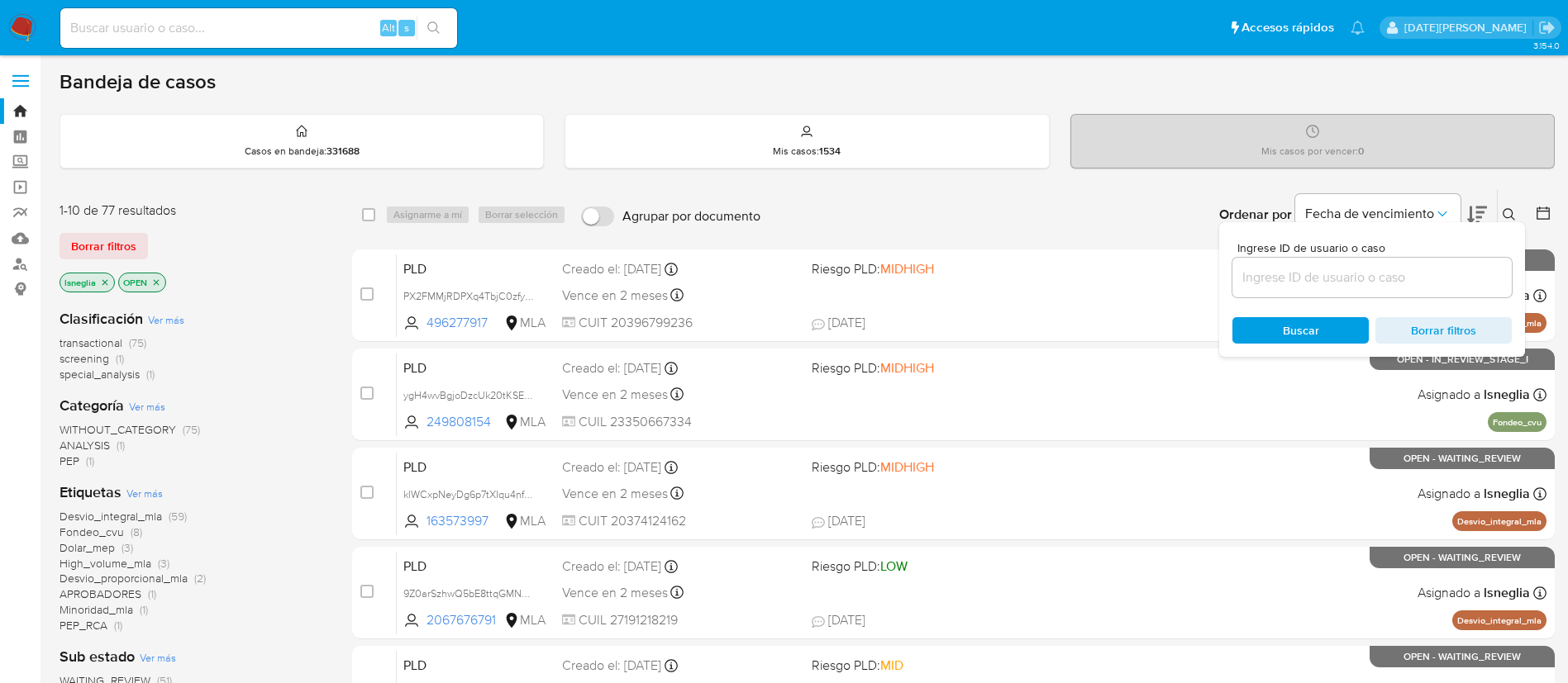
click at [1336, 266] on input at bounding box center [1372, 277] width 280 height 22
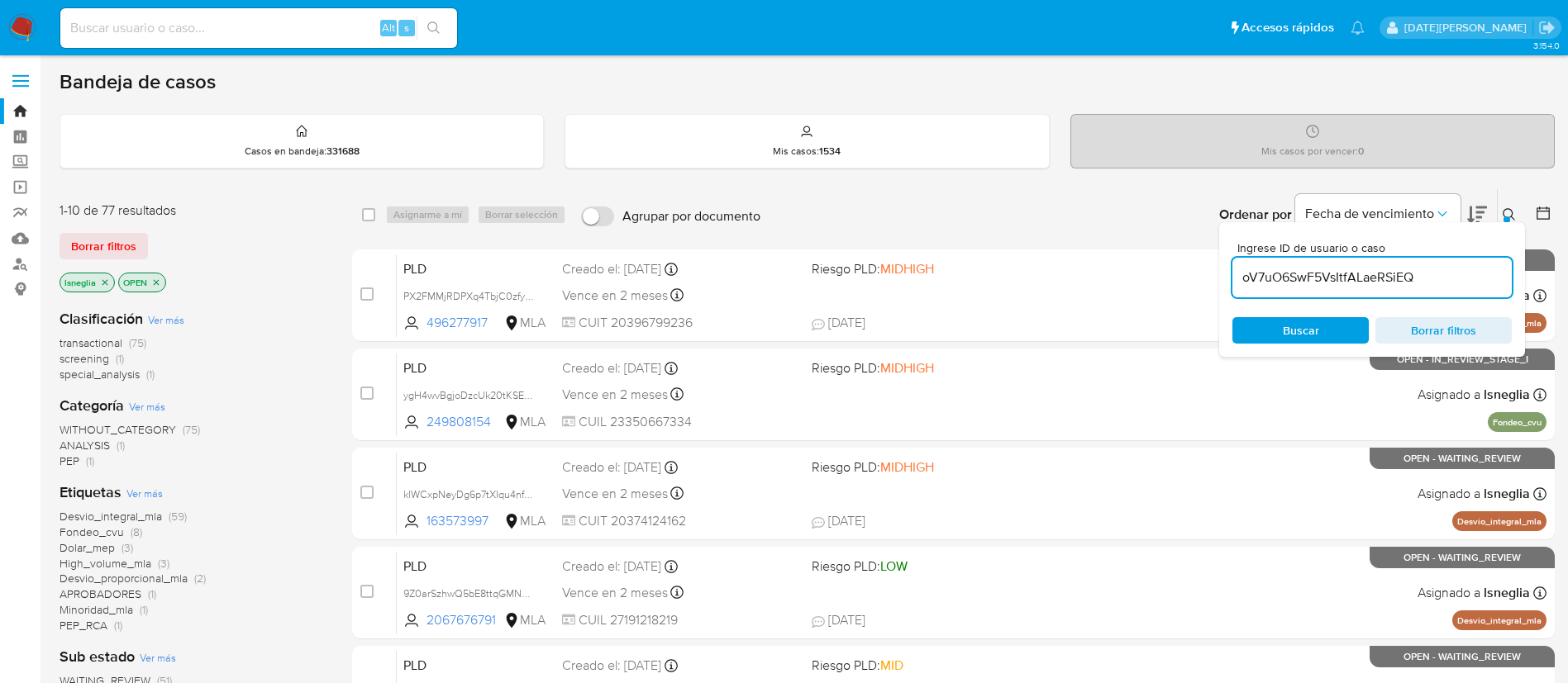
type input "oV7uO6SwF5VsItfALaeRSiEQ"
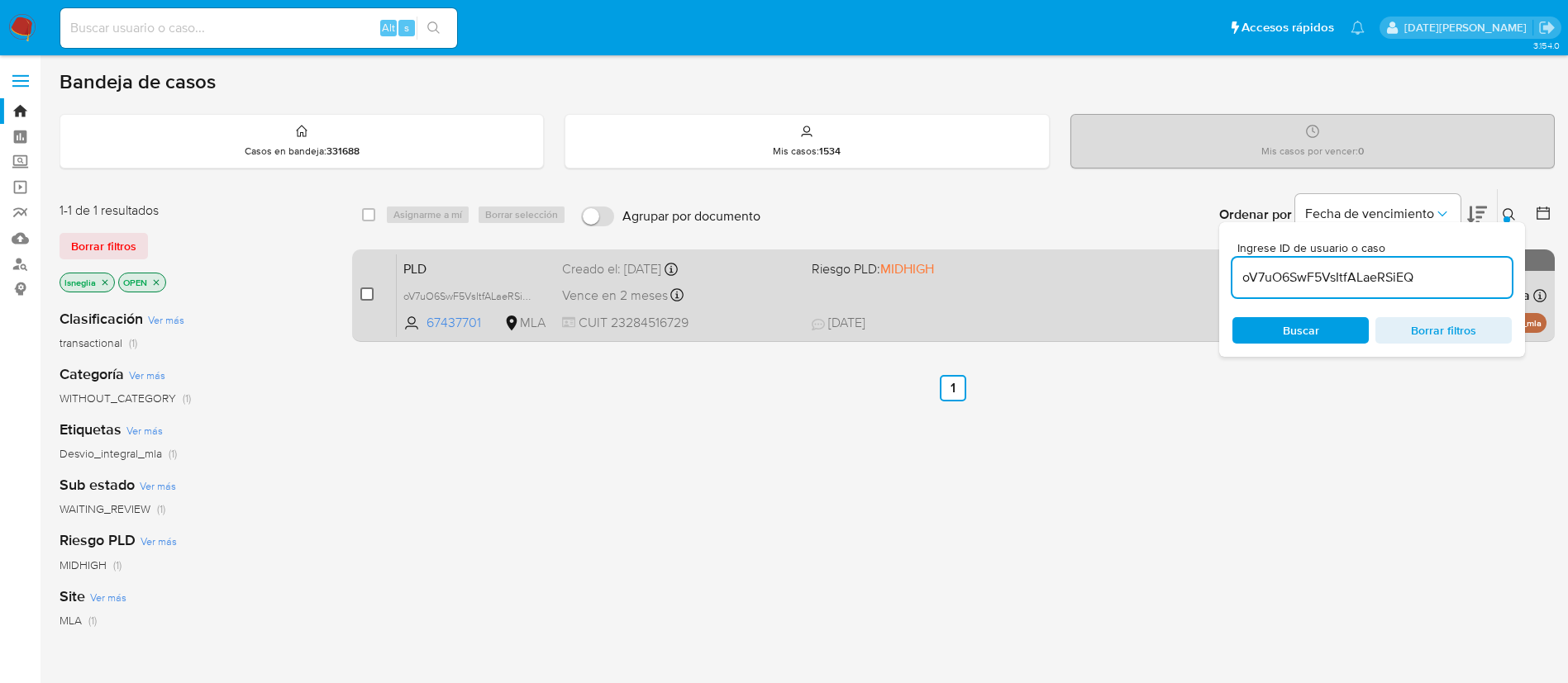
click at [365, 291] on input "checkbox" at bounding box center [367, 293] width 13 height 13
checkbox input "true"
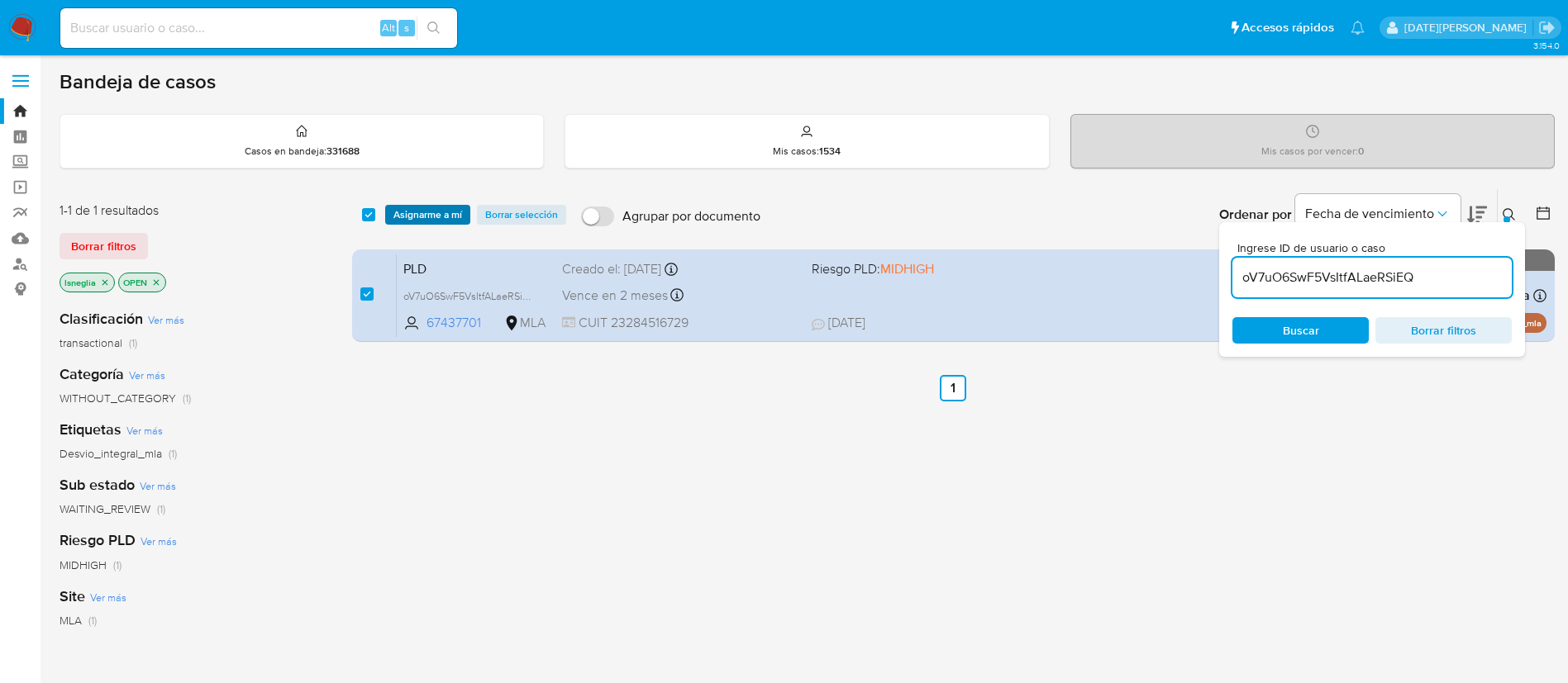
click at [440, 209] on span "Asignarme a mí" at bounding box center [428, 214] width 69 height 16
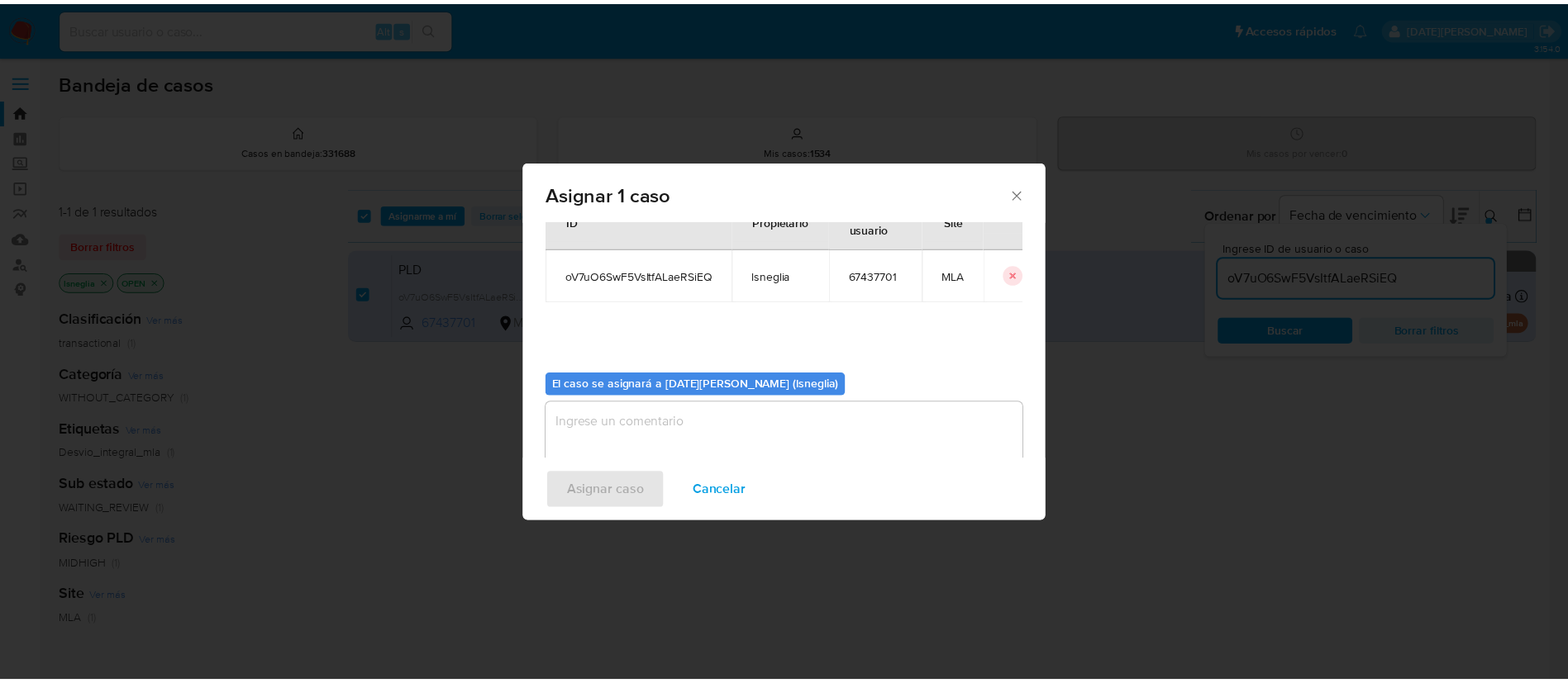
scroll to position [86, 0]
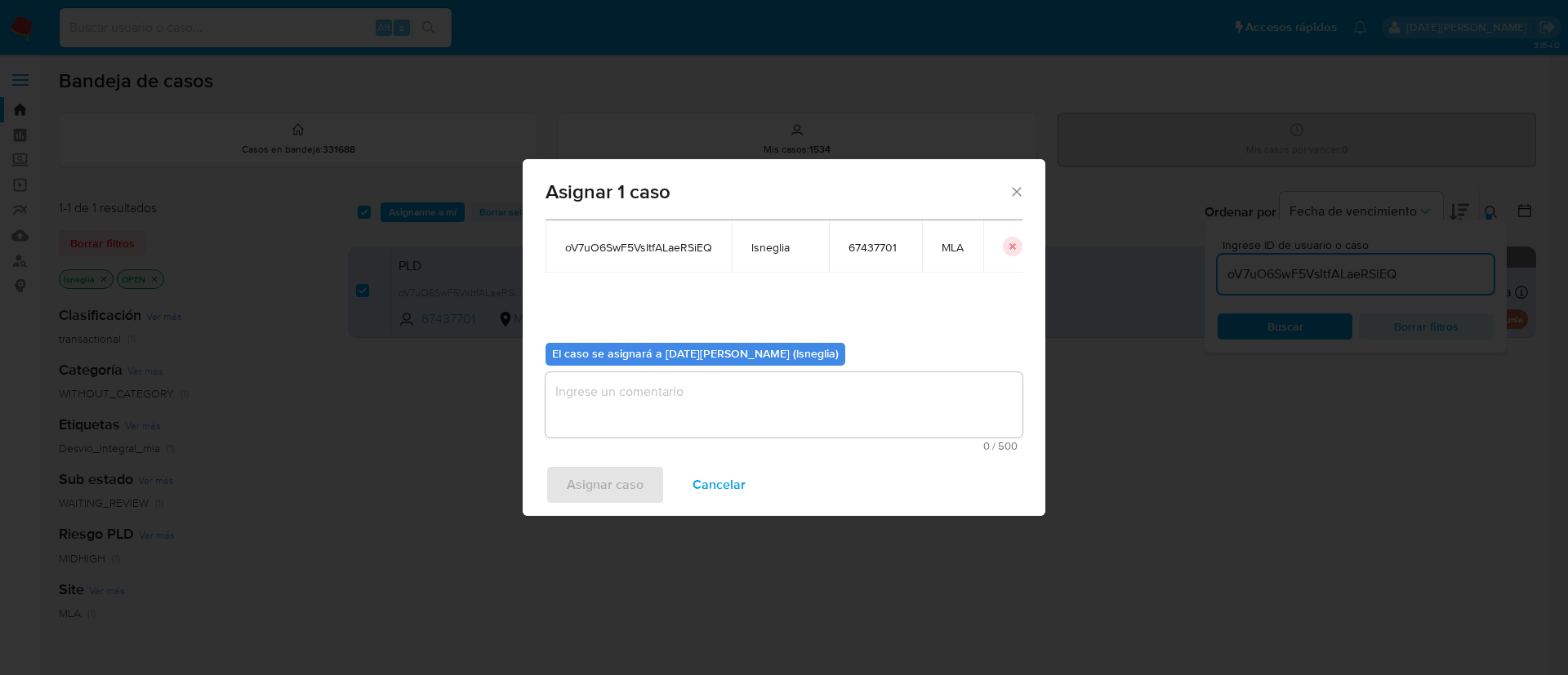
click at [844, 417] on textarea "assign-modal" at bounding box center [784, 405] width 477 height 66
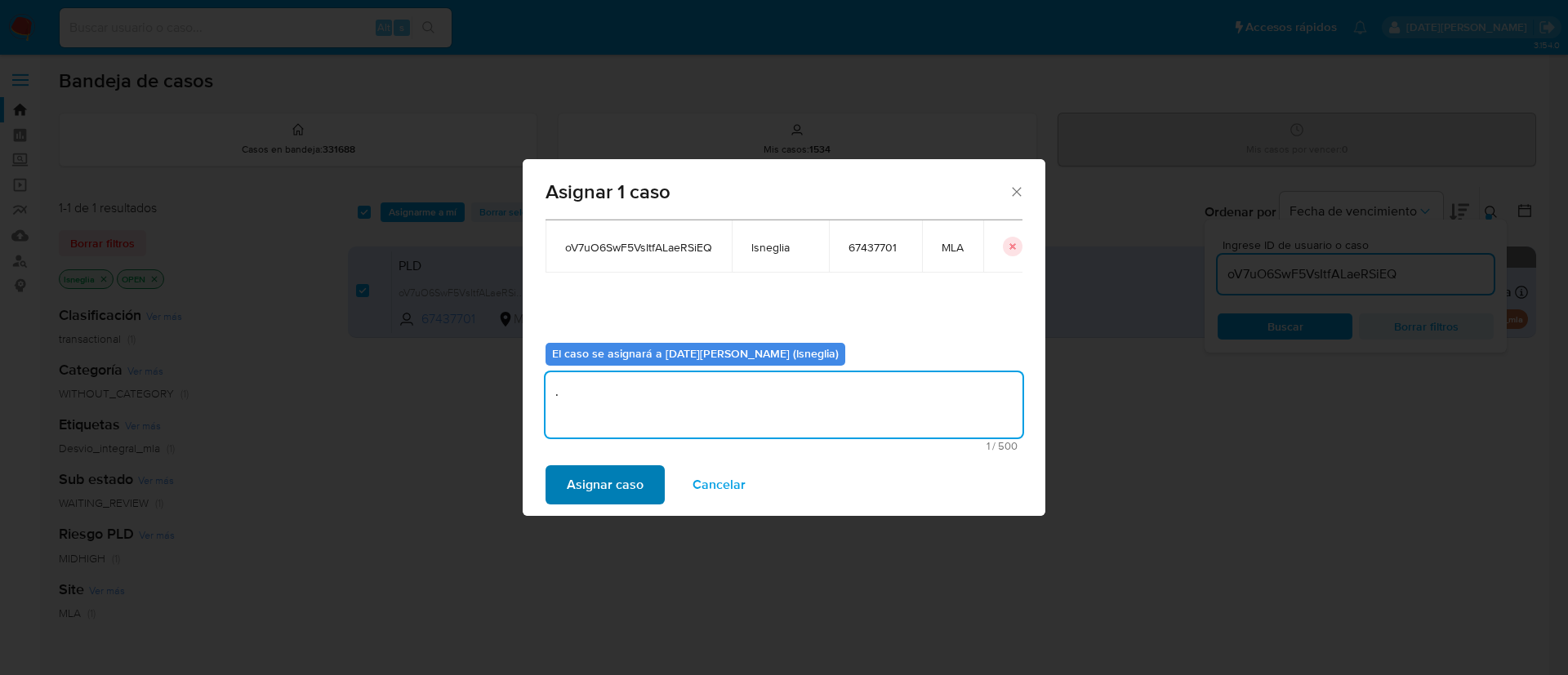
type textarea "."
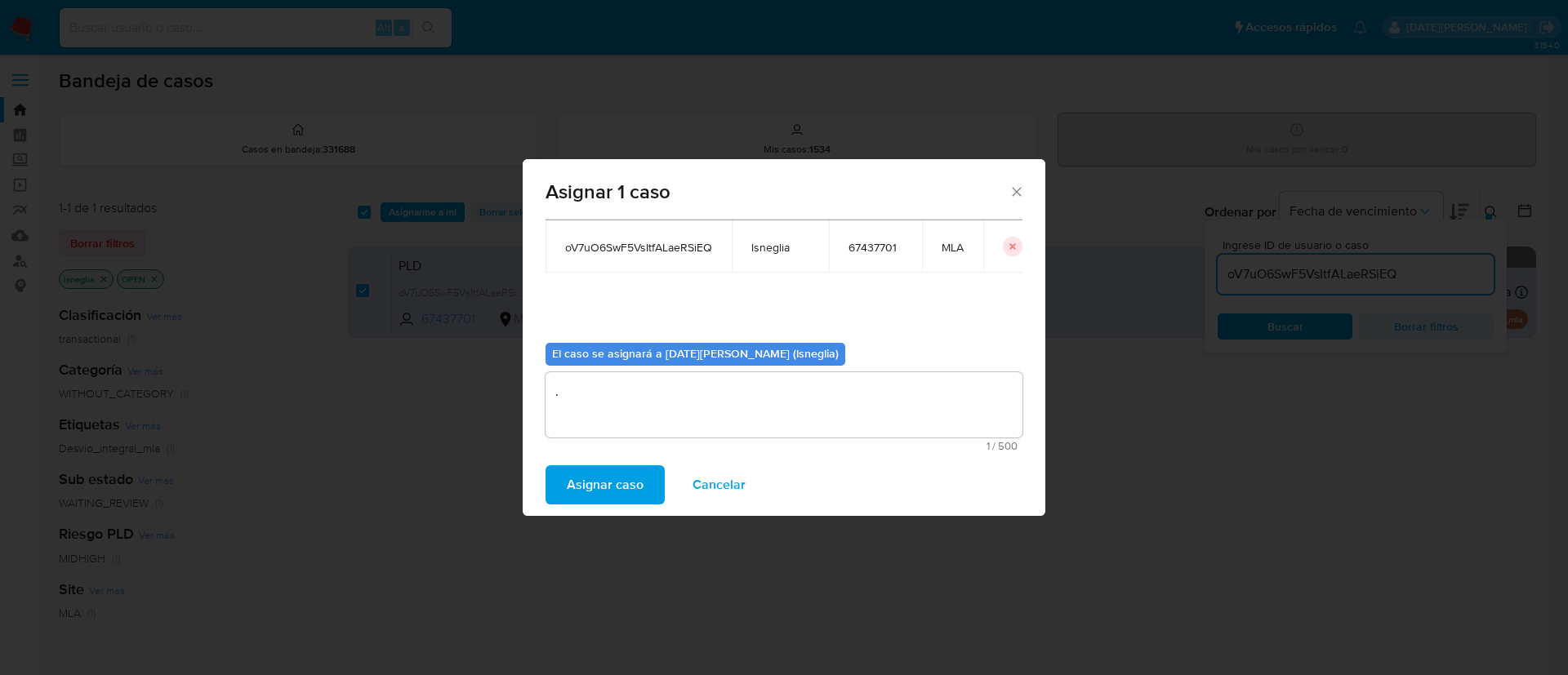
click at [631, 480] on span "Asignar caso" at bounding box center [605, 485] width 77 height 36
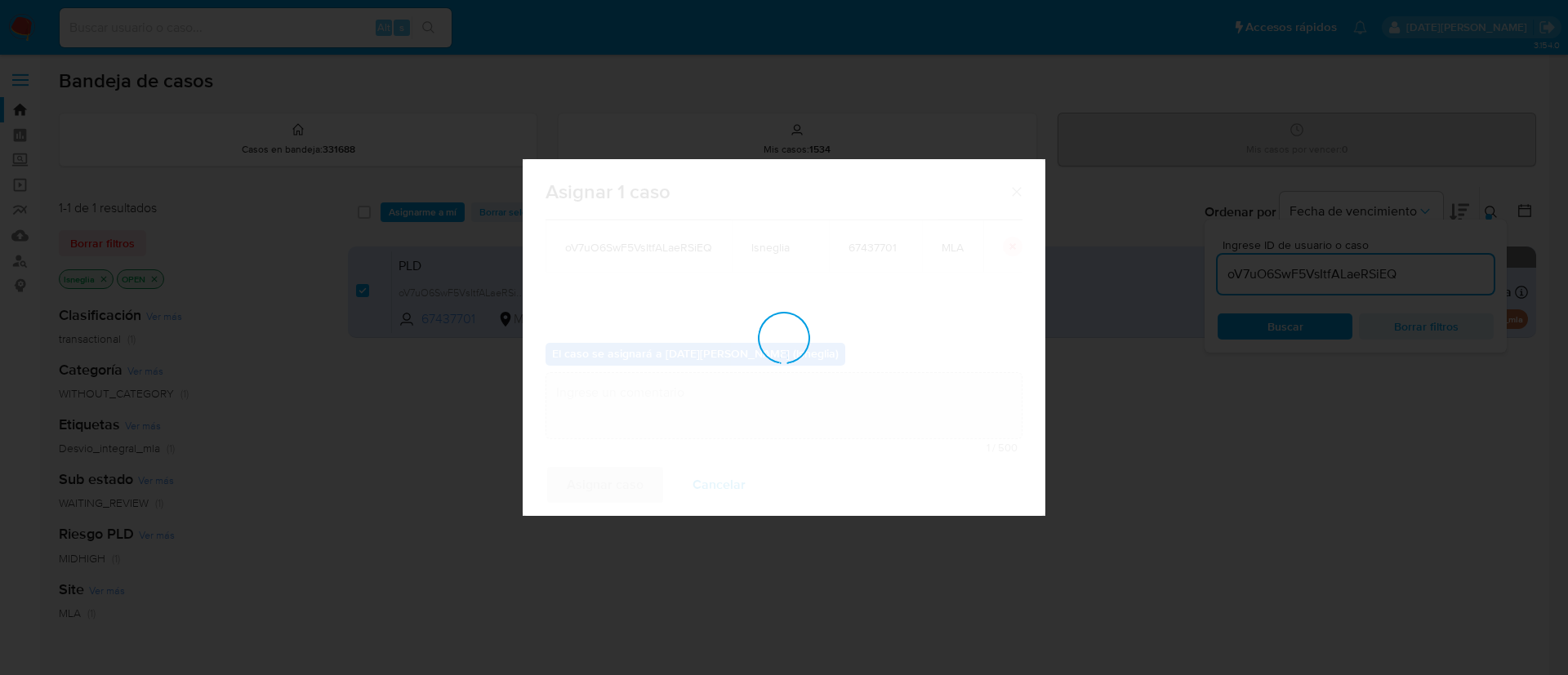
checkbox input "false"
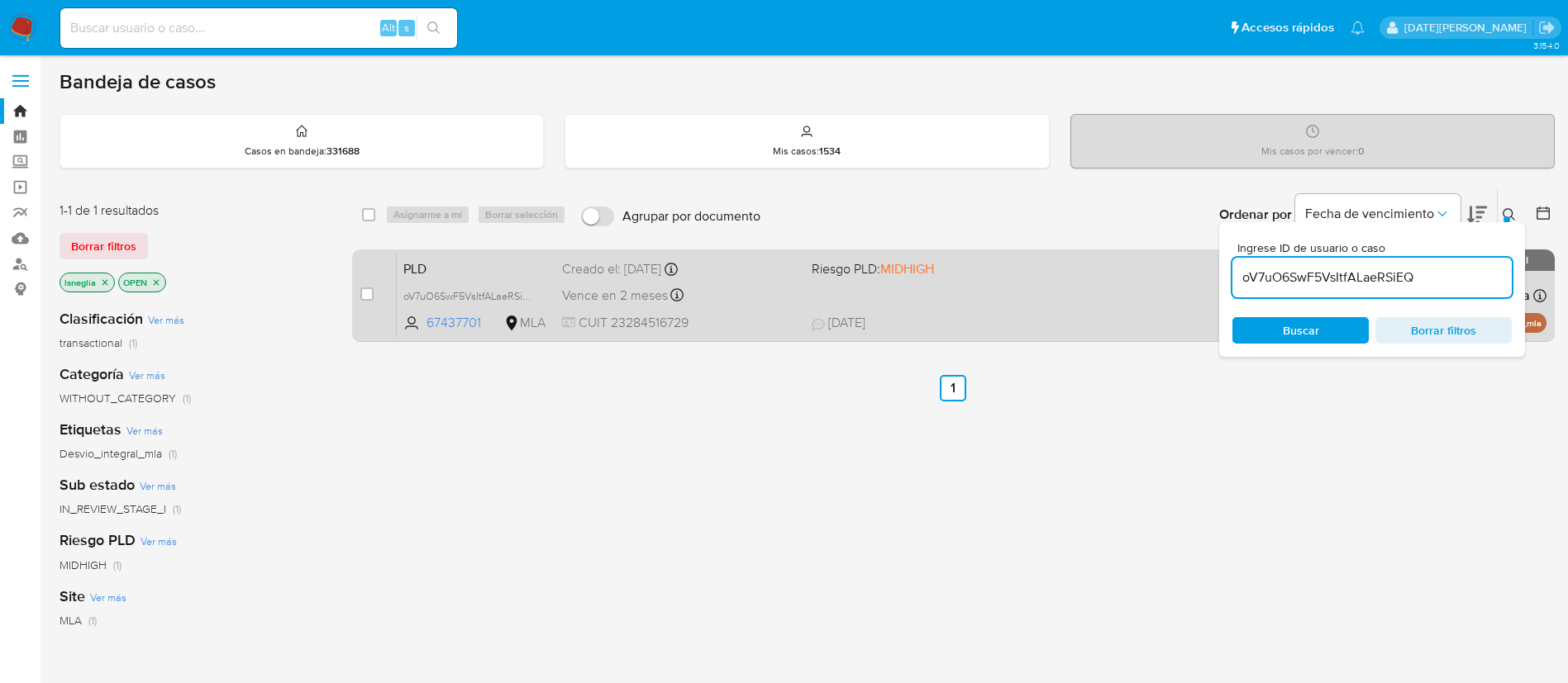
click at [463, 258] on span "PLD" at bounding box center [475, 267] width 146 height 22
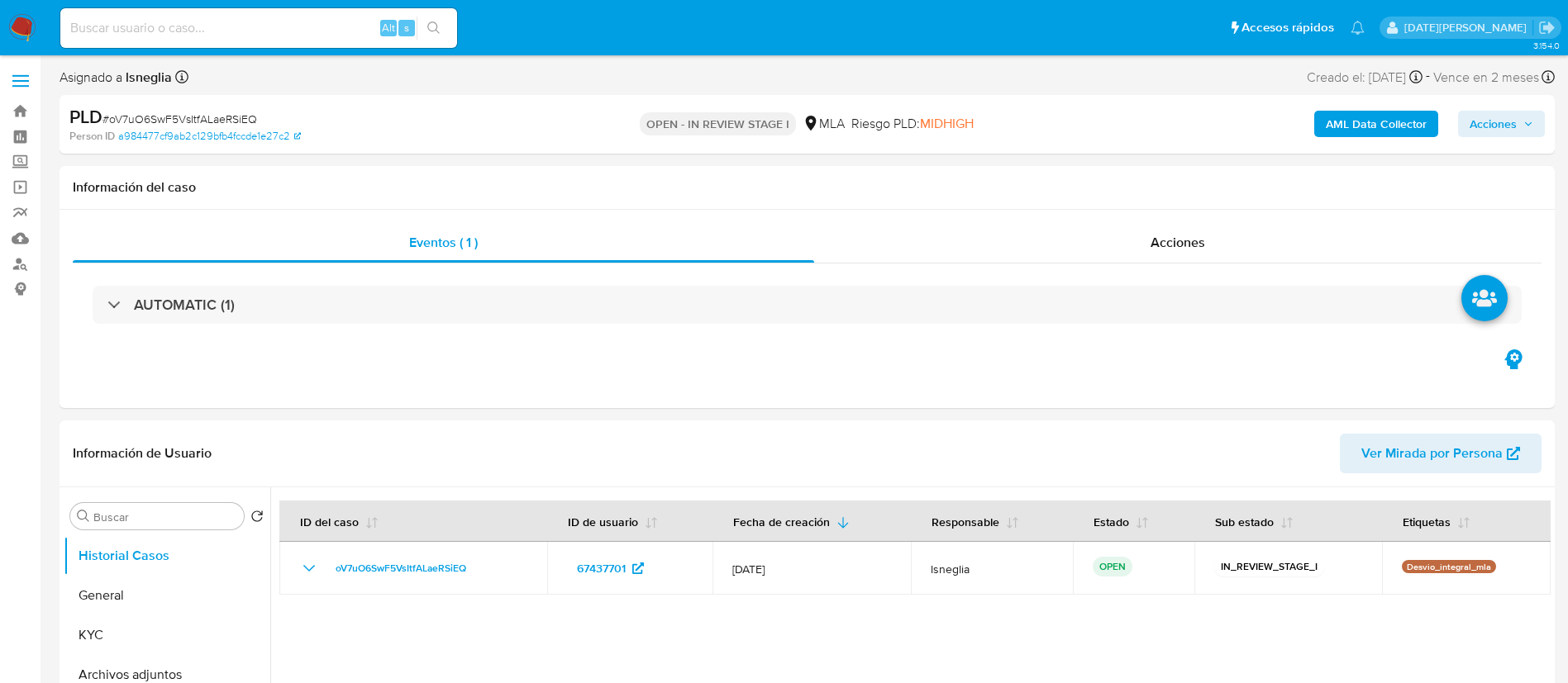
select select "10"
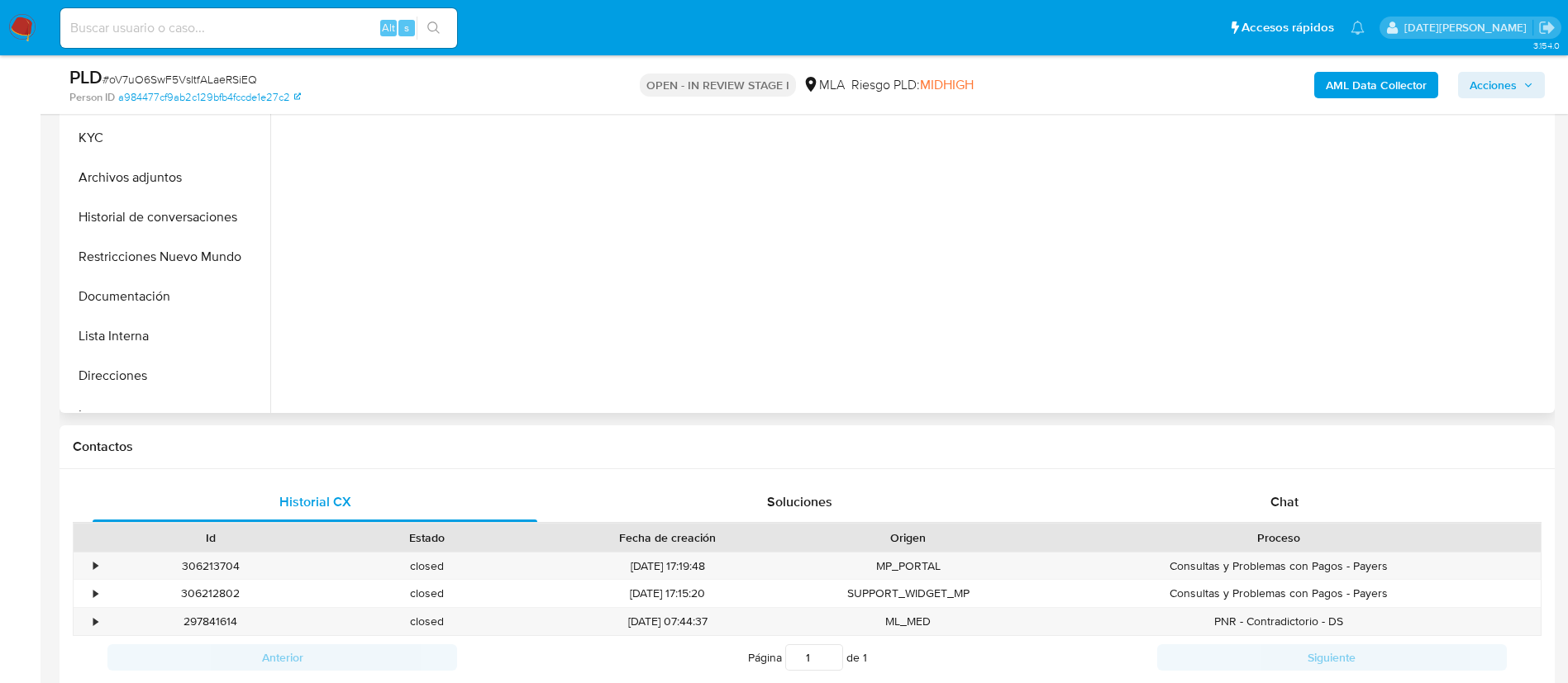
scroll to position [496, 0]
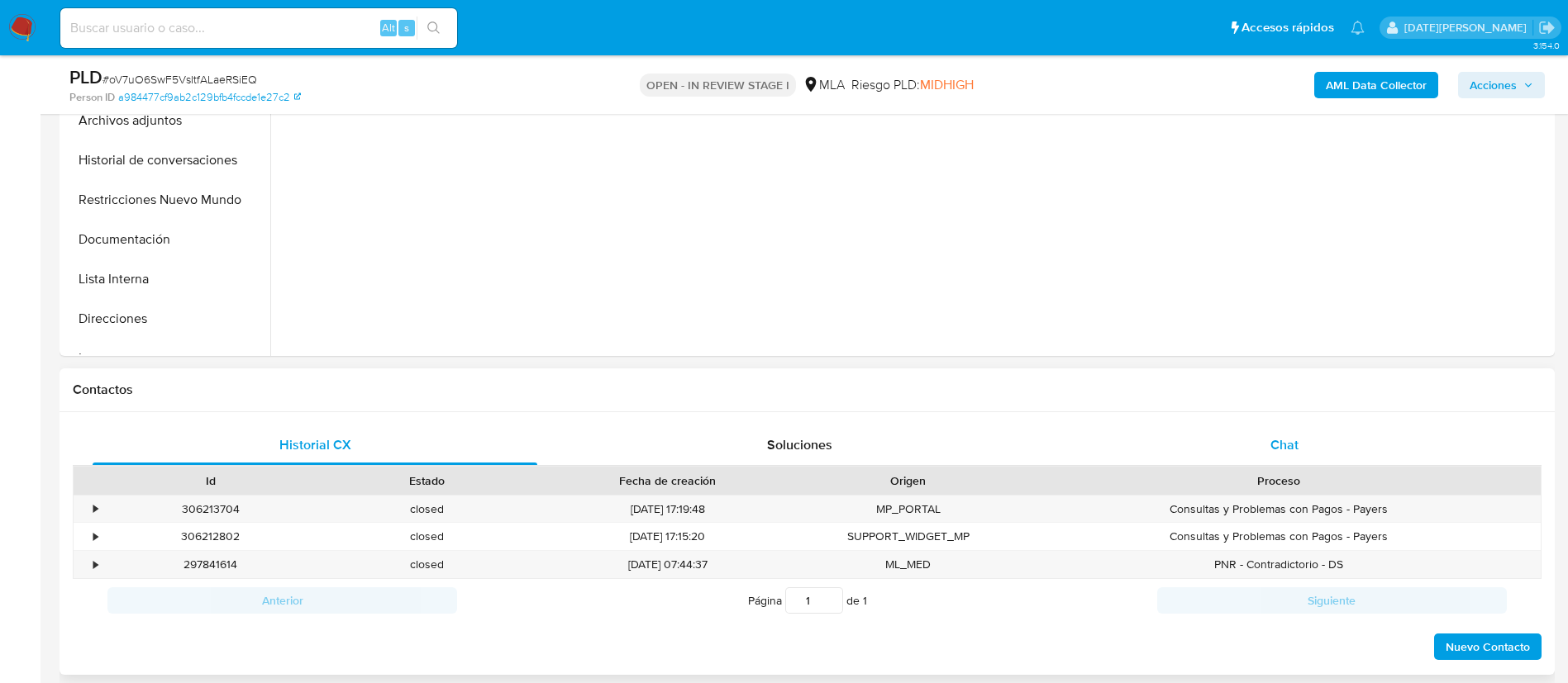
click at [1296, 443] on span "Chat" at bounding box center [1284, 445] width 28 height 19
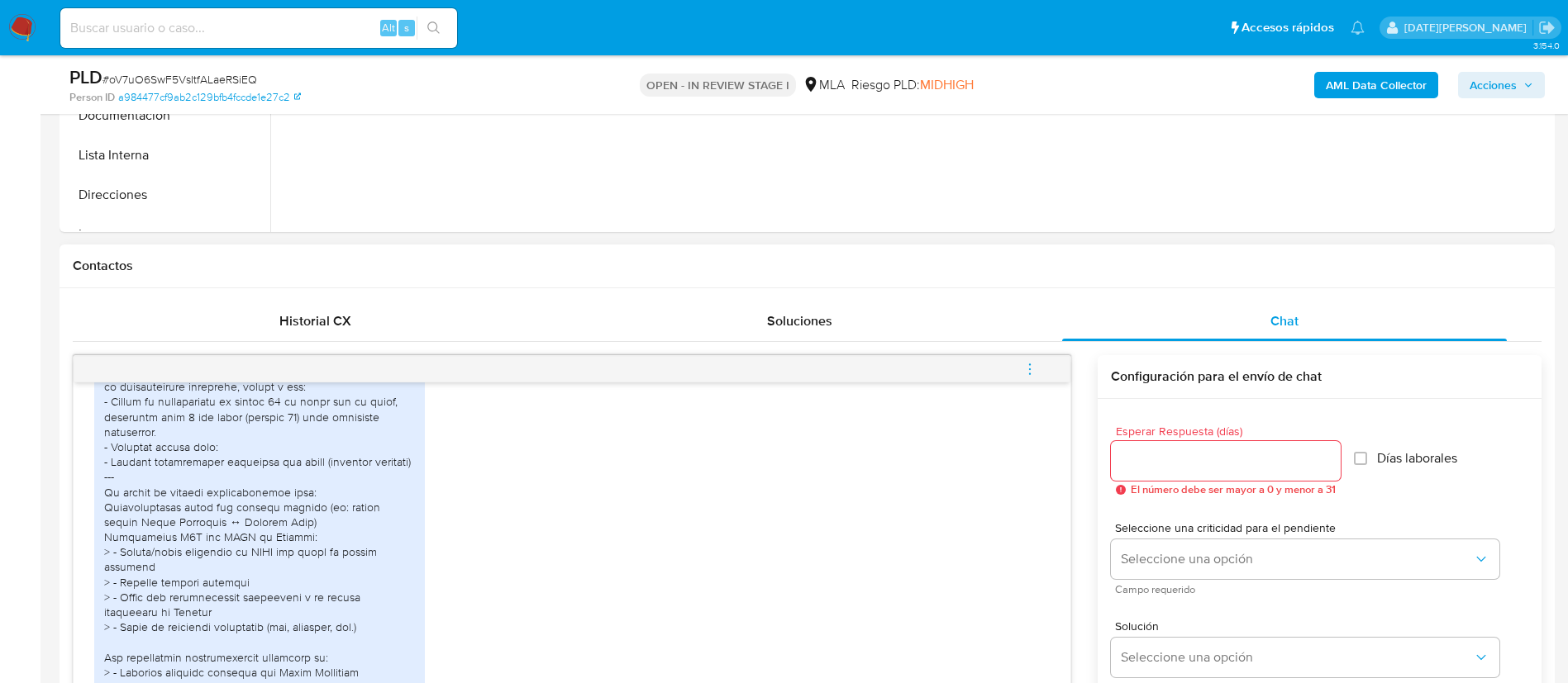
scroll to position [867, 0]
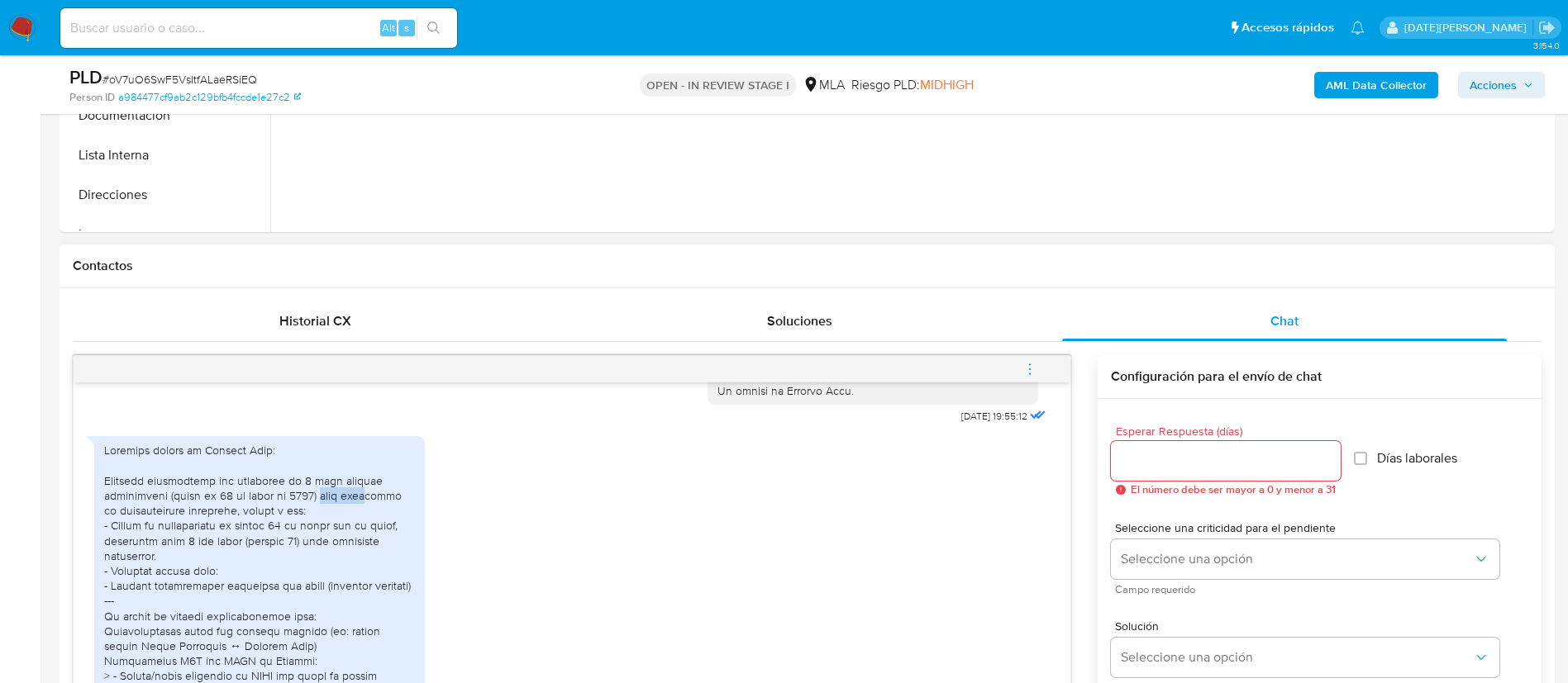
drag, startPoint x: 320, startPoint y: 528, endPoint x: 367, endPoint y: 530, distance: 47.0
click at [367, 530] on div at bounding box center [260, 637] width 311 height 391
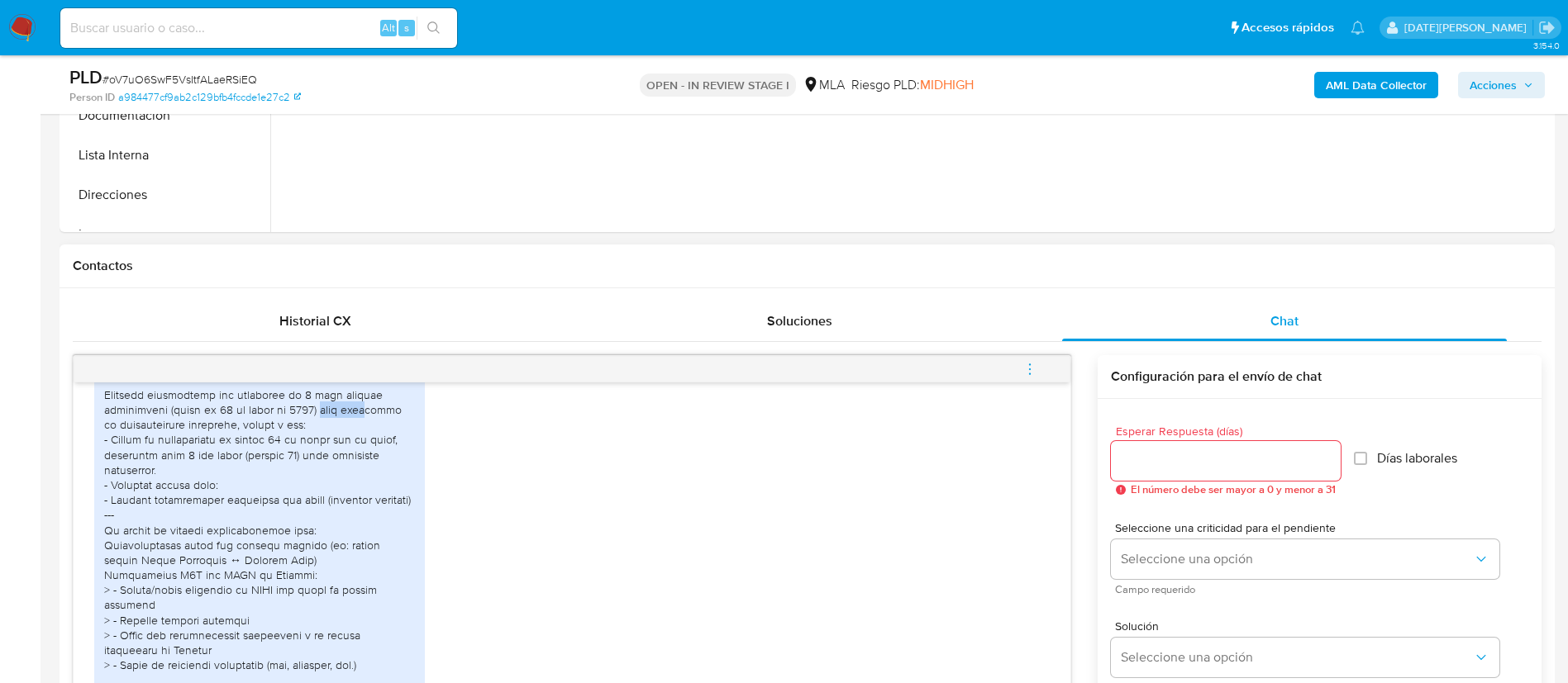
scroll to position [990, 0]
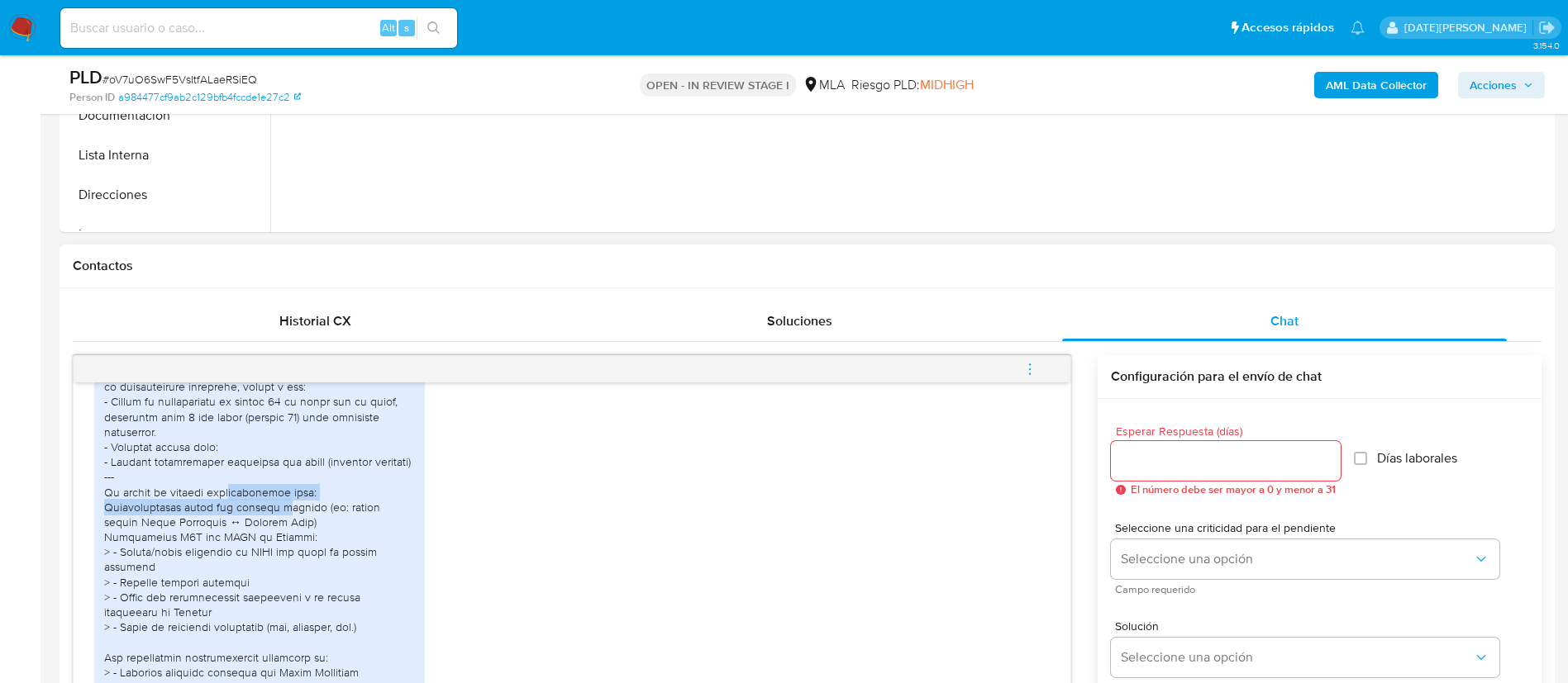
drag, startPoint x: 224, startPoint y: 536, endPoint x: 275, endPoint y: 548, distance: 52.4
click at [275, 548] on div at bounding box center [260, 514] width 311 height 391
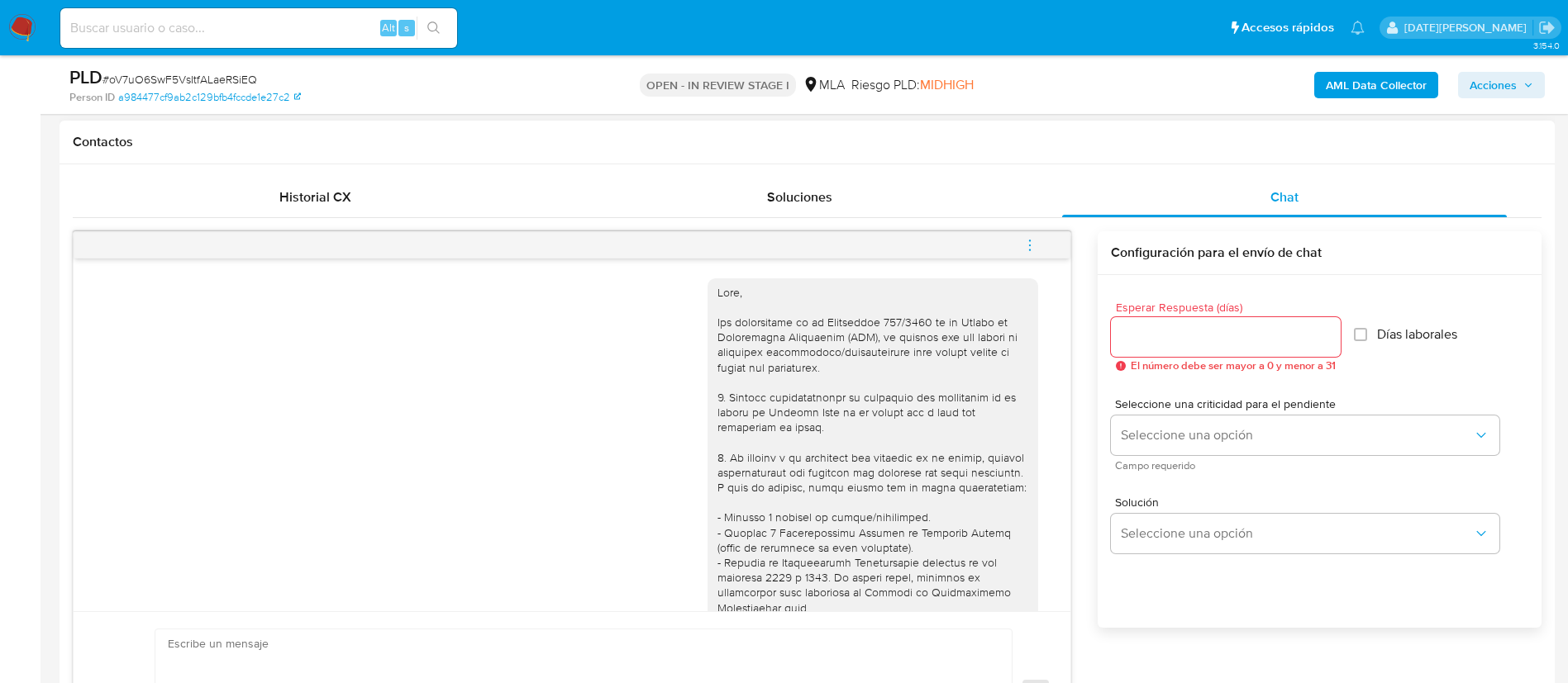
scroll to position [248, 0]
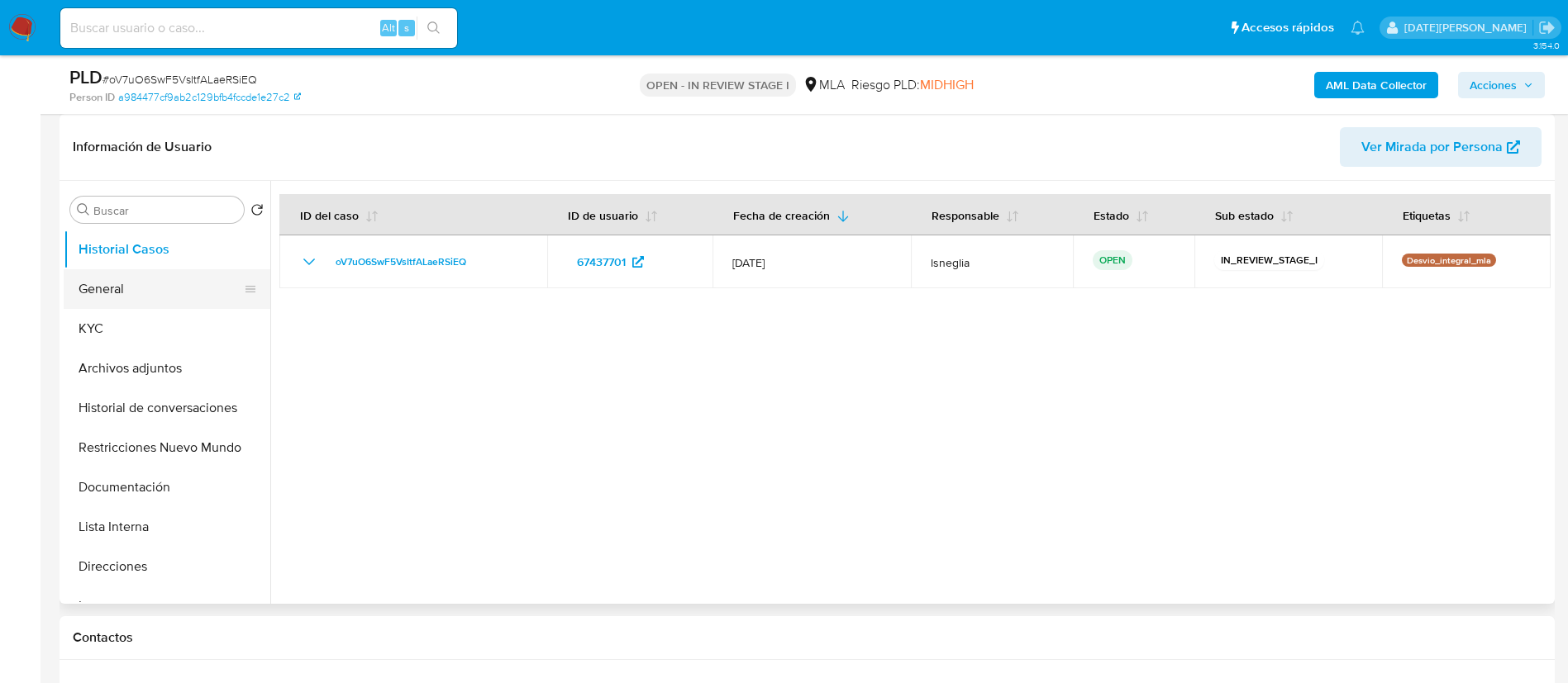
click at [91, 294] on button "General" at bounding box center [161, 289] width 193 height 40
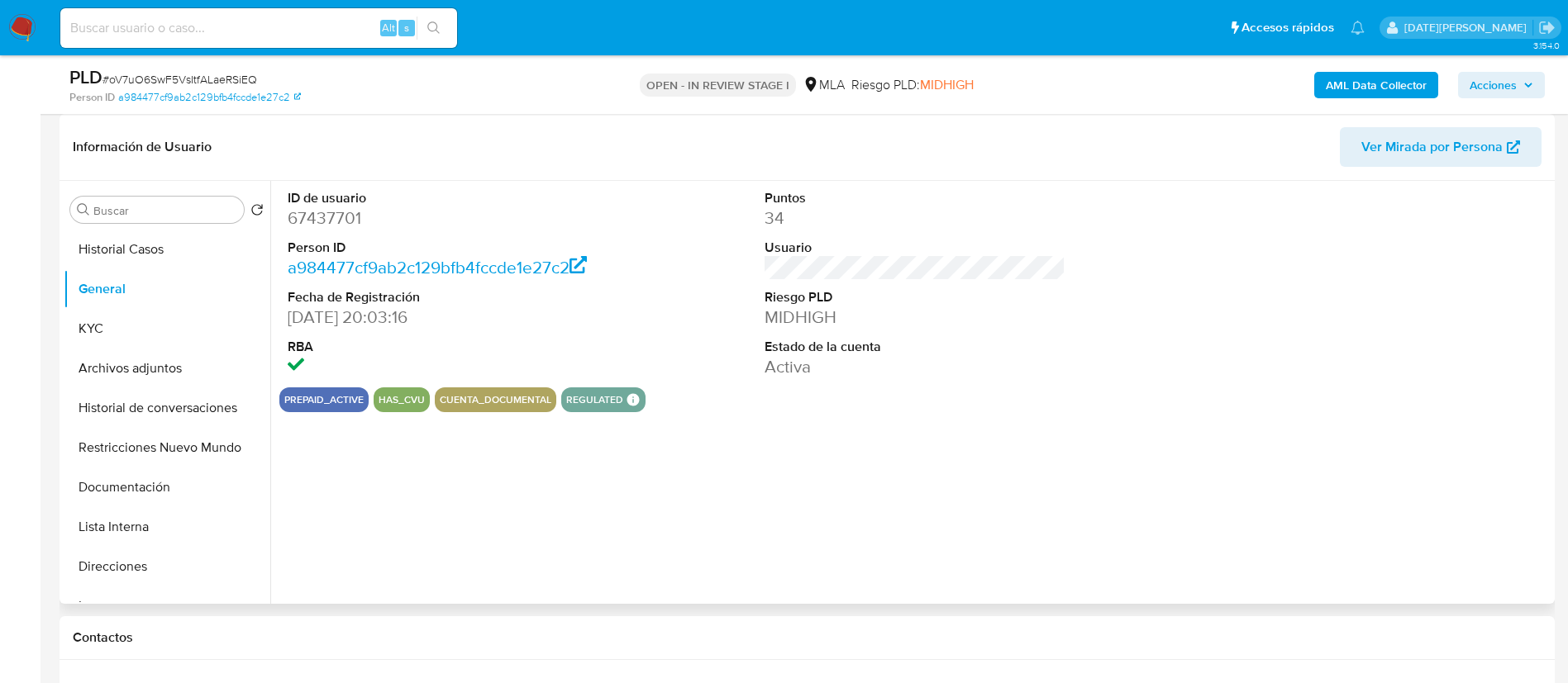
click at [344, 216] on dd "67437701" at bounding box center [438, 217] width 302 height 23
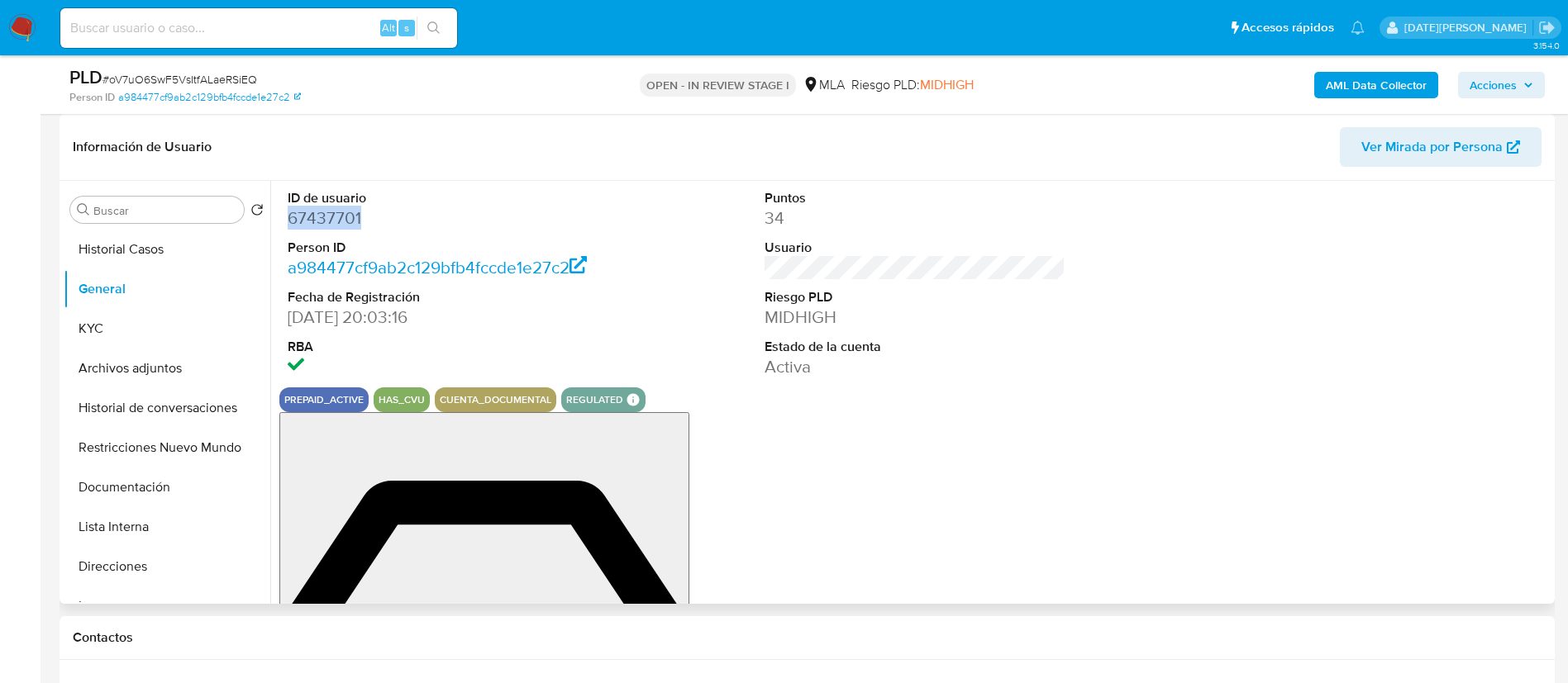
copy dd "67437701"
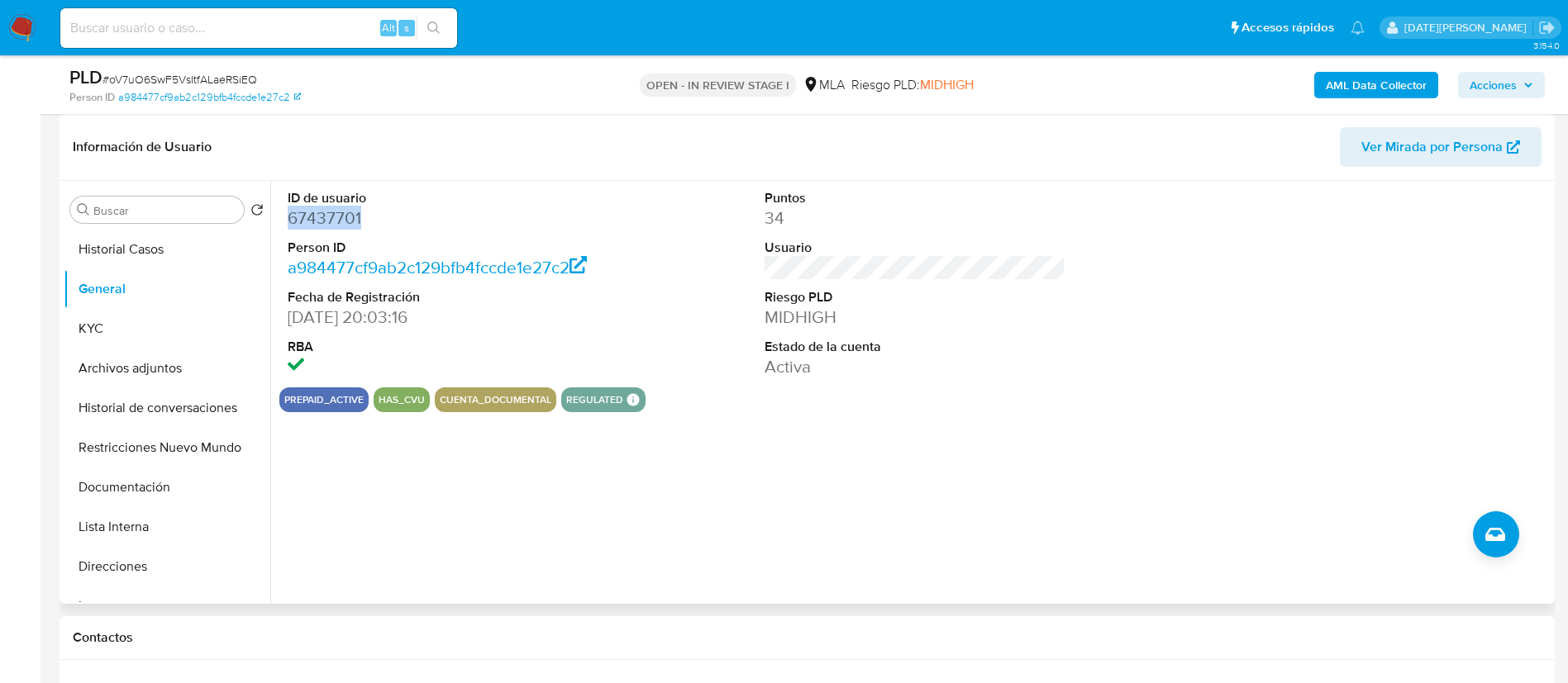
click at [336, 222] on dd "67437701" at bounding box center [438, 217] width 302 height 23
click at [108, 342] on button "KYC" at bounding box center [161, 329] width 193 height 40
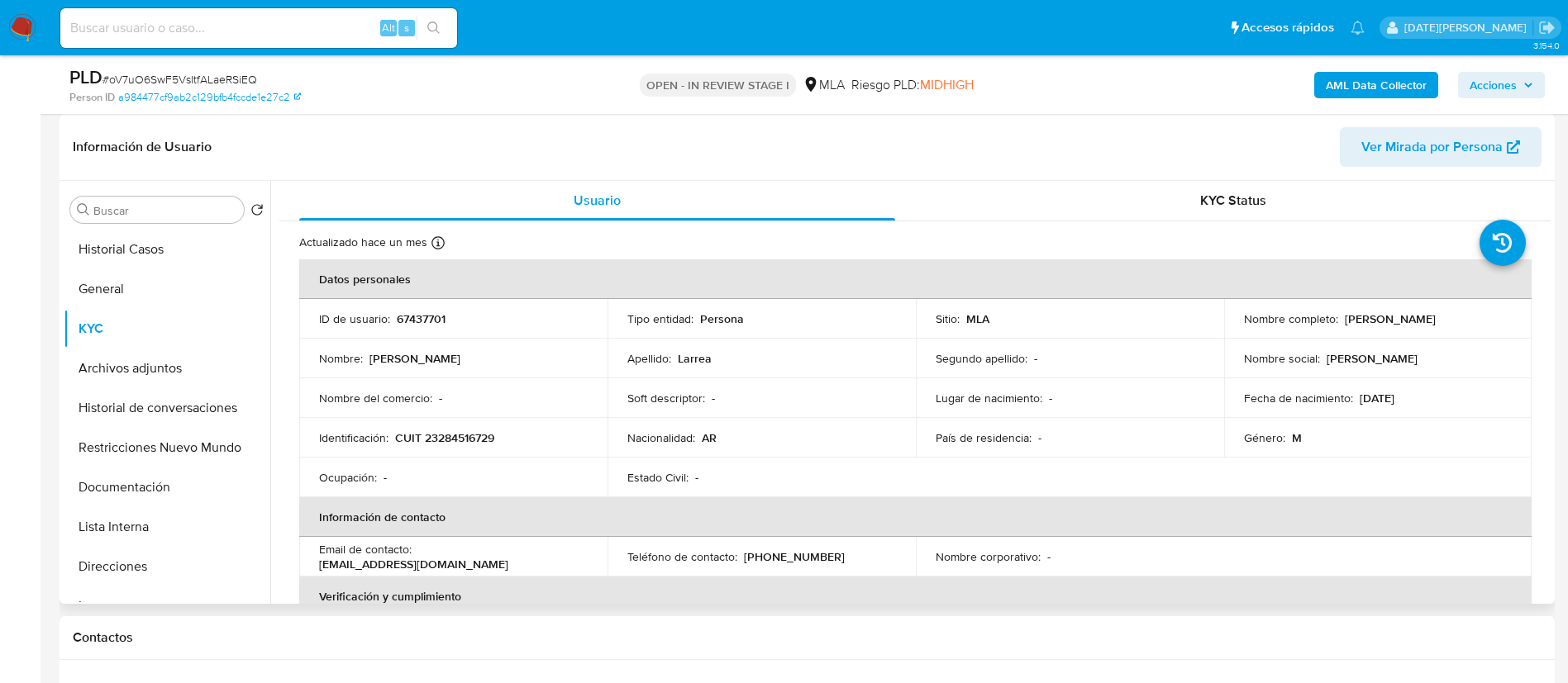
drag, startPoint x: 1344, startPoint y: 322, endPoint x: 1469, endPoint y: 318, distance: 125.1
click at [1469, 318] on div "Nombre completo : [PERSON_NAME]" at bounding box center [1378, 318] width 268 height 15
drag, startPoint x: 419, startPoint y: 555, endPoint x: 527, endPoint y: 555, distance: 108.0
click at [559, 556] on div "Email de contacto : [EMAIL_ADDRESS][DOMAIN_NAME]" at bounding box center [453, 556] width 268 height 29
copy p "[EMAIL_ADDRESS][DOMAIN_NAME]"
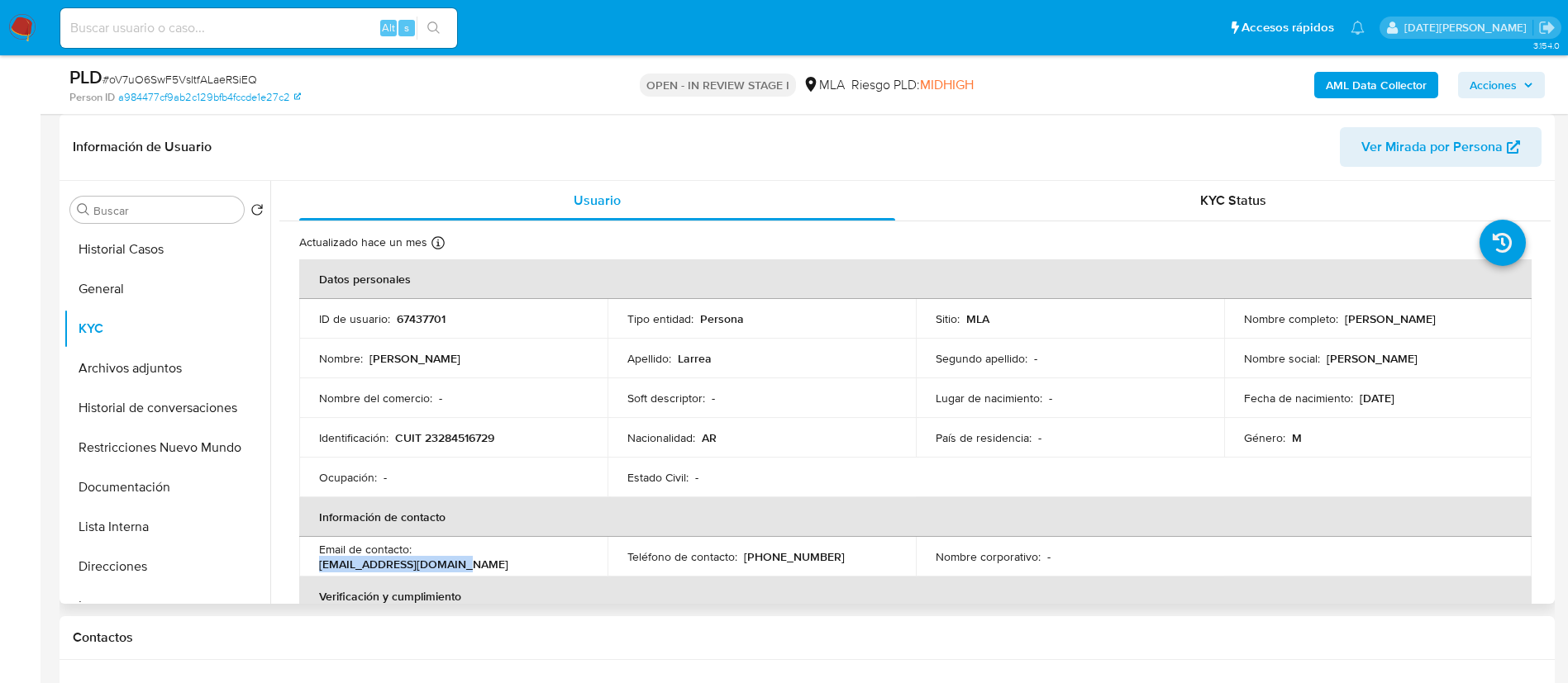
click at [473, 442] on p "CUIT 23284516729" at bounding box center [444, 437] width 99 height 15
copy p "23284516729"
click at [166, 288] on button "General" at bounding box center [161, 289] width 193 height 40
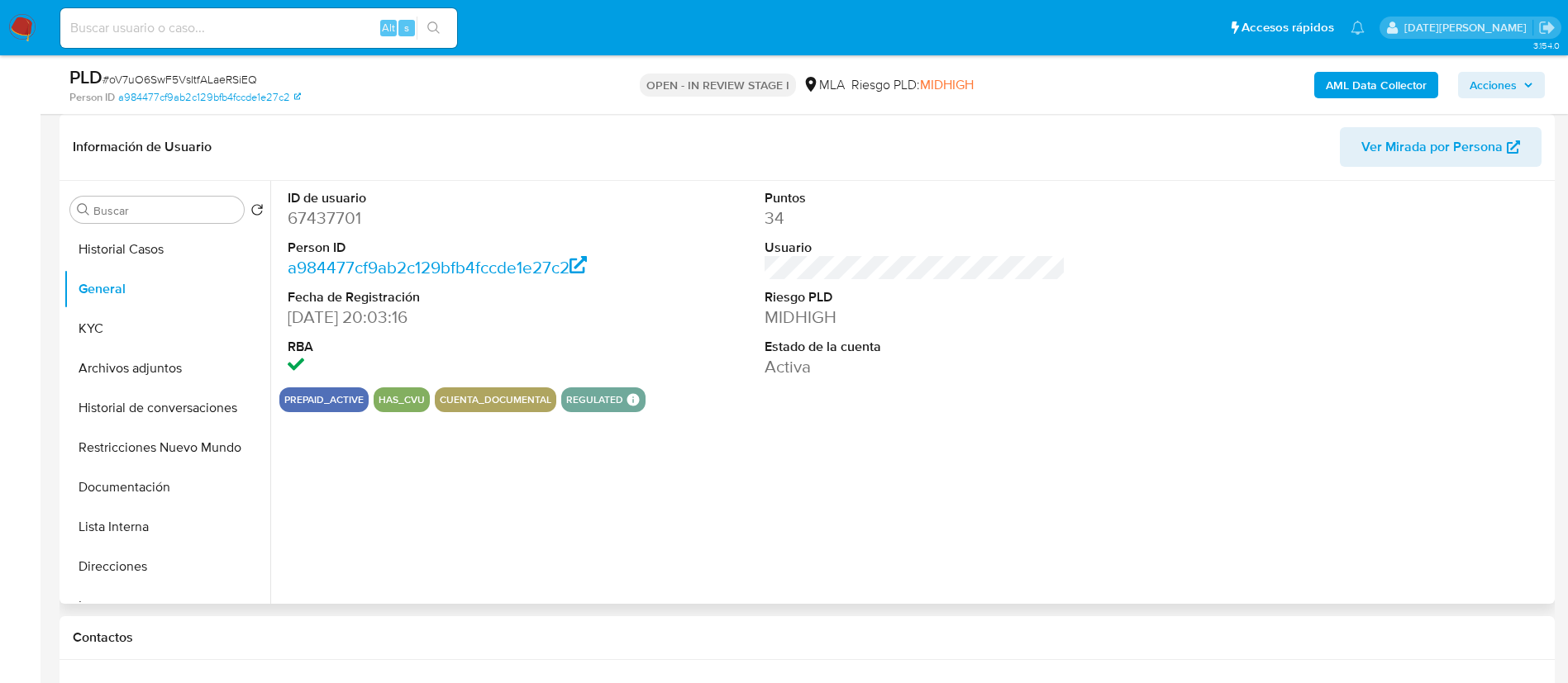
click at [333, 217] on dd "67437701" at bounding box center [438, 217] width 302 height 23
copy dd "67437701"
click at [95, 314] on button "KYC" at bounding box center [161, 329] width 193 height 40
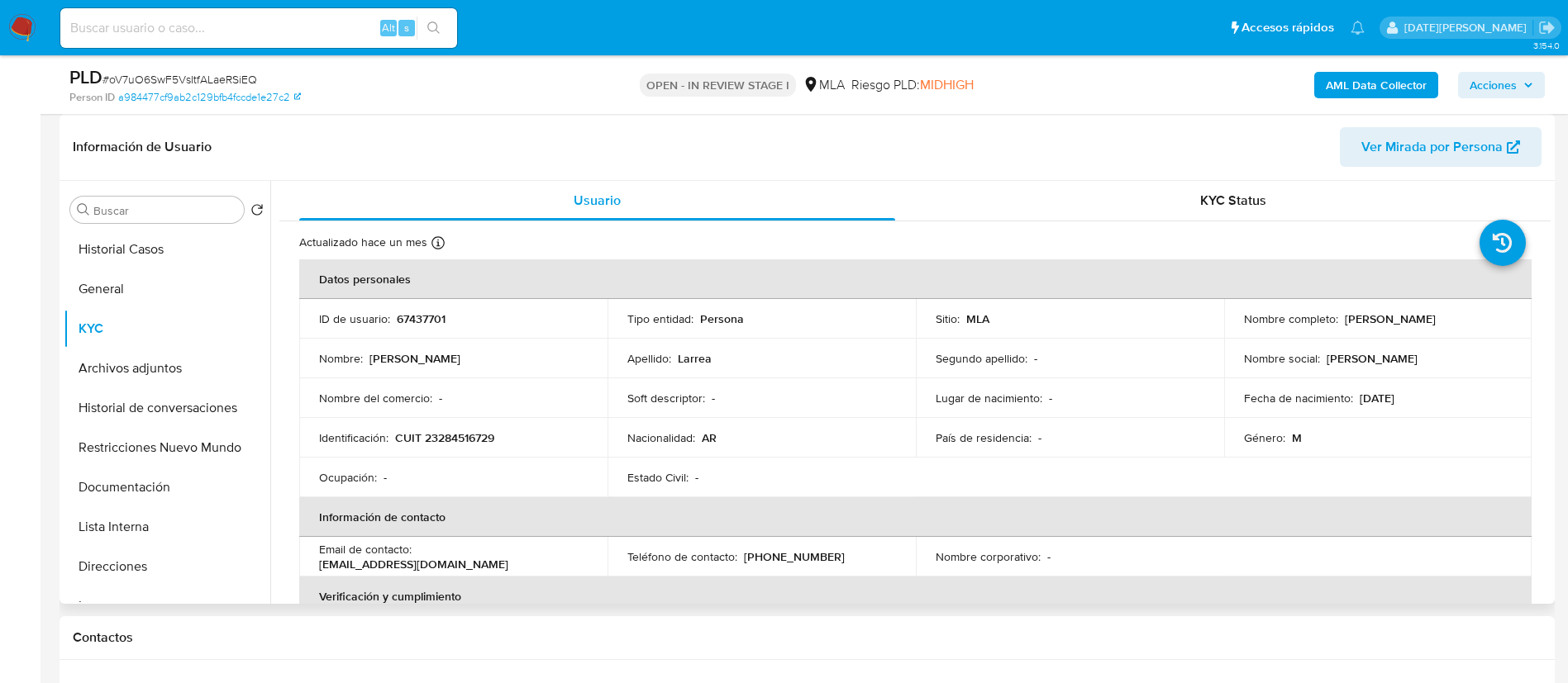
drag, startPoint x: 1340, startPoint y: 320, endPoint x: 1478, endPoint y: 310, distance: 138.4
click at [1478, 310] on td "Nombre completo : [PERSON_NAME]" at bounding box center [1378, 319] width 308 height 40
copy p "[PERSON_NAME]"
drag, startPoint x: 396, startPoint y: 435, endPoint x: 518, endPoint y: 435, distance: 122.0
click at [518, 435] on div "Identificación : CUIT 23284516729" at bounding box center [453, 437] width 268 height 15
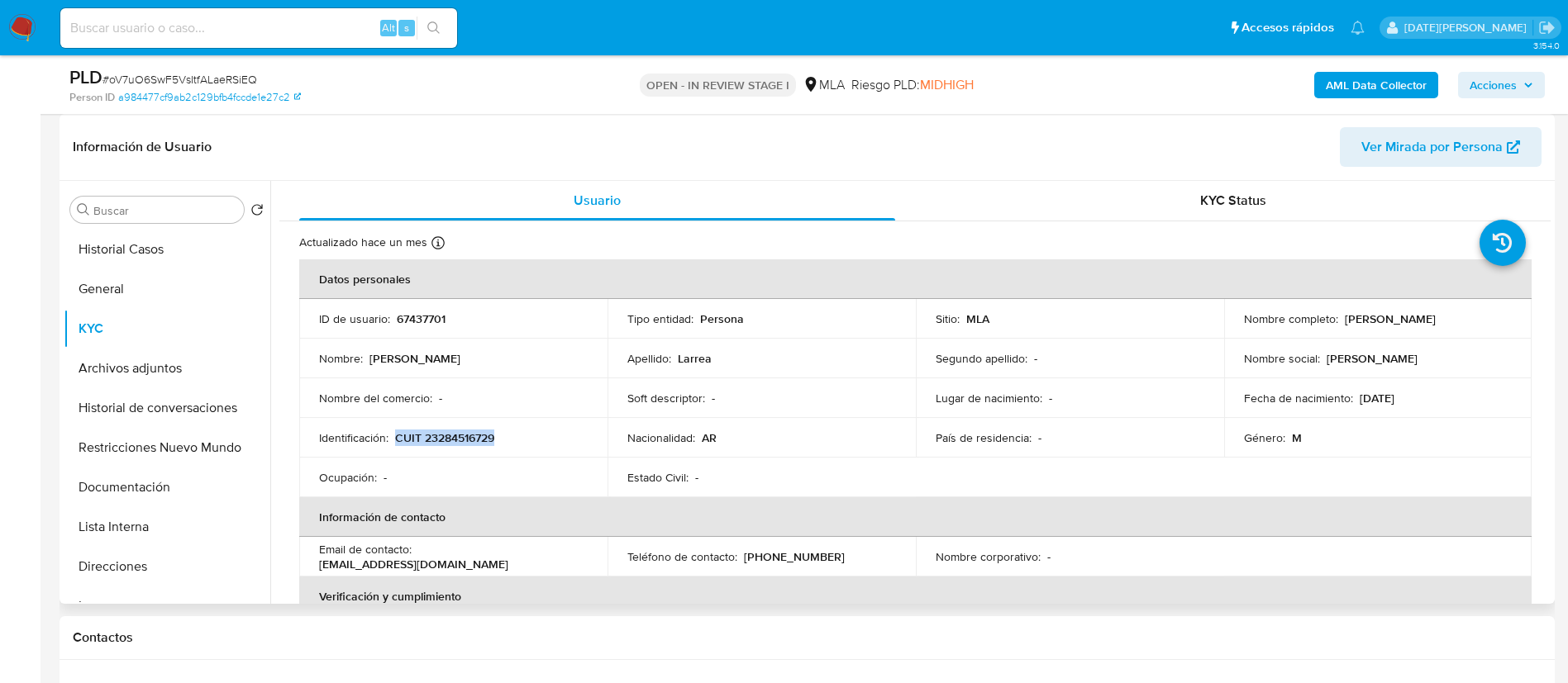
copy p "CUIT 23284516729"
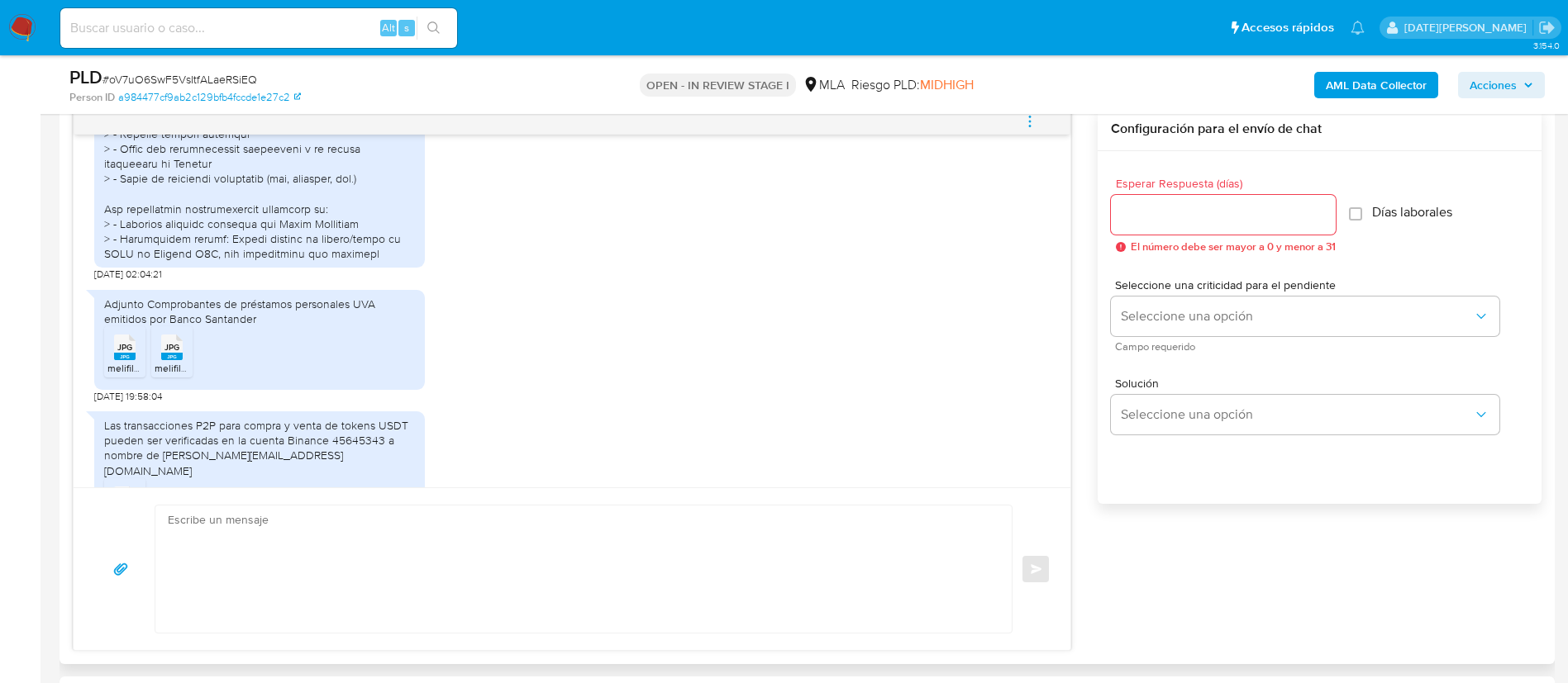
scroll to position [1315, 0]
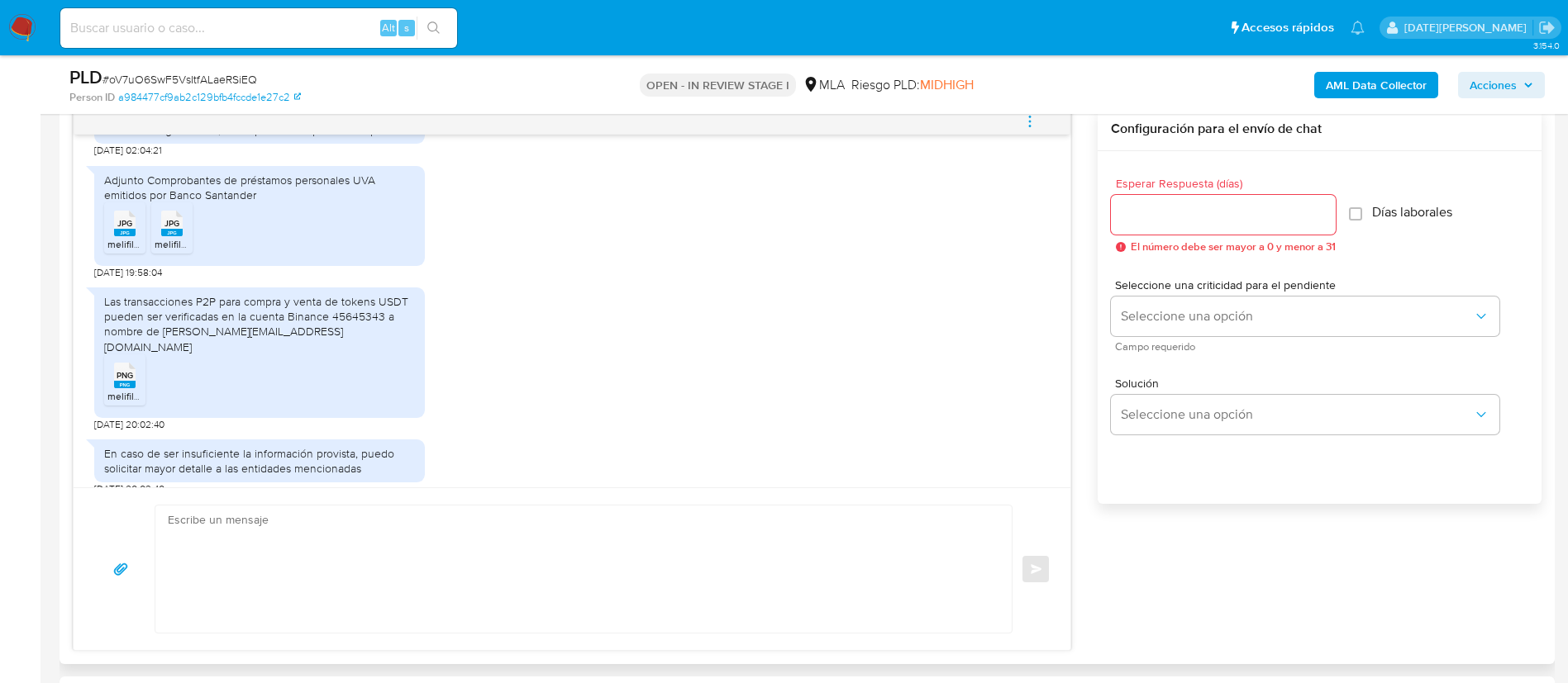
click at [123, 229] on span "JPG" at bounding box center [124, 223] width 15 height 10
click at [173, 236] on rect at bounding box center [172, 232] width 22 height 8
click at [117, 403] on span "melifile984675934729232115.png" at bounding box center [182, 396] width 149 height 14
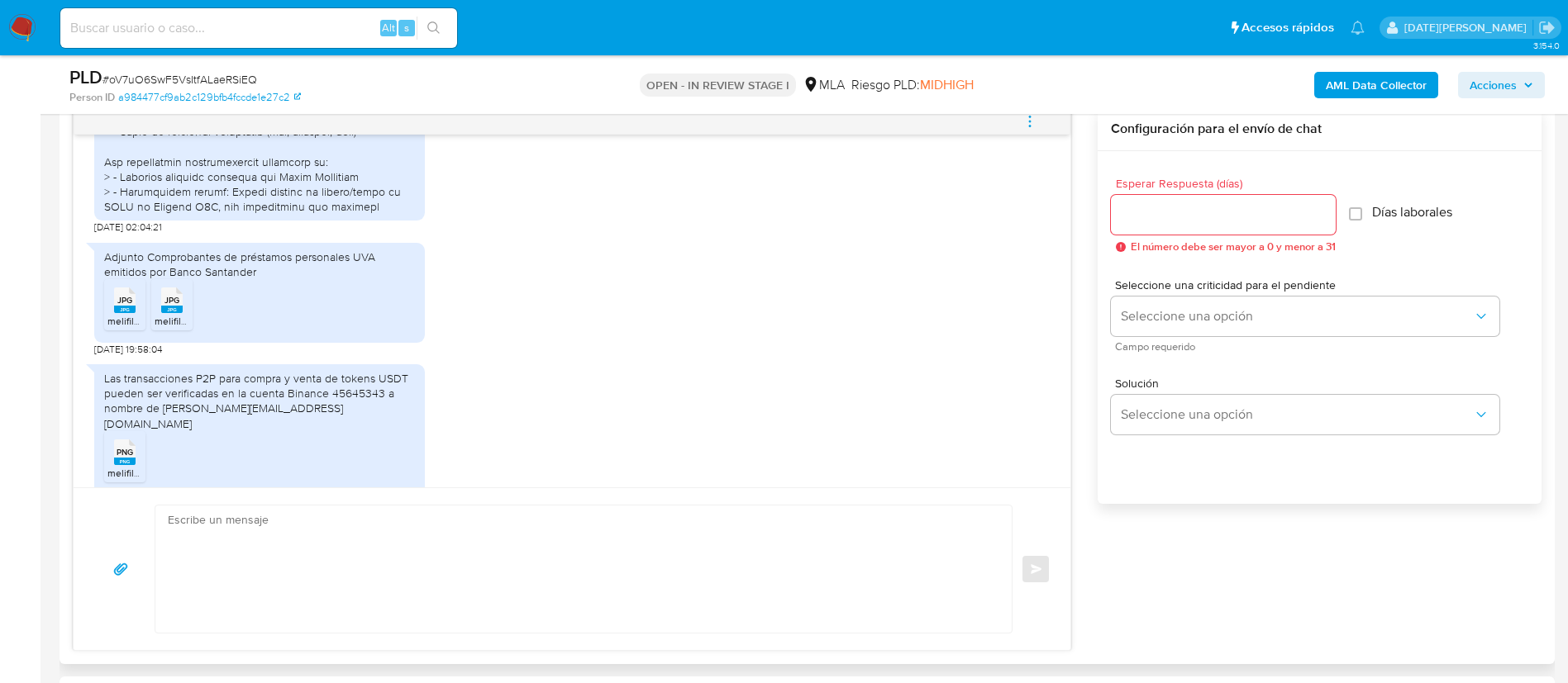
scroll to position [1363, 0]
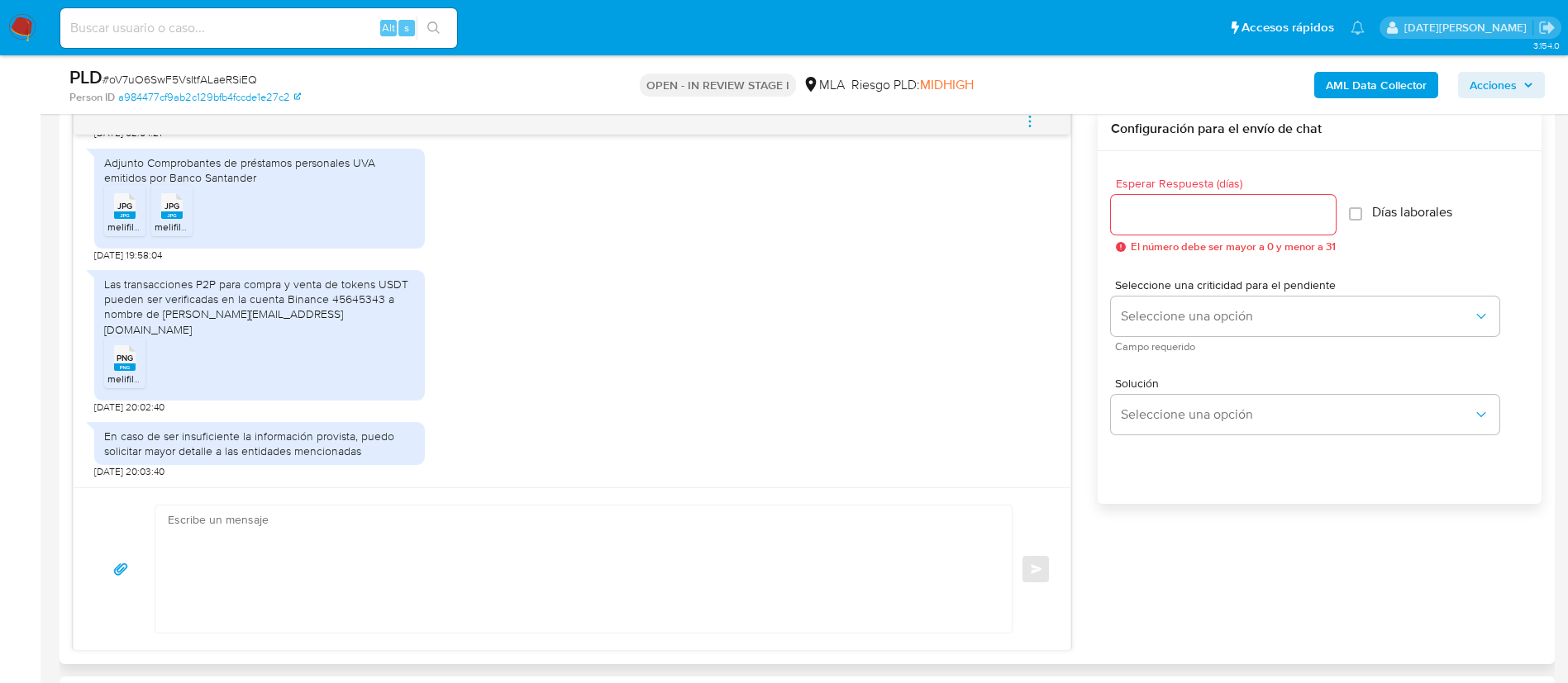
click at [509, 565] on textarea at bounding box center [579, 569] width 823 height 128
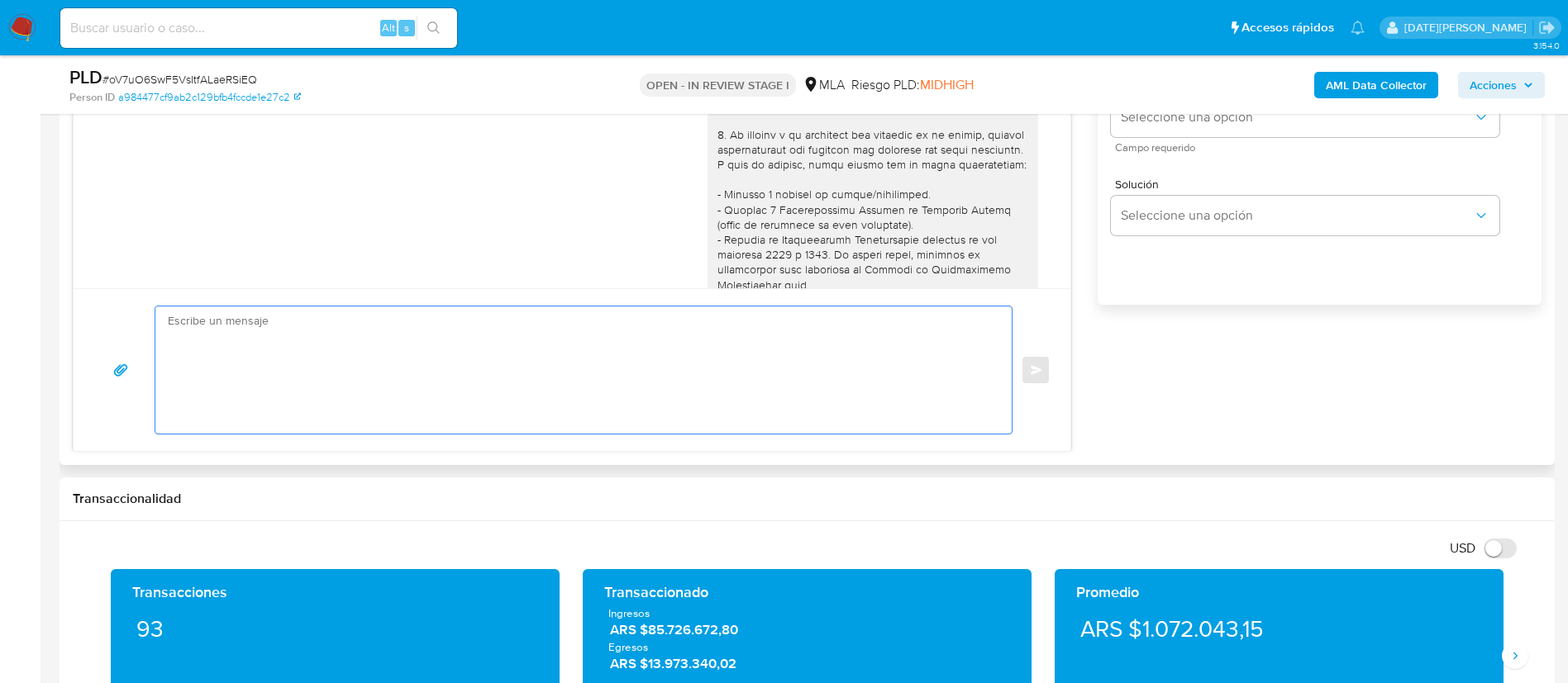
scroll to position [868, 0]
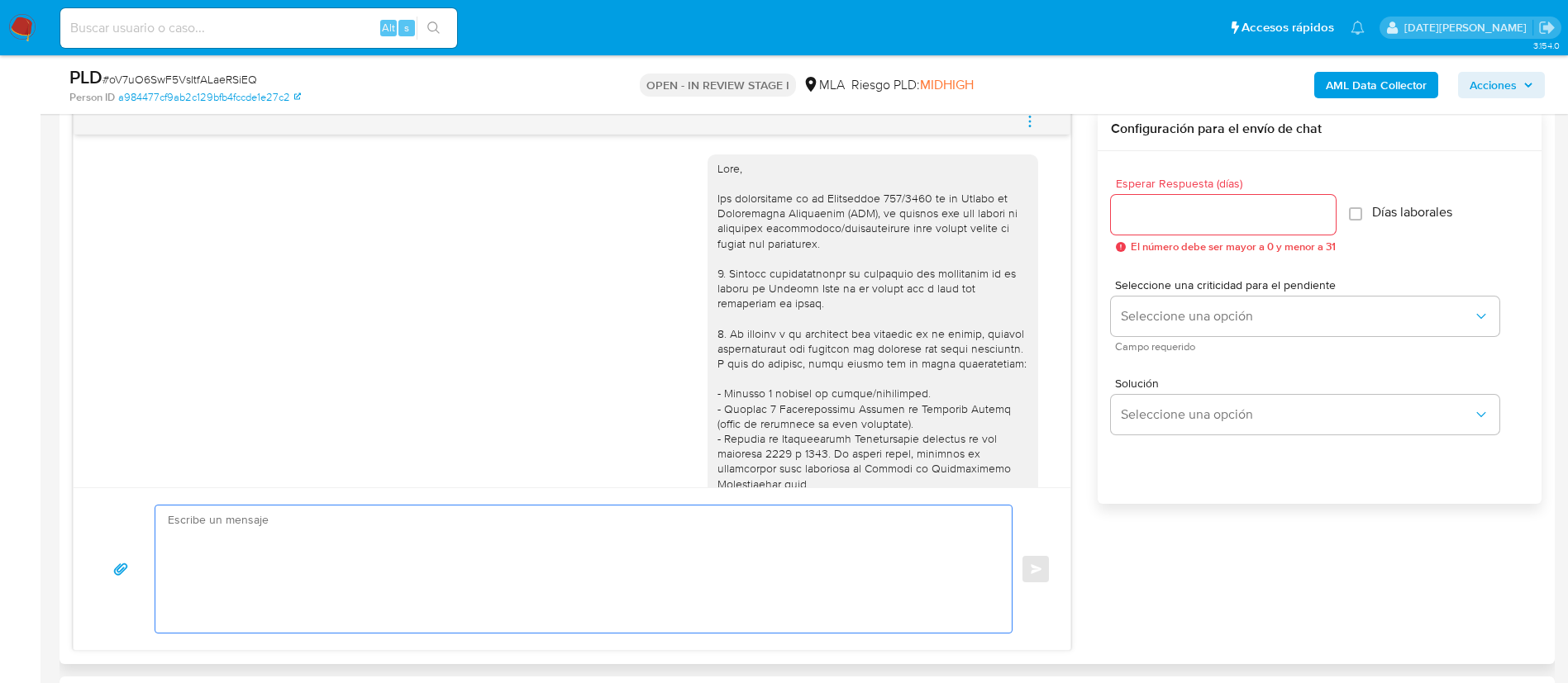
click at [1201, 202] on div at bounding box center [1223, 215] width 225 height 40
click at [1205, 210] on input "Esperar Respuesta (días)" at bounding box center [1223, 215] width 225 height 22
type input "3"
click at [569, 568] on textarea at bounding box center [579, 569] width 823 height 128
type textarea "/"
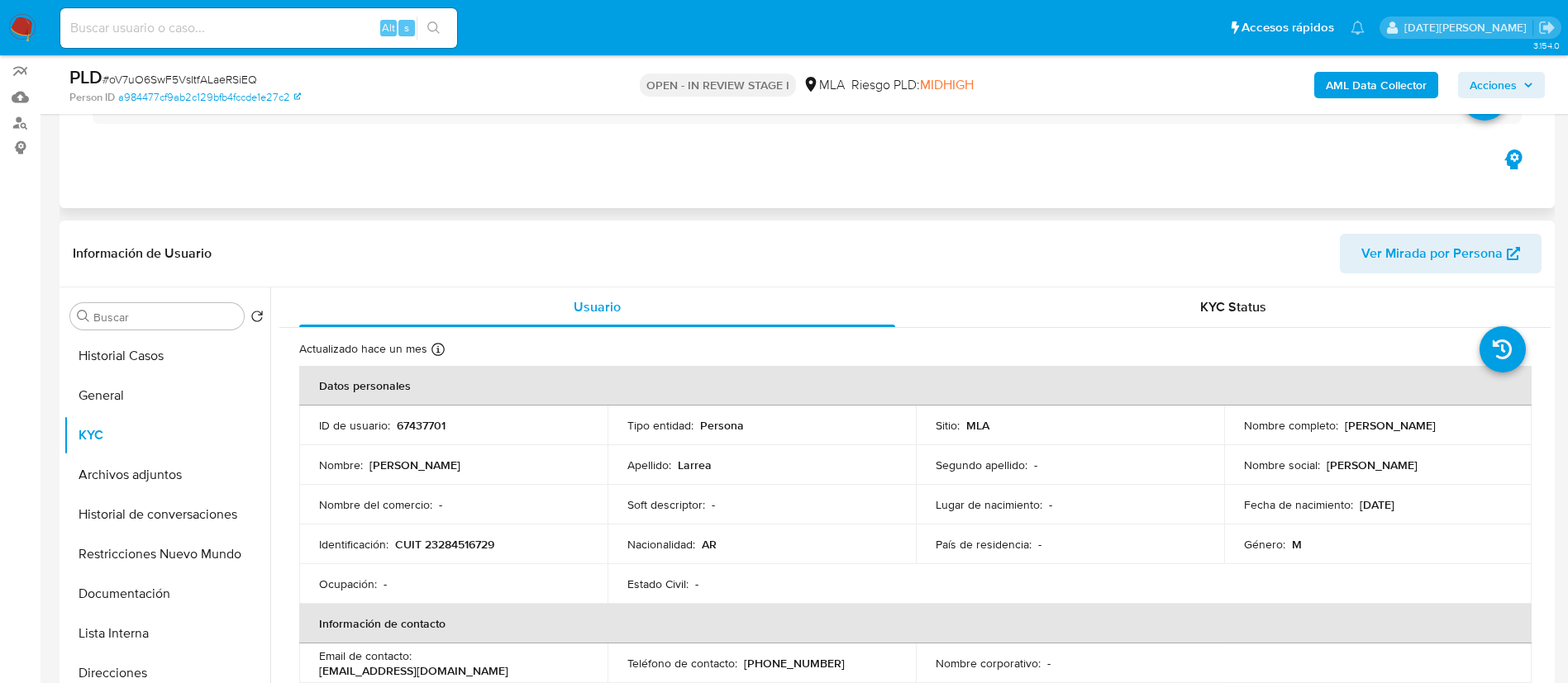
scroll to position [248, 0]
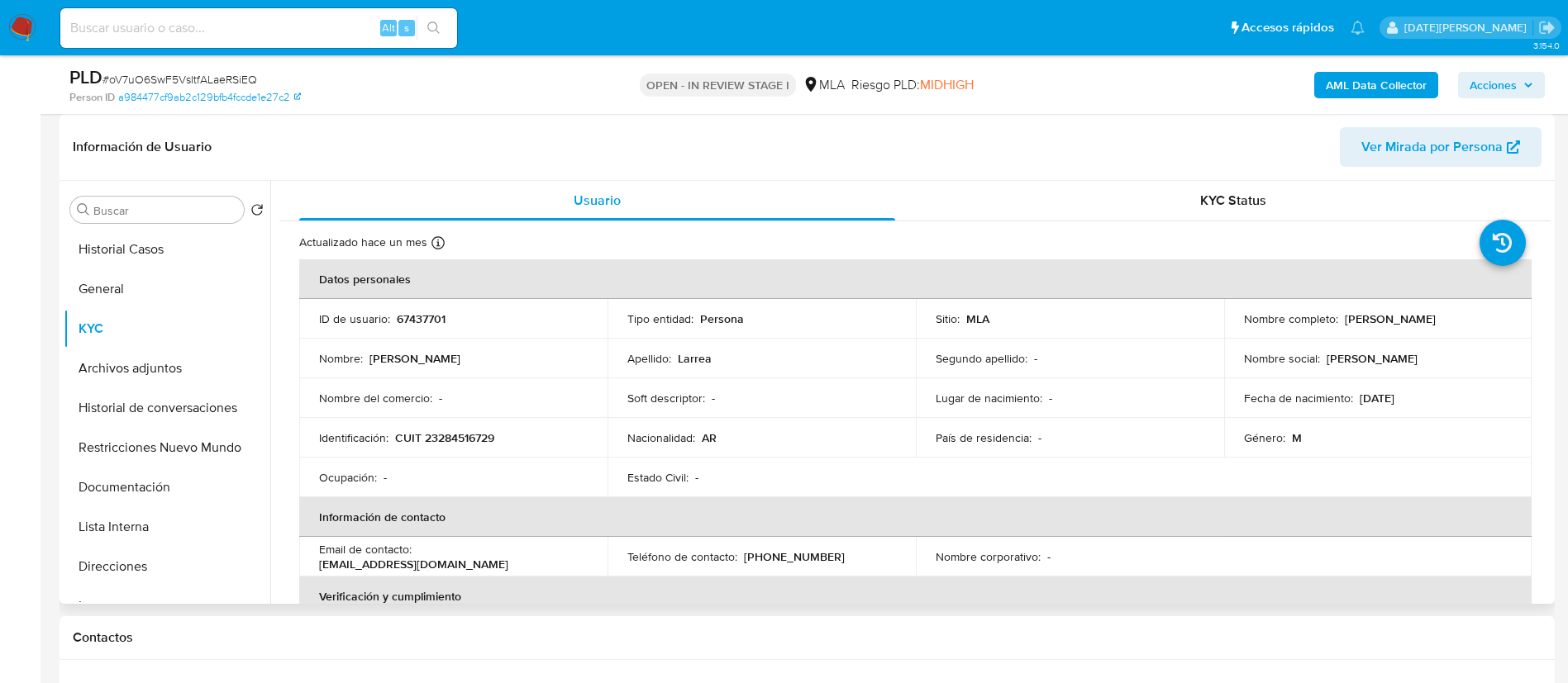
drag, startPoint x: 1340, startPoint y: 320, endPoint x: 1467, endPoint y: 321, distance: 127.0
click at [1467, 321] on div "Nombre completo : [PERSON_NAME]" at bounding box center [1378, 318] width 268 height 15
copy p "[PERSON_NAME]"
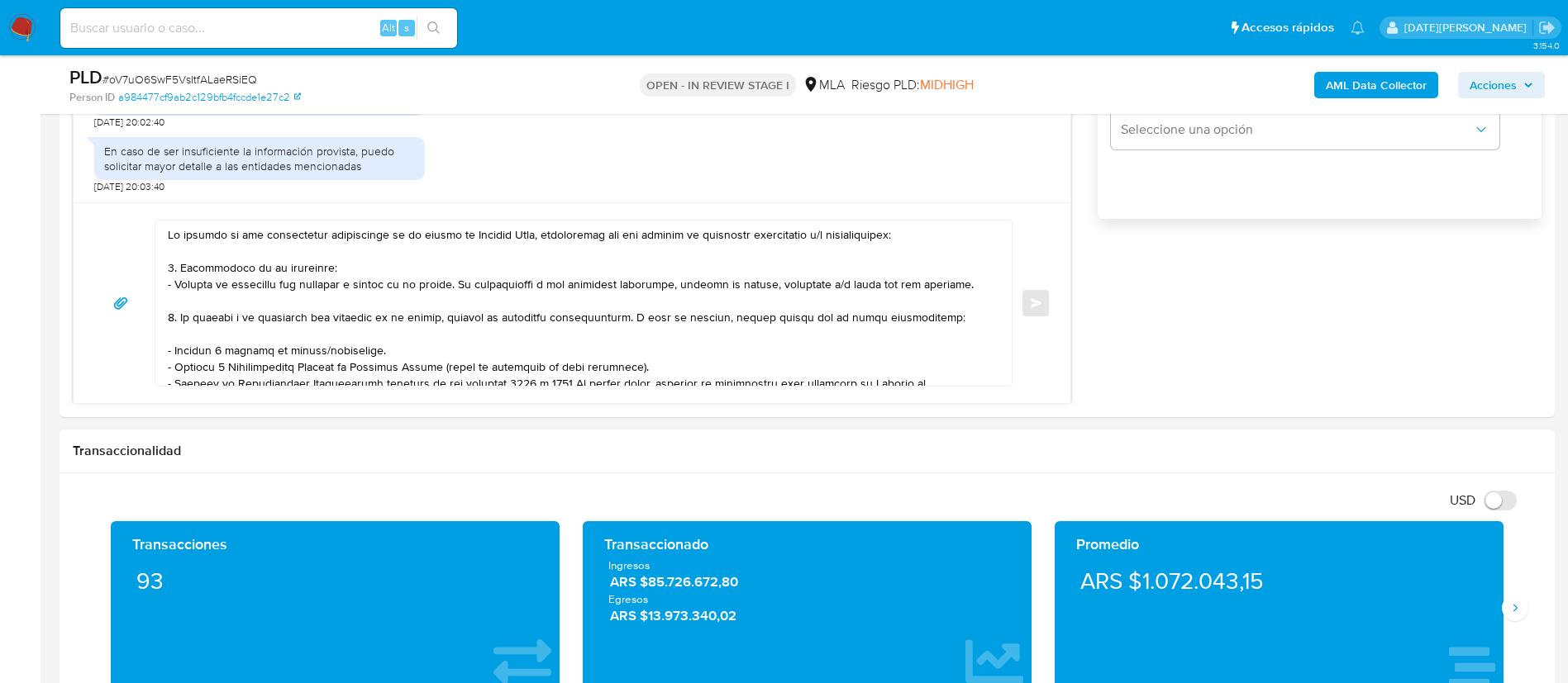
scroll to position [1115, 0]
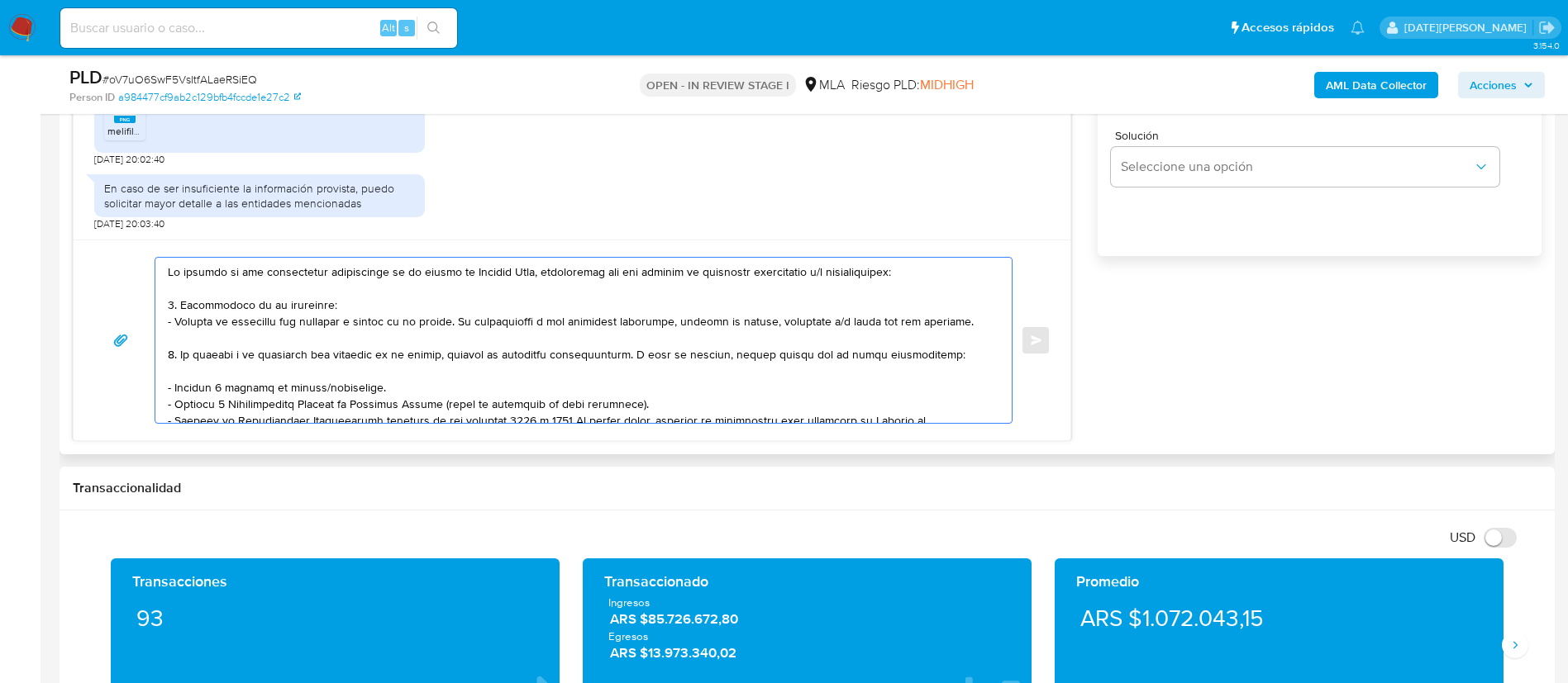
click at [173, 266] on textarea at bounding box center [579, 341] width 823 height 166
paste textarea "[PERSON_NAME]"
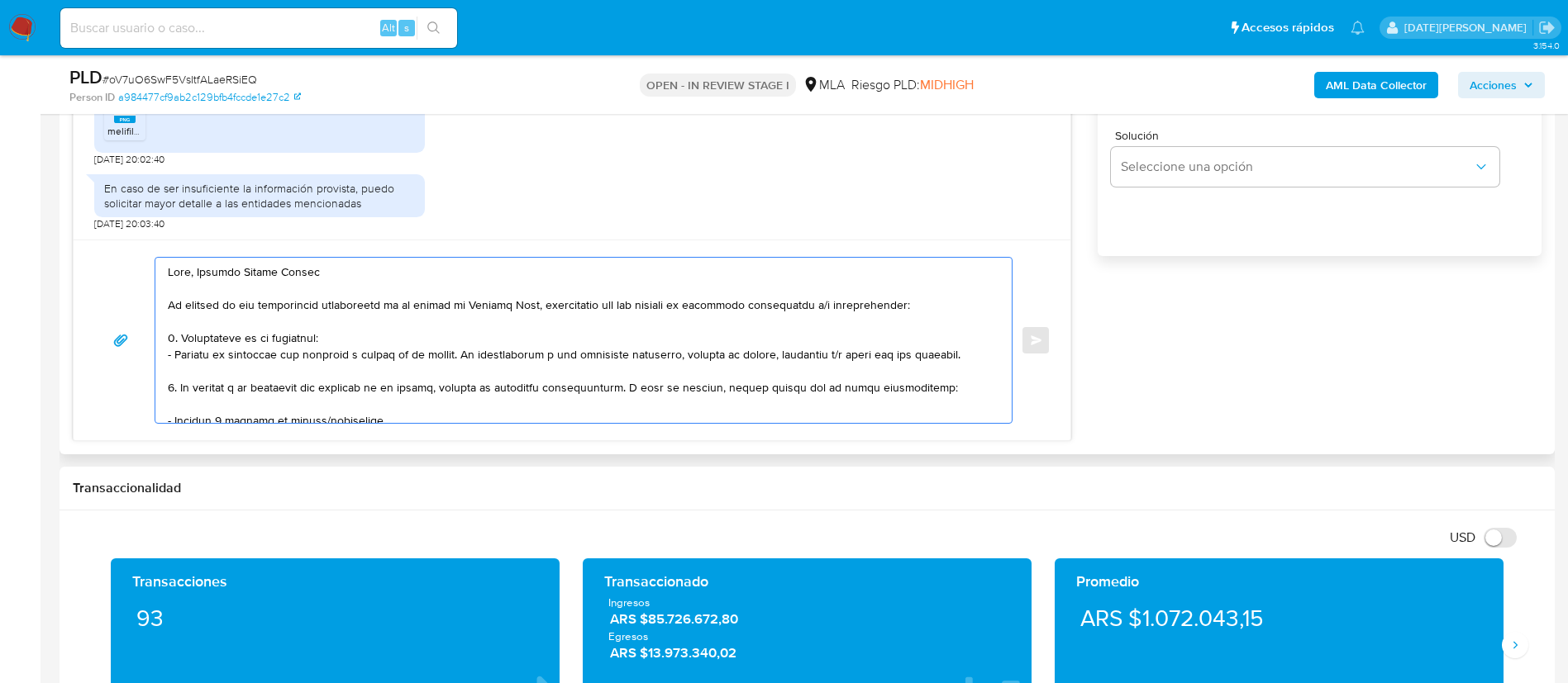
click at [329, 266] on textarea at bounding box center [579, 341] width 823 height 166
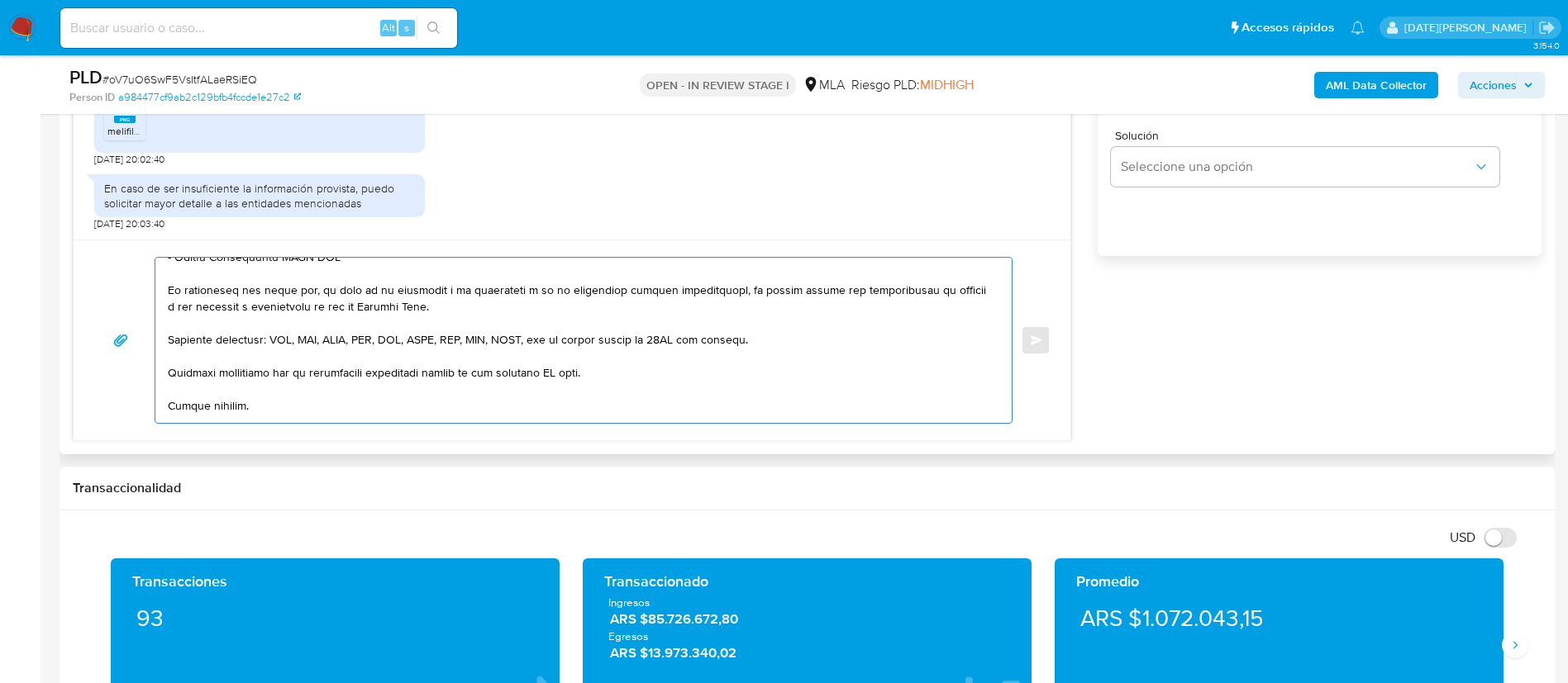
scroll to position [372, 0]
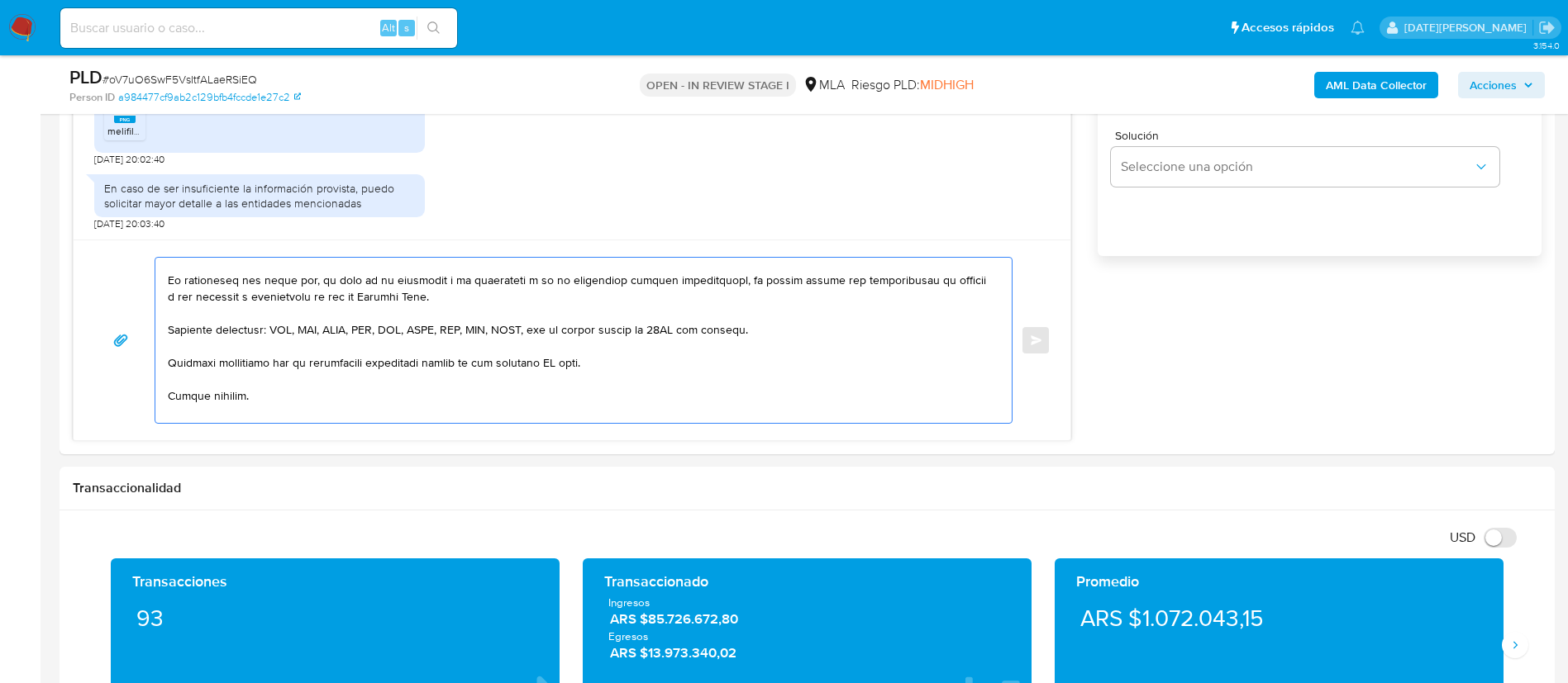
type textarea "Lore, Ipsumdo Sitame Consec. Ad elitsed do eiu temporincid utlaboreetd ma al en…"
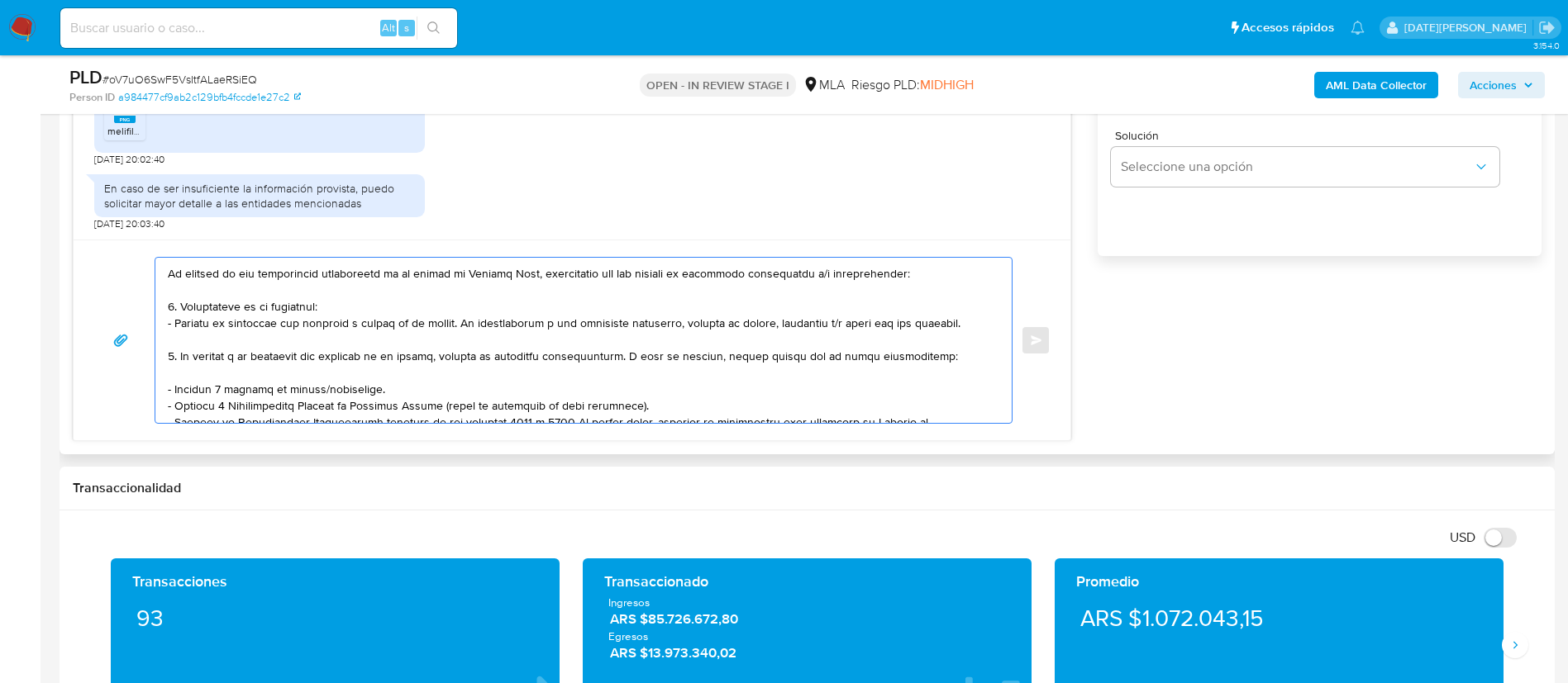
scroll to position [0, 0]
